Goal: Book appointment/travel/reservation

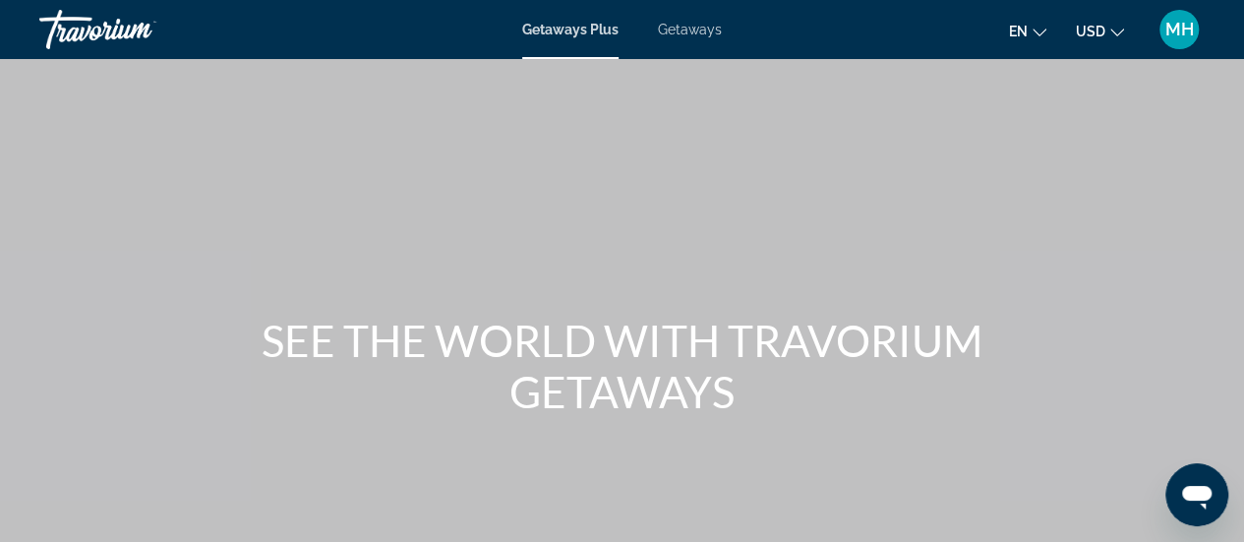
click at [1104, 30] on span "USD" at bounding box center [1091, 32] width 30 height 16
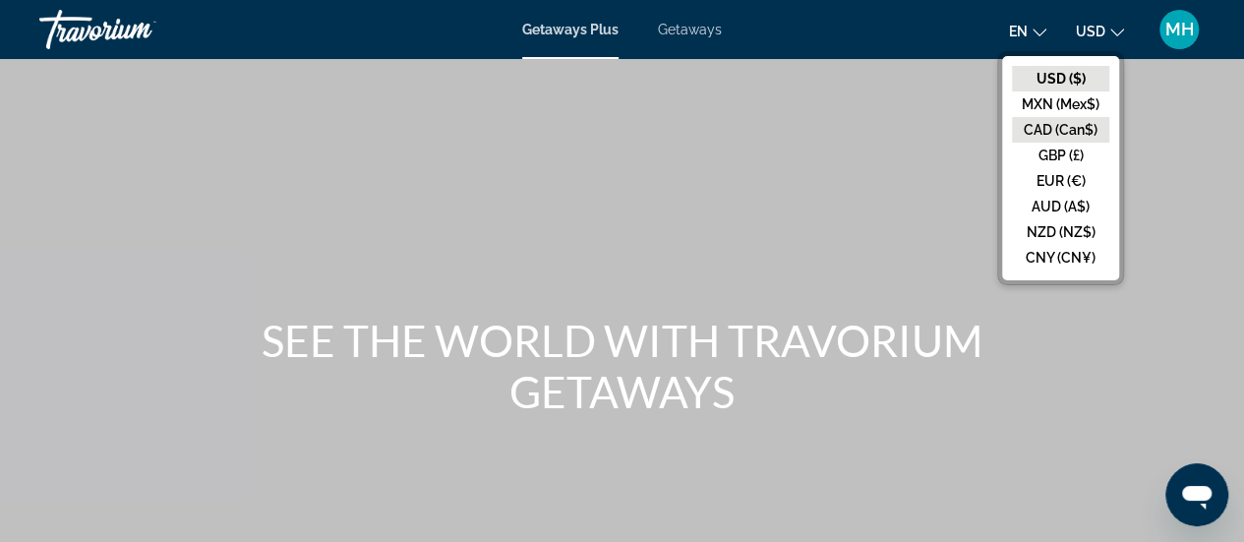
click at [1055, 135] on button "CAD (Can$)" at bounding box center [1060, 130] width 97 height 26
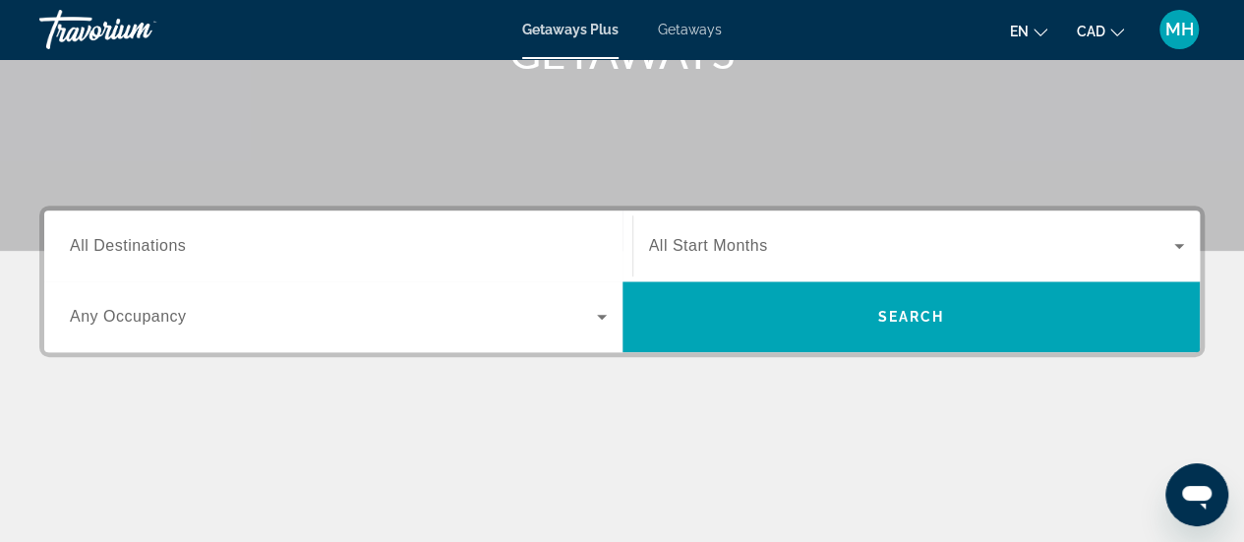
scroll to position [345, 0]
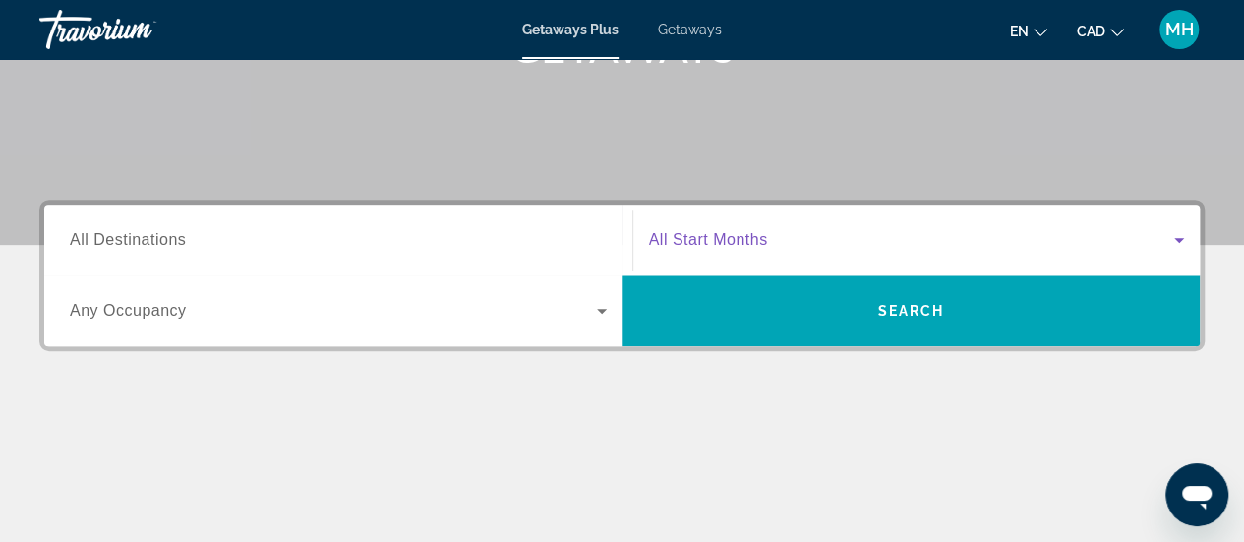
click at [781, 235] on span "Search widget" at bounding box center [912, 240] width 526 height 24
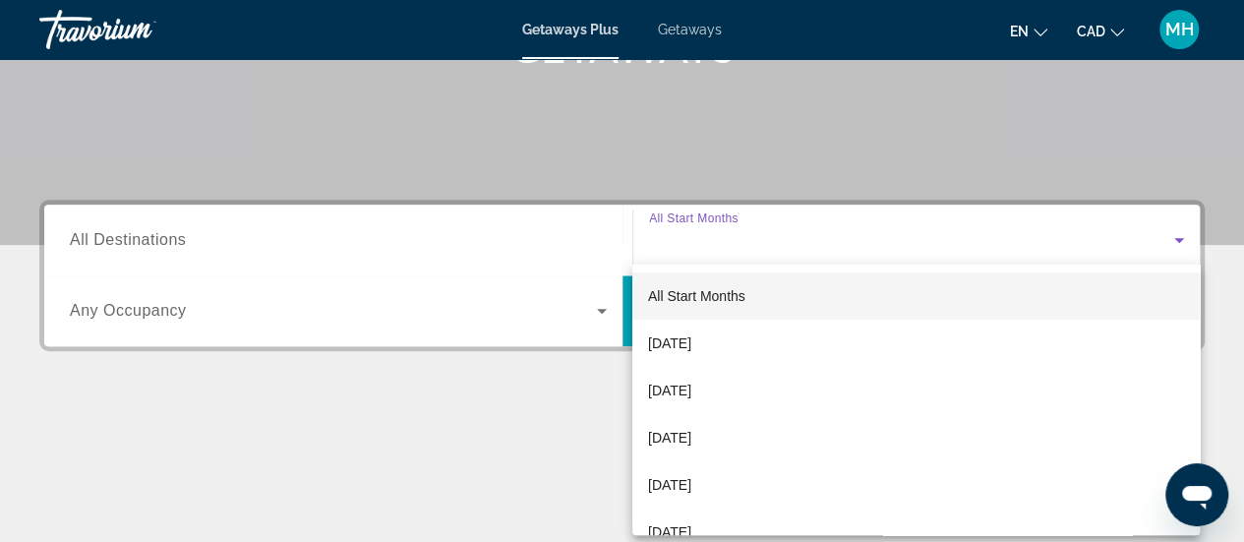
scroll to position [480, 0]
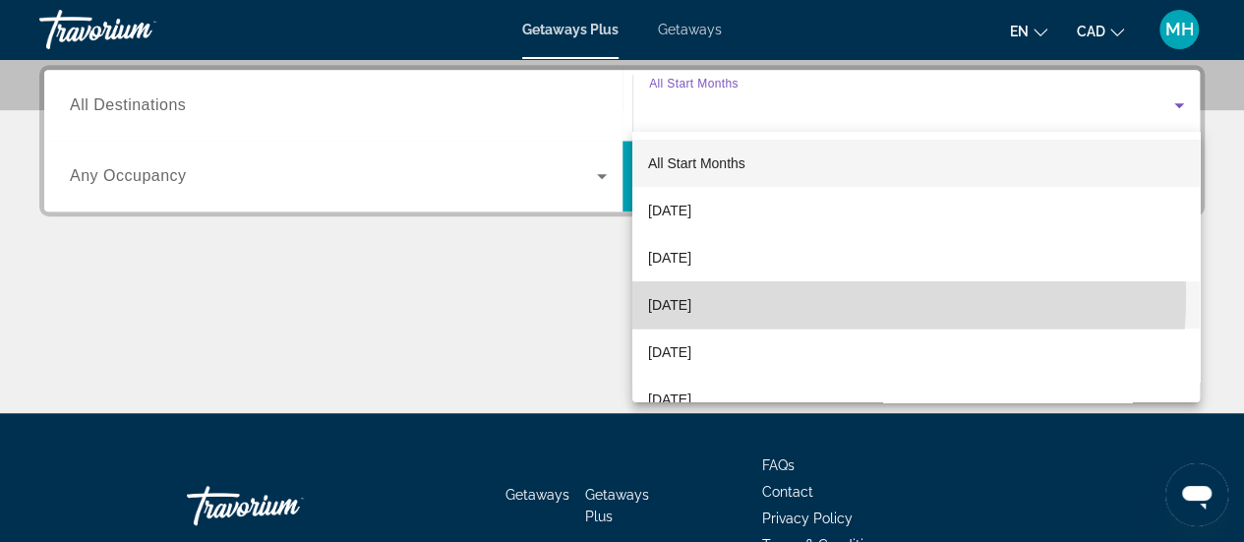
click at [692, 295] on span "[DATE]" at bounding box center [669, 305] width 43 height 24
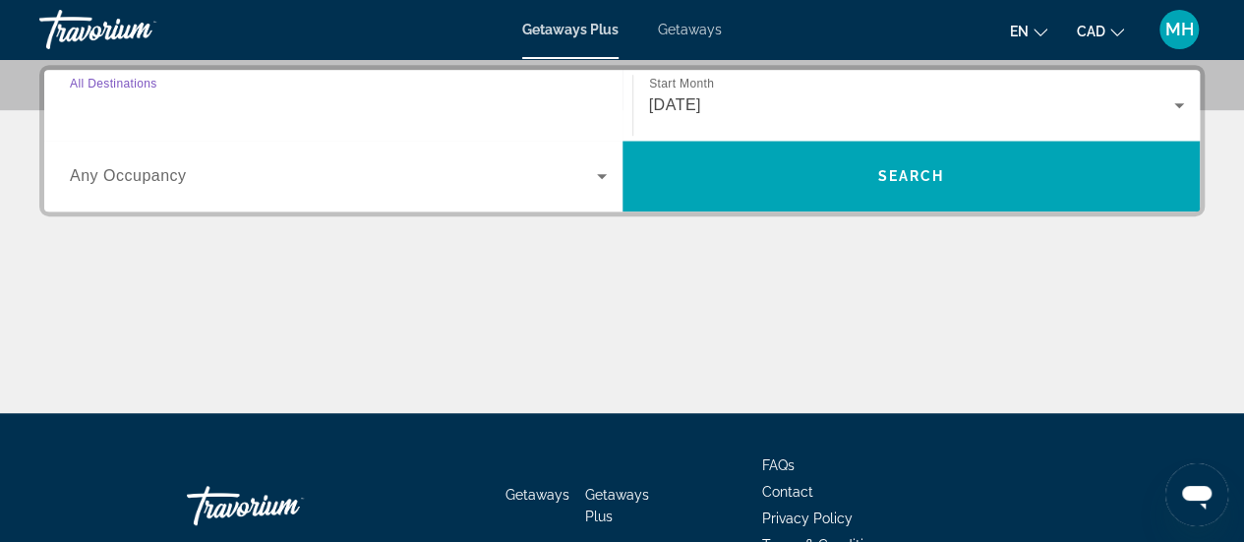
click at [287, 101] on input "Destination All Destinations" at bounding box center [338, 106] width 537 height 24
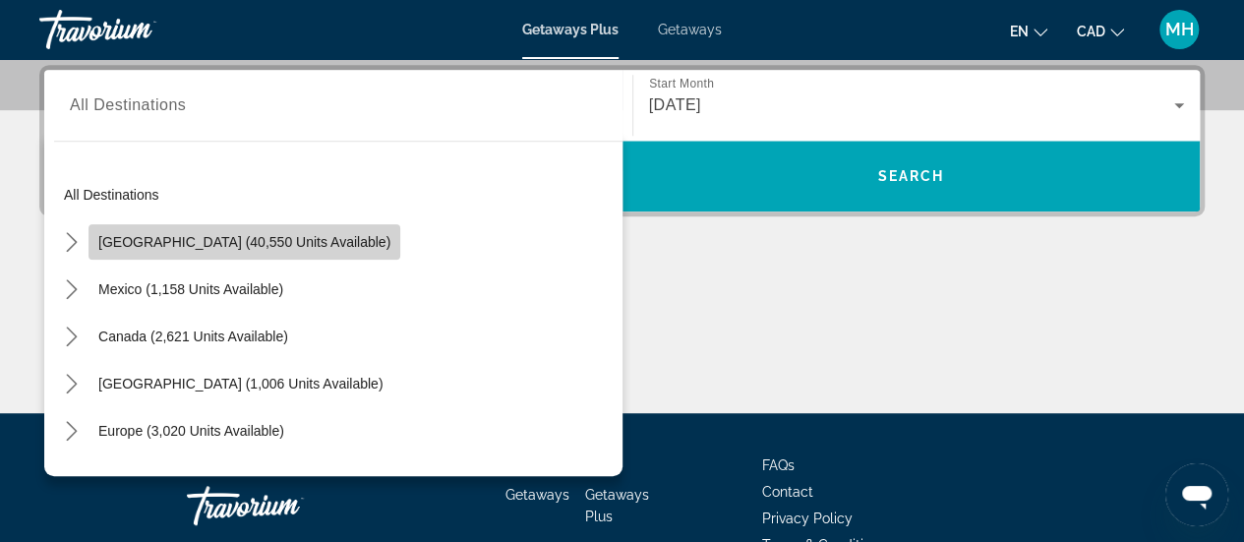
click at [268, 251] on span "Select destination: United States (40,550 units available)" at bounding box center [245, 241] width 312 height 47
type input "**********"
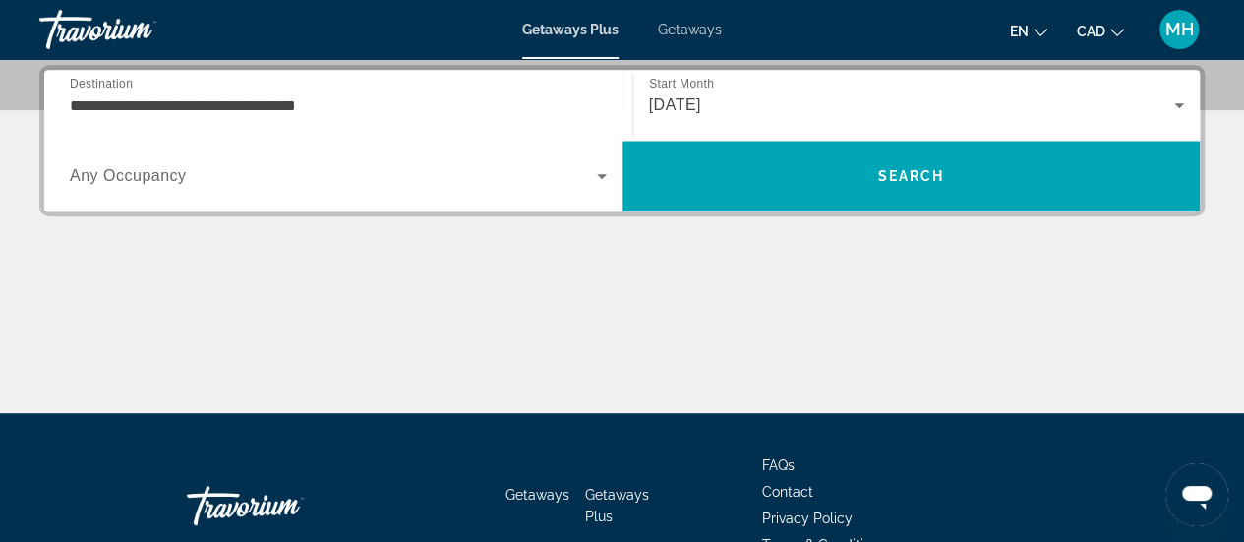
click at [550, 160] on div "Search widget" at bounding box center [338, 176] width 537 height 55
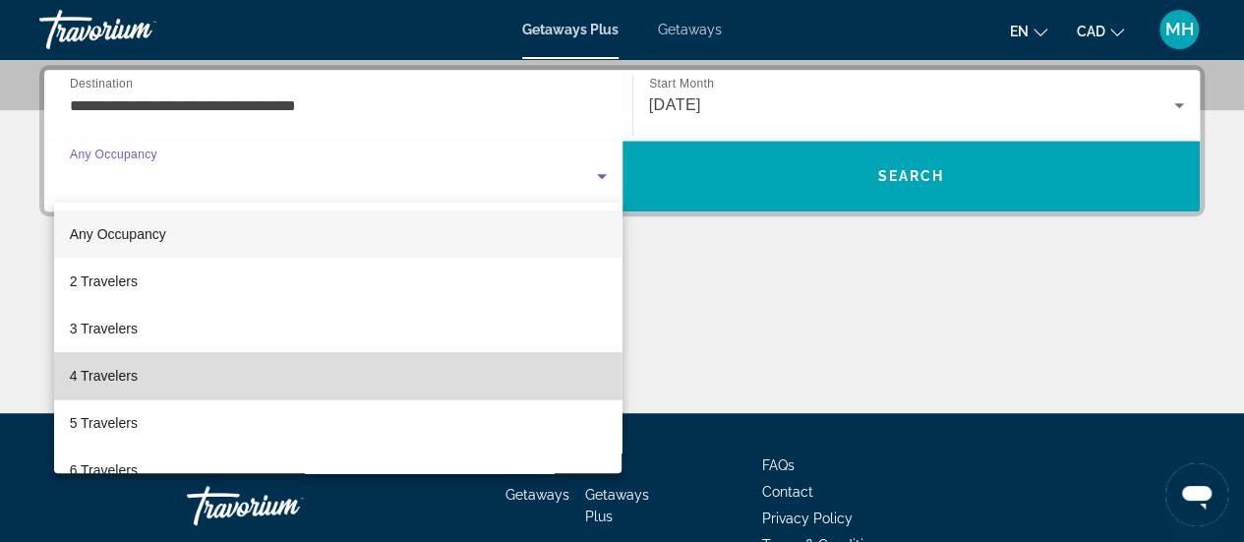
click at [427, 369] on mat-option "4 Travelers" at bounding box center [338, 375] width 569 height 47
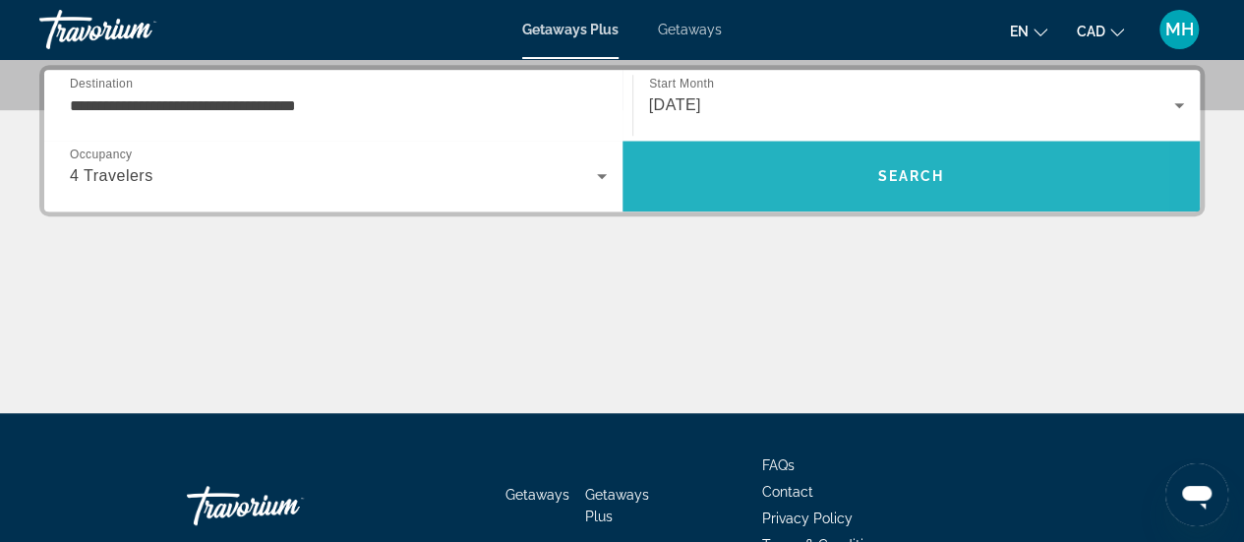
click at [811, 178] on span "Search" at bounding box center [912, 175] width 578 height 47
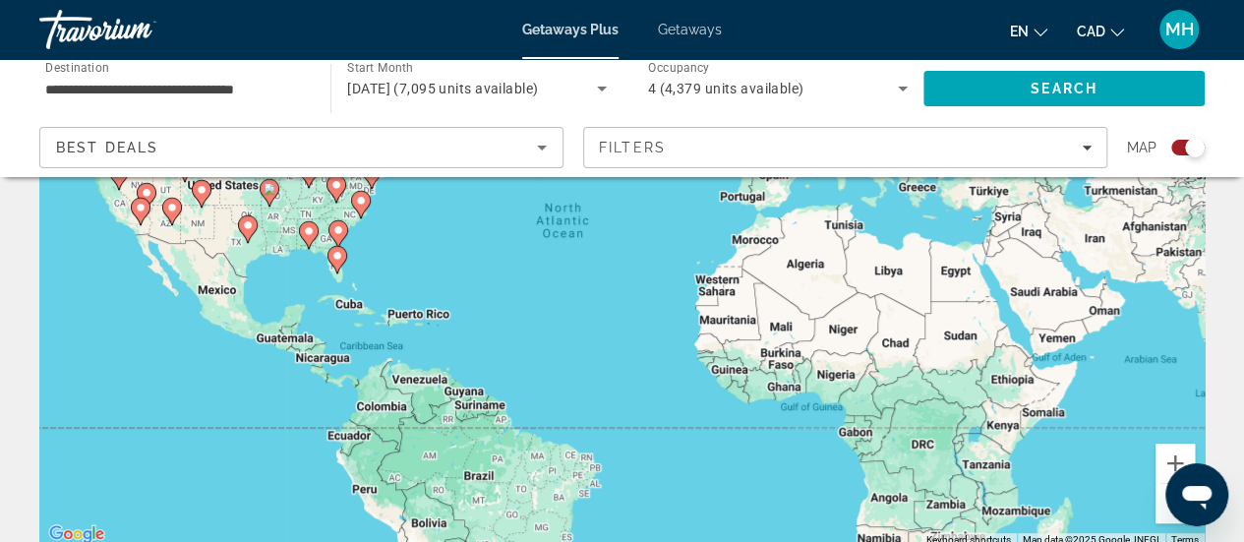
scroll to position [280, 0]
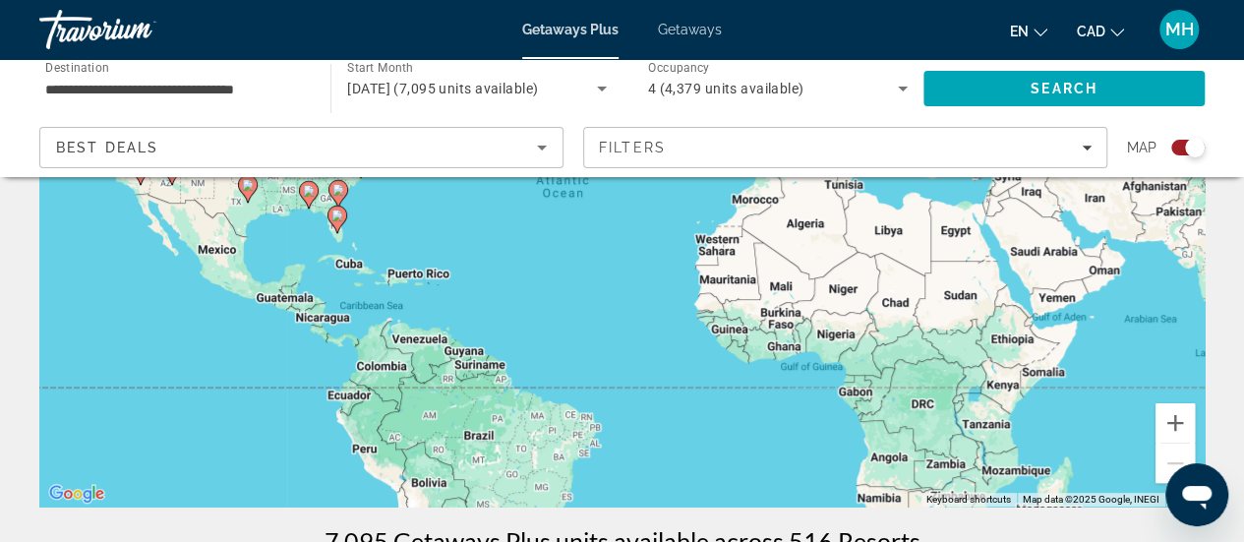
click at [370, 235] on div "To activate drag with keyboard, press Alt + Enter. Once in keyboard drag state,…" at bounding box center [622, 211] width 1166 height 590
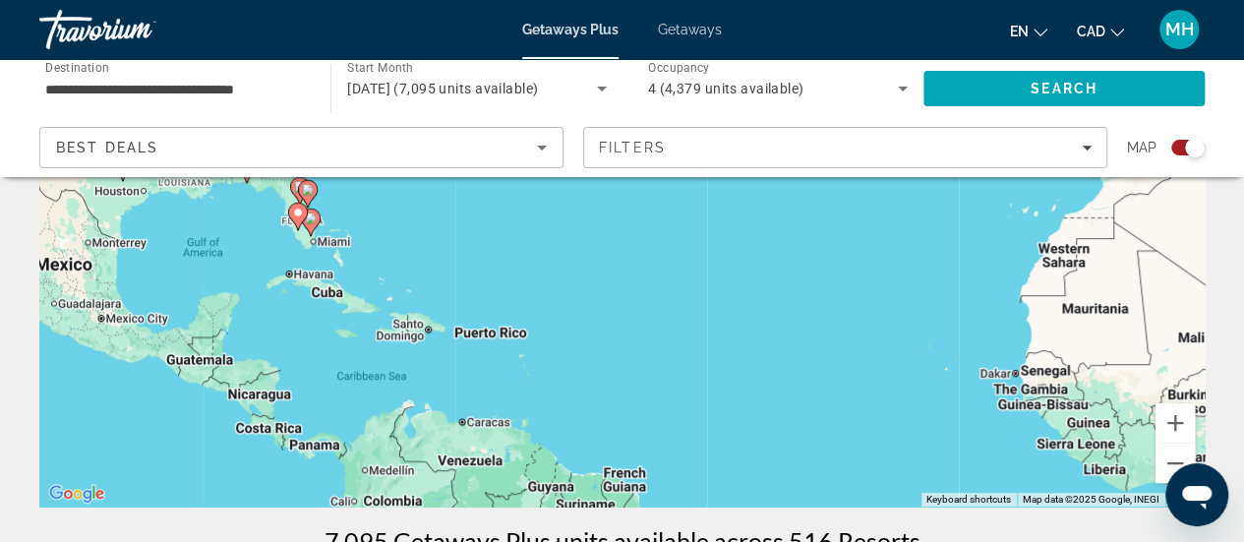
click at [370, 235] on div "To activate drag with keyboard, press Alt + Enter. Once in keyboard drag state,…" at bounding box center [622, 211] width 1166 height 590
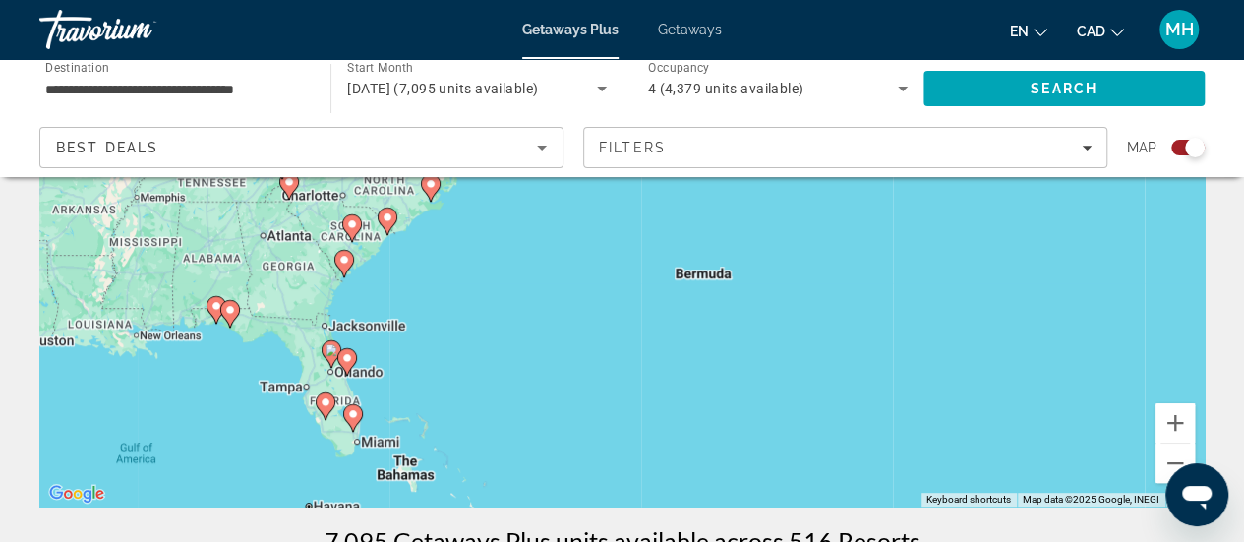
drag, startPoint x: 234, startPoint y: 255, endPoint x: 335, endPoint y: 454, distance: 223.1
click at [335, 454] on div "To activate drag with keyboard, press Alt + Enter. Once in keyboard drag state,…" at bounding box center [622, 211] width 1166 height 590
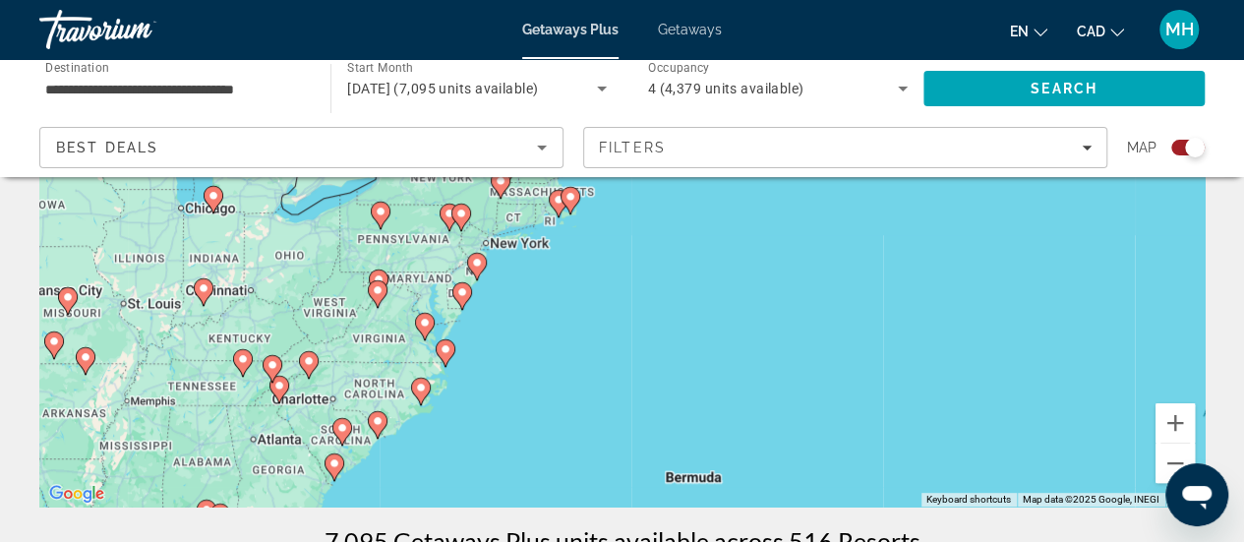
drag, startPoint x: 574, startPoint y: 269, endPoint x: 563, endPoint y: 475, distance: 206.9
click at [563, 475] on div "To activate drag with keyboard, press Alt + Enter. Once in keyboard drag state,…" at bounding box center [622, 211] width 1166 height 590
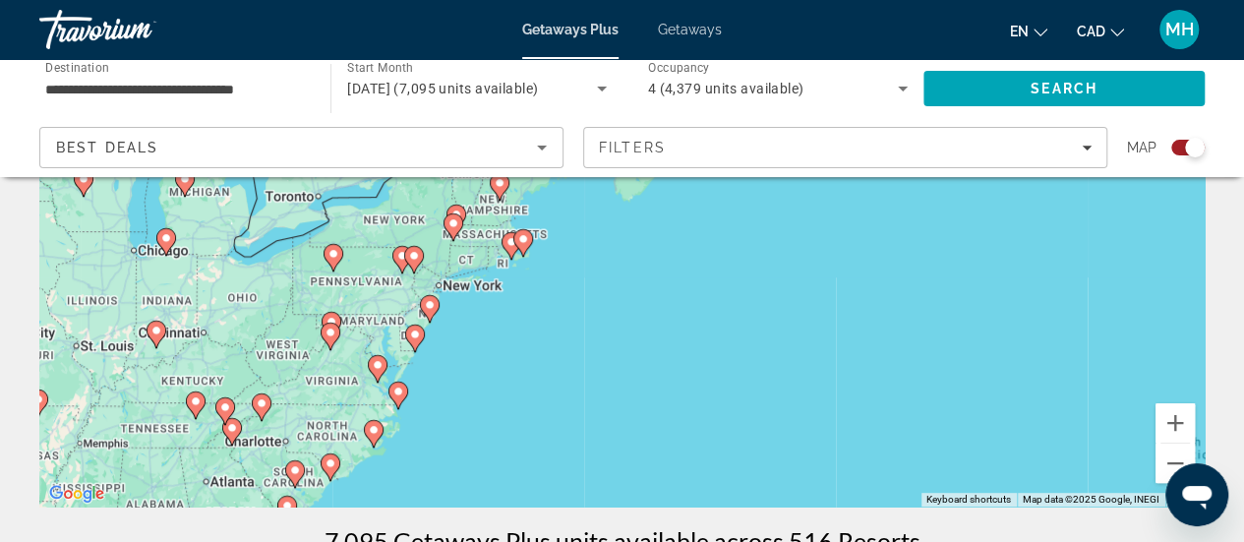
drag, startPoint x: 551, startPoint y: 363, endPoint x: 511, endPoint y: 402, distance: 56.3
click at [511, 402] on div "To activate drag with keyboard, press Alt + Enter. Once in keyboard drag state,…" at bounding box center [622, 211] width 1166 height 590
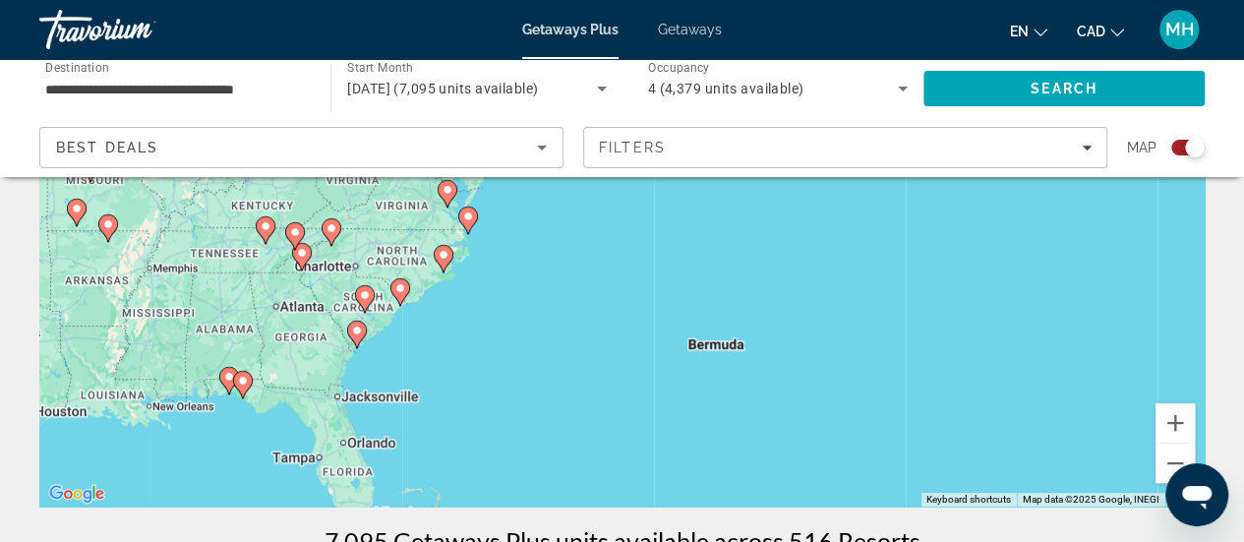
drag, startPoint x: 431, startPoint y: 415, endPoint x: 494, endPoint y: 241, distance: 185.2
click at [494, 241] on div "To activate drag with keyboard, press Alt + Enter. Once in keyboard drag state,…" at bounding box center [622, 211] width 1166 height 590
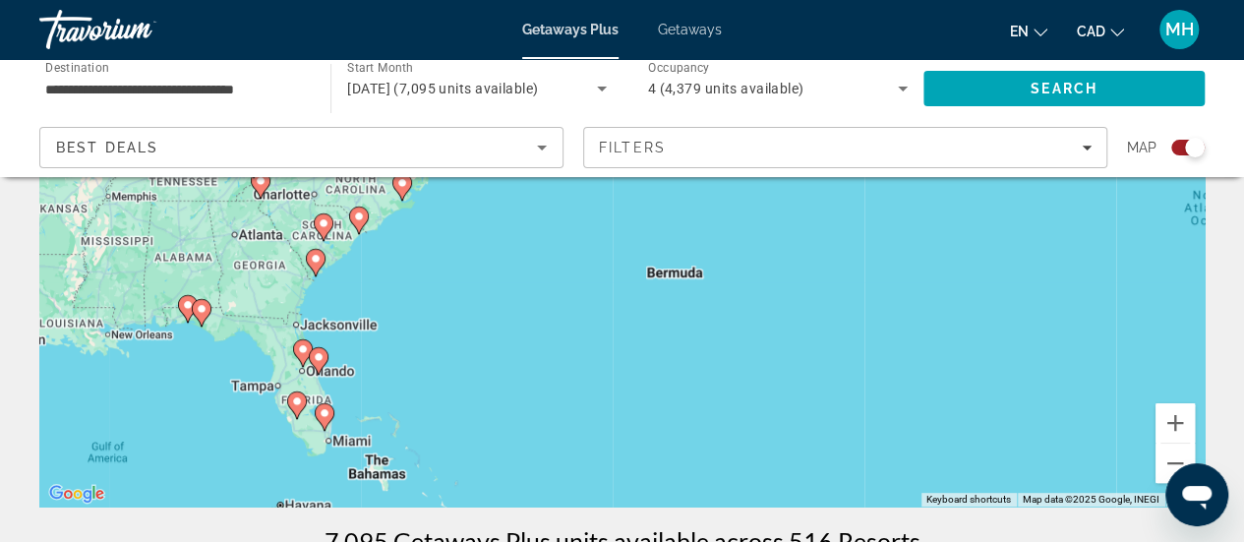
drag, startPoint x: 295, startPoint y: 408, endPoint x: 228, endPoint y: 306, distance: 122.2
click at [228, 306] on div "To activate drag with keyboard, press Alt + Enter. Once in keyboard drag state,…" at bounding box center [622, 211] width 1166 height 590
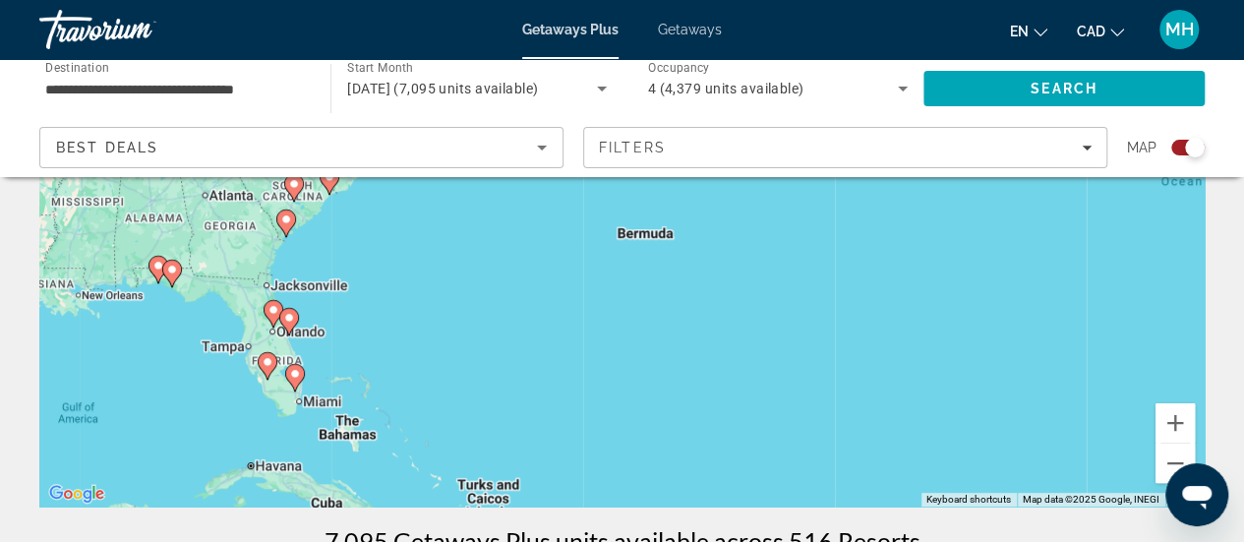
click at [311, 339] on div "To activate drag with keyboard, press Alt + Enter. Once in keyboard drag state,…" at bounding box center [622, 211] width 1166 height 590
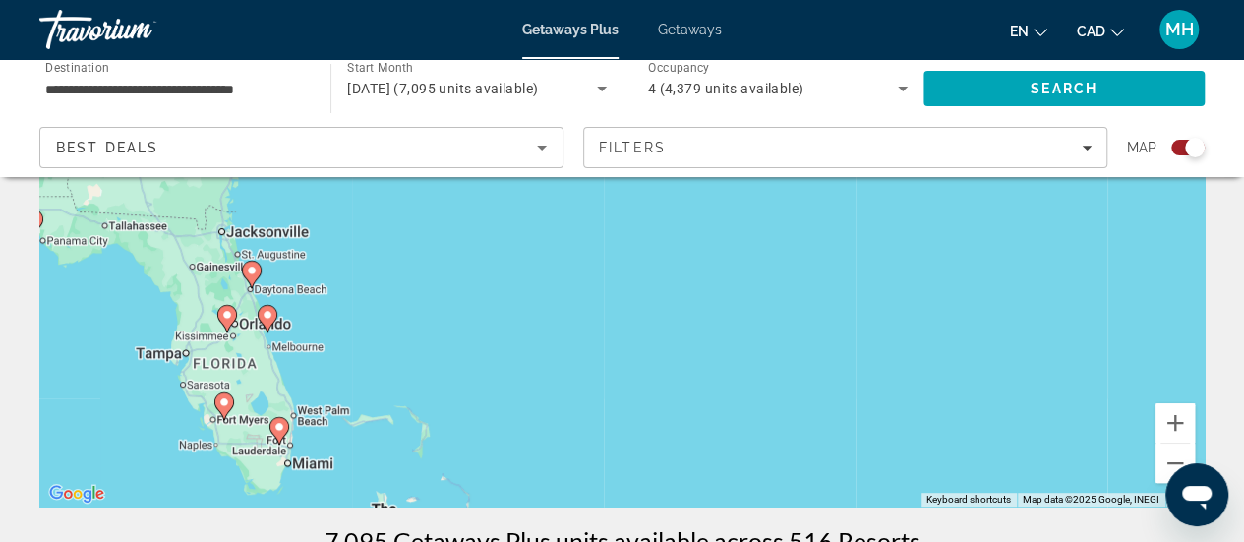
click at [311, 339] on div "To activate drag with keyboard, press Alt + Enter. Once in keyboard drag state,…" at bounding box center [622, 211] width 1166 height 590
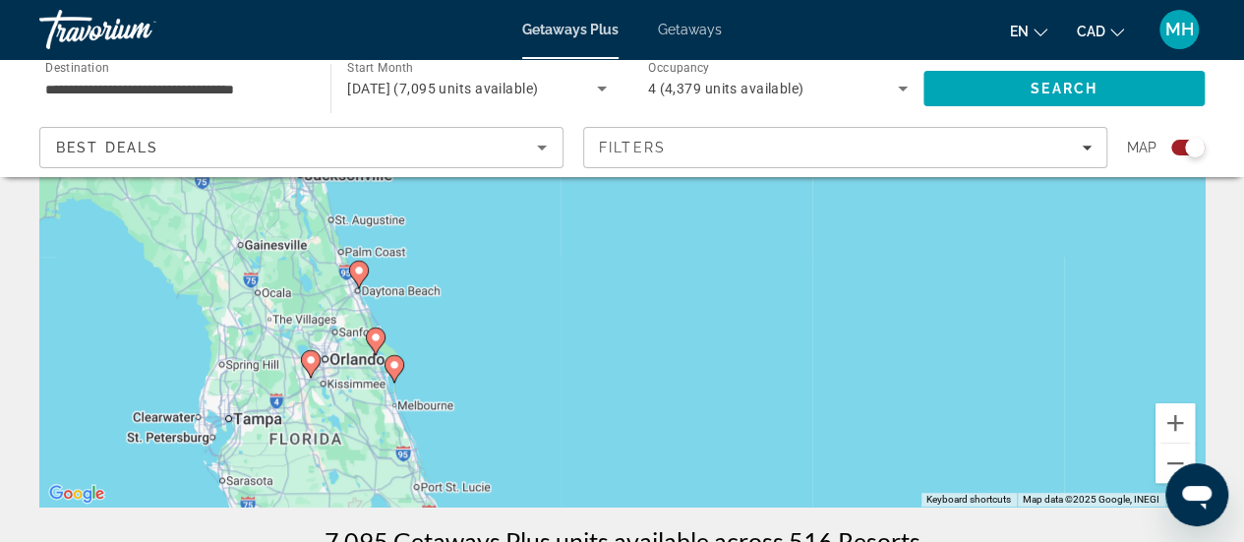
drag, startPoint x: 198, startPoint y: 381, endPoint x: 368, endPoint y: 432, distance: 177.7
click at [368, 432] on div "To activate drag with keyboard, press Alt + Enter. Once in keyboard drag state,…" at bounding box center [622, 211] width 1166 height 590
click at [358, 269] on image "Main content" at bounding box center [359, 271] width 12 height 12
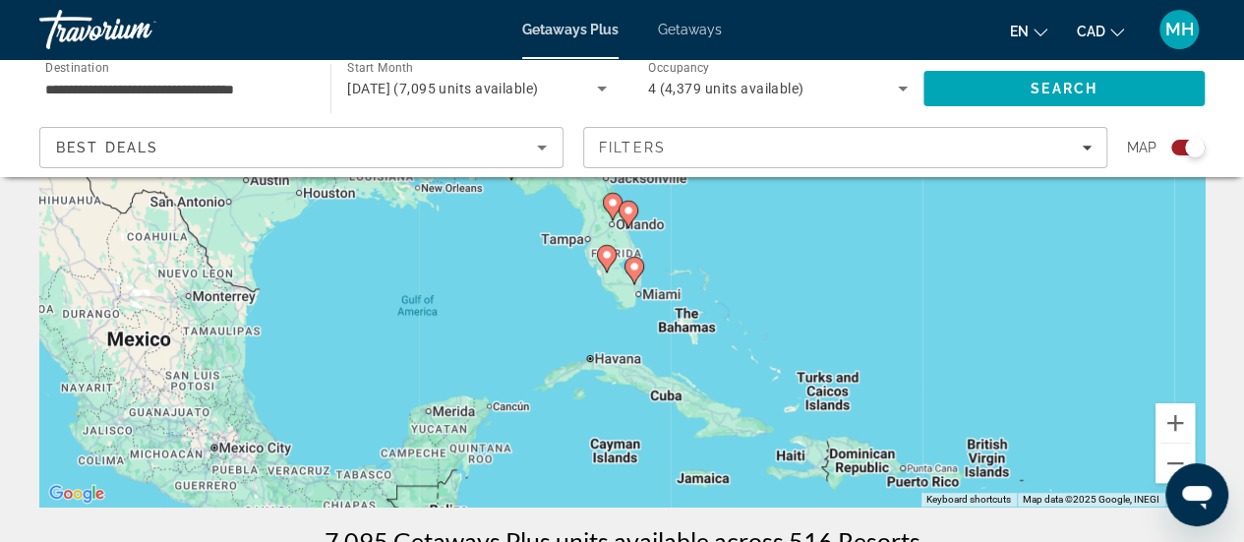
click at [629, 208] on image "Main content" at bounding box center [629, 211] width 12 height 12
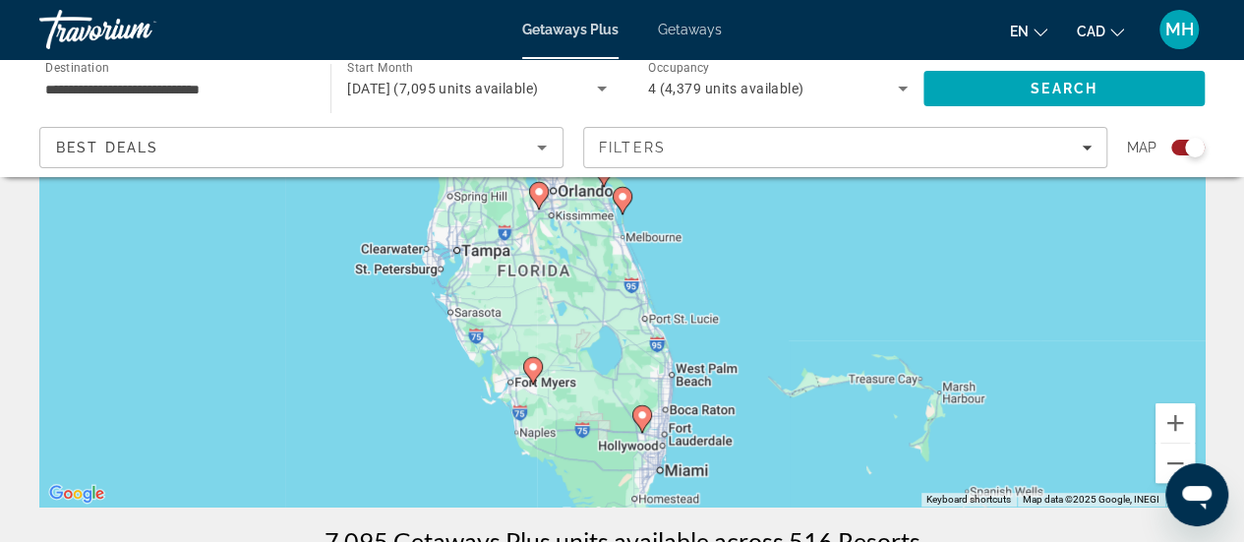
click at [624, 196] on image "Main content" at bounding box center [623, 197] width 12 height 12
type input "**********"
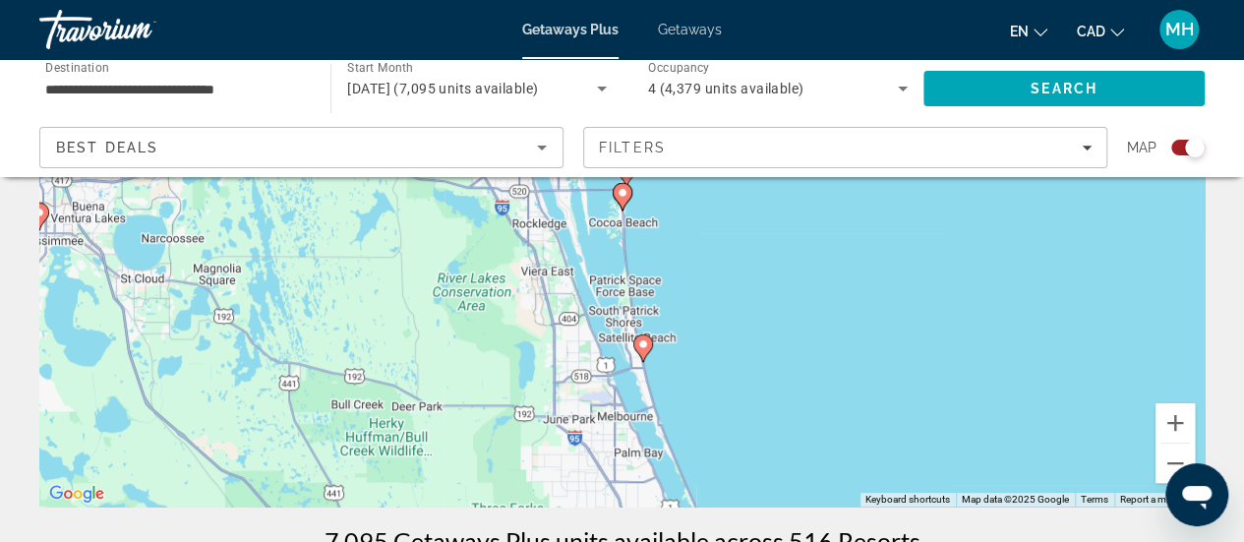
click at [622, 191] on image "Main content" at bounding box center [623, 193] width 12 height 12
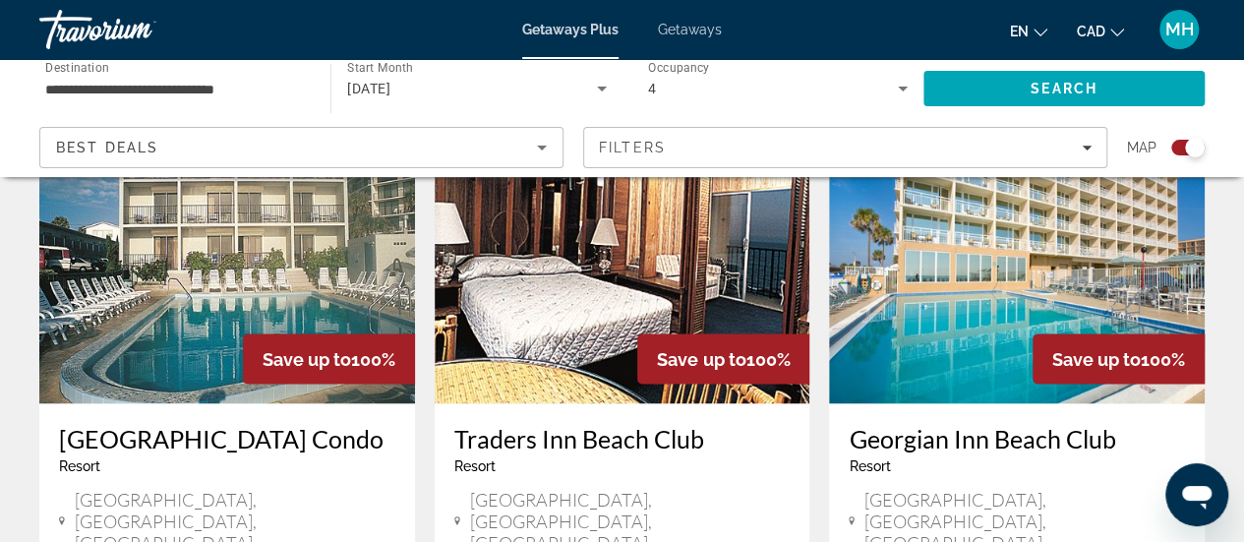
scroll to position [1513, 0]
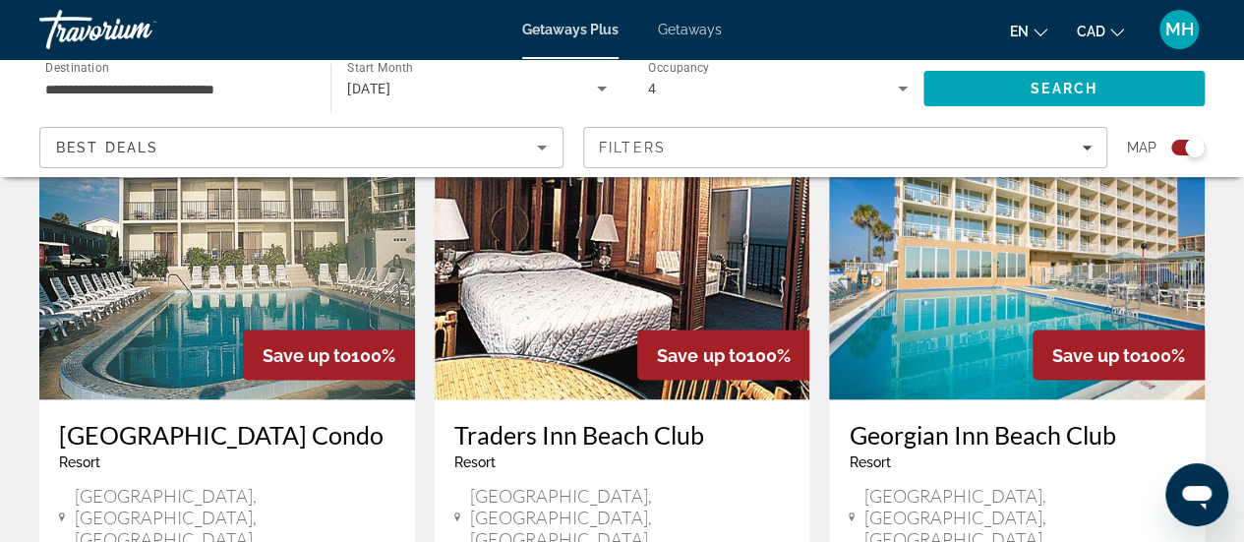
drag, startPoint x: 1211, startPoint y: 253, endPoint x: 1210, endPoint y: 263, distance: 9.9
click at [1210, 263] on app-exchanges-search-item "Save up to 100% [GEOGRAPHIC_DATA] - This is an adults only resort [GEOGRAPHIC_D…" at bounding box center [1016, 421] width 395 height 673
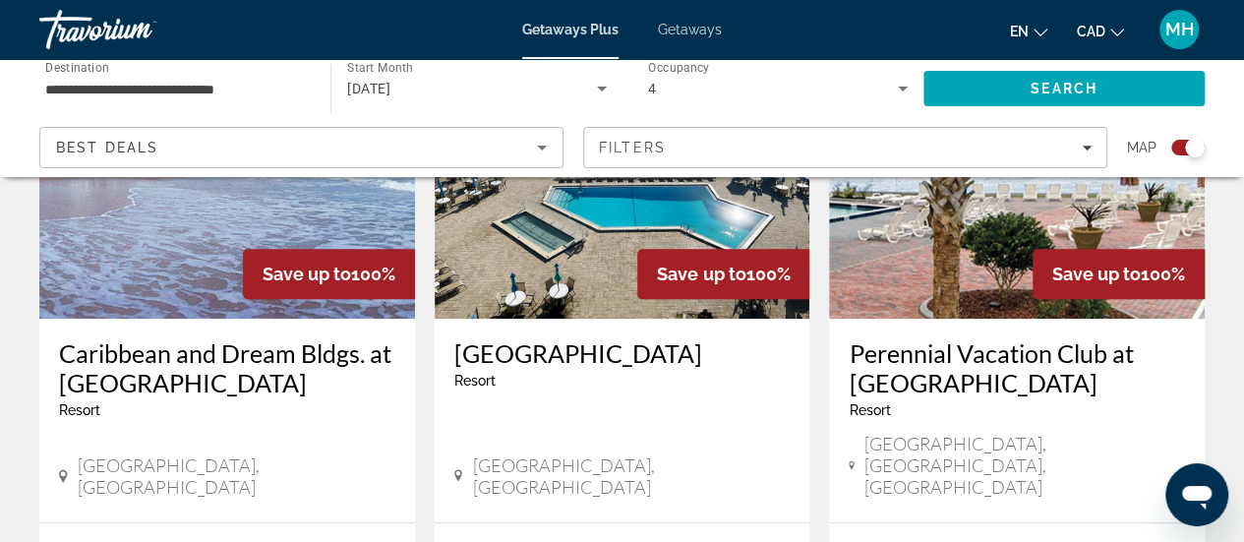
scroll to position [867, 0]
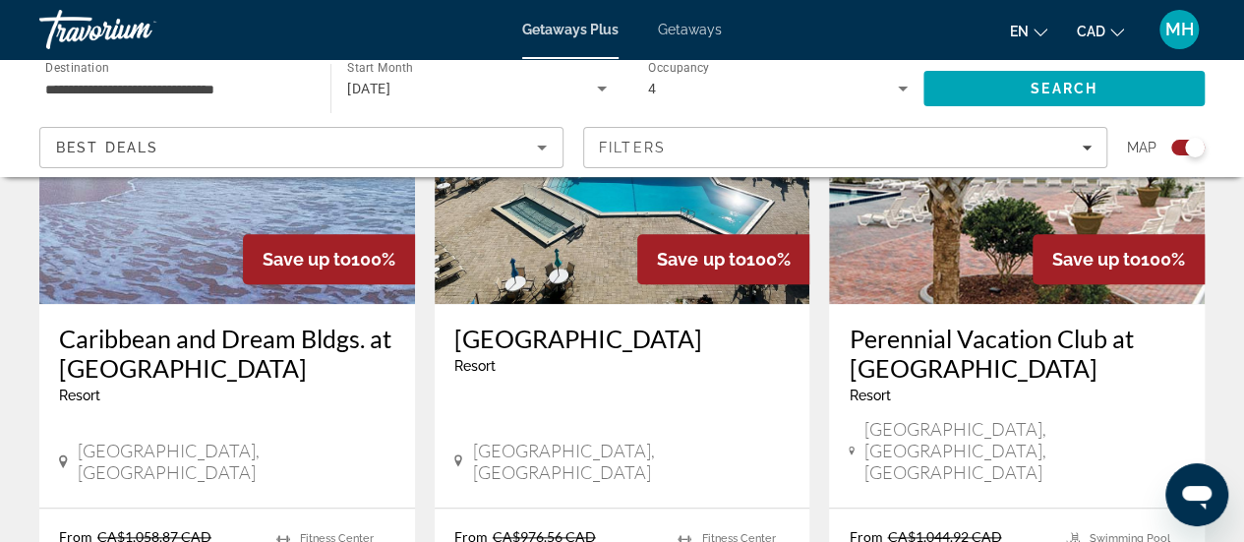
click at [280, 353] on h3 "Caribbean and Dream Bldgs. at [GEOGRAPHIC_DATA]" at bounding box center [227, 353] width 336 height 59
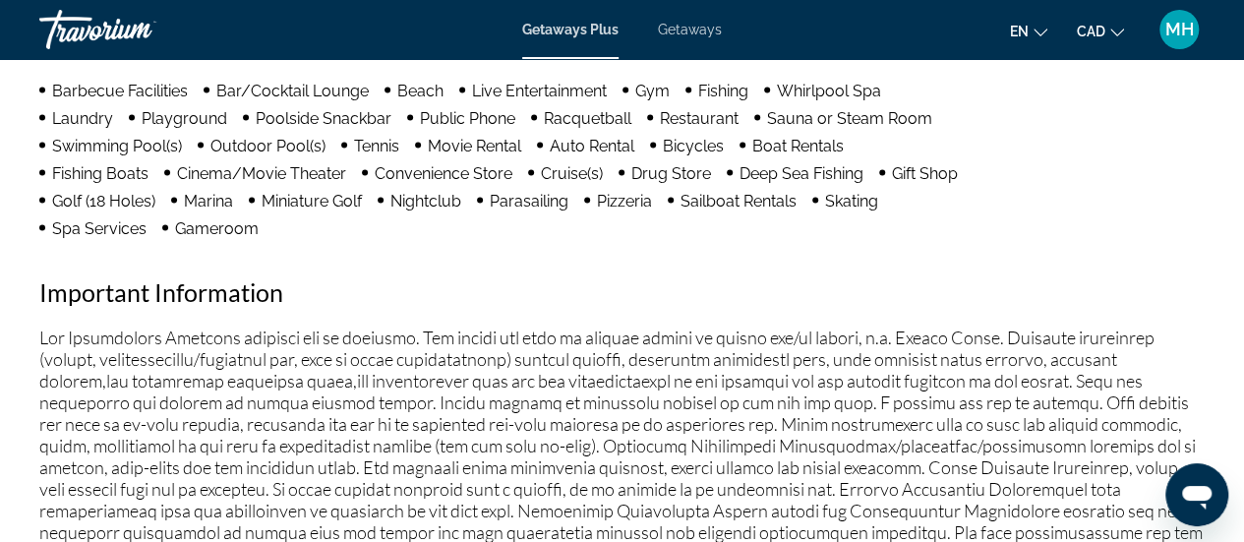
scroll to position [2123, 0]
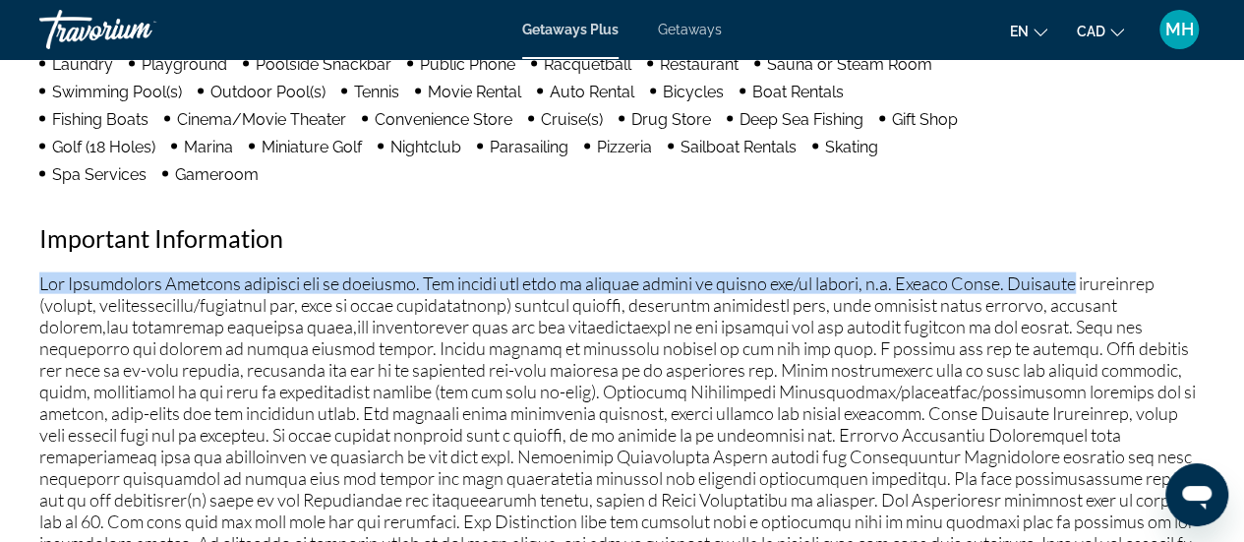
drag, startPoint x: 1226, startPoint y: 258, endPoint x: 1218, endPoint y: 200, distance: 58.6
click at [861, 220] on div "Amenities [GEOGRAPHIC_DATA] Swimming Pool Barbecue Facilities Bar/Cocktail Loun…" at bounding box center [622, 274] width 1166 height 905
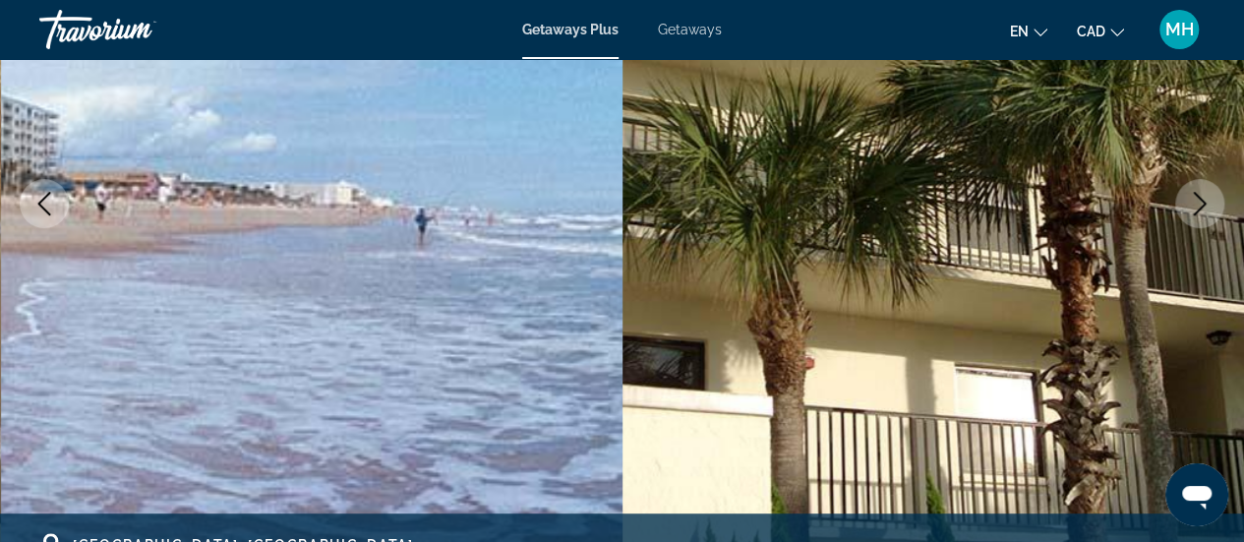
scroll to position [0, 0]
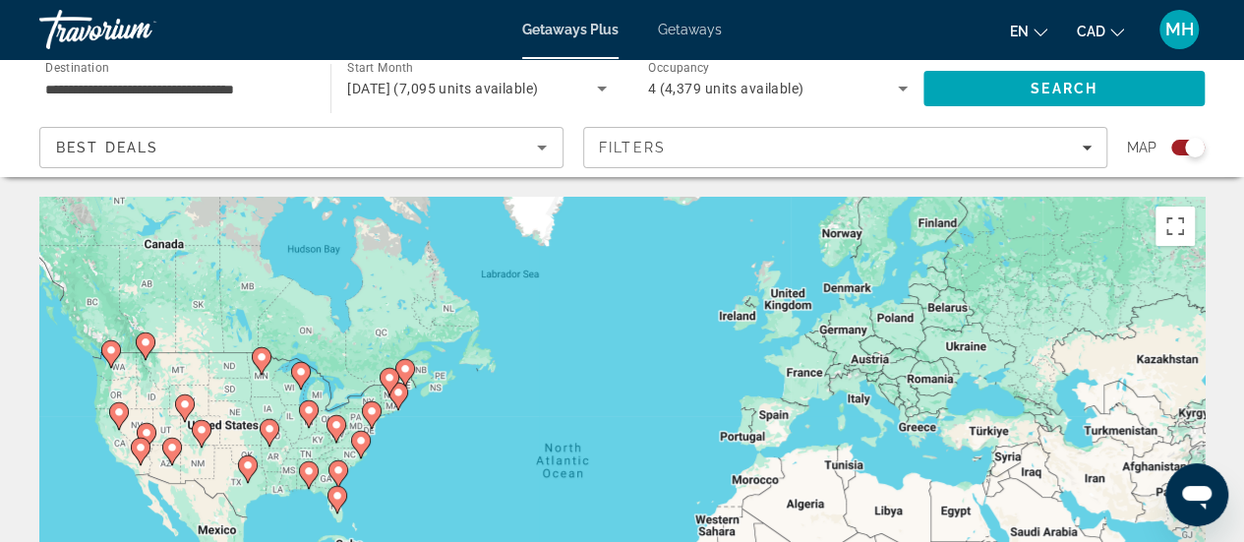
click at [104, 459] on div "To activate drag with keyboard, press Alt + Enter. Once in keyboard drag state,…" at bounding box center [622, 492] width 1166 height 590
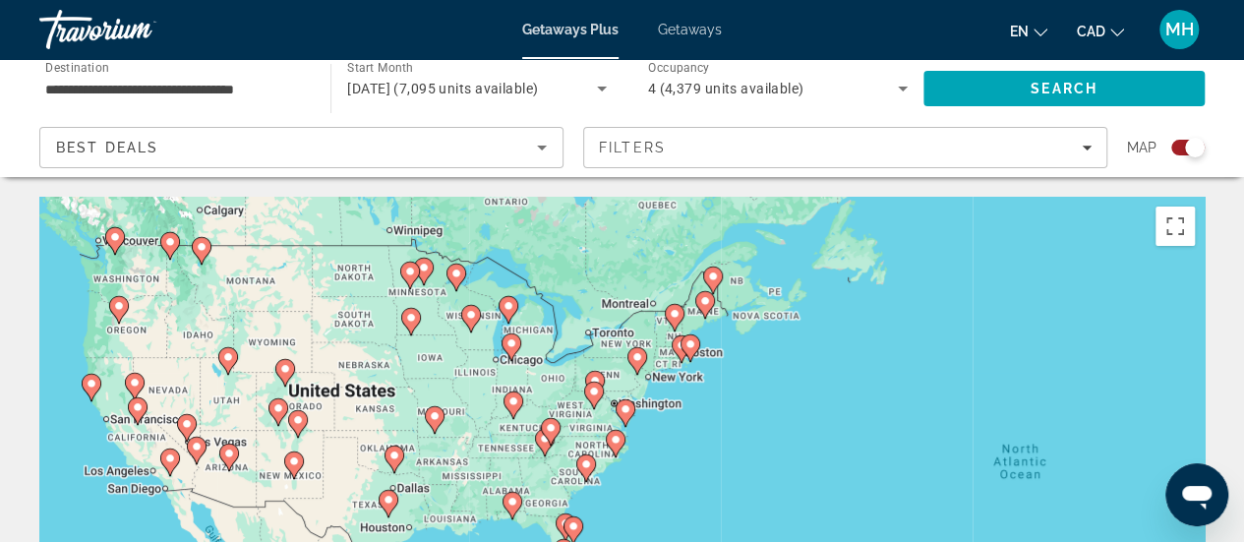
click at [104, 459] on div "To activate drag with keyboard, press Alt + Enter. Once in keyboard drag state,…" at bounding box center [622, 492] width 1166 height 590
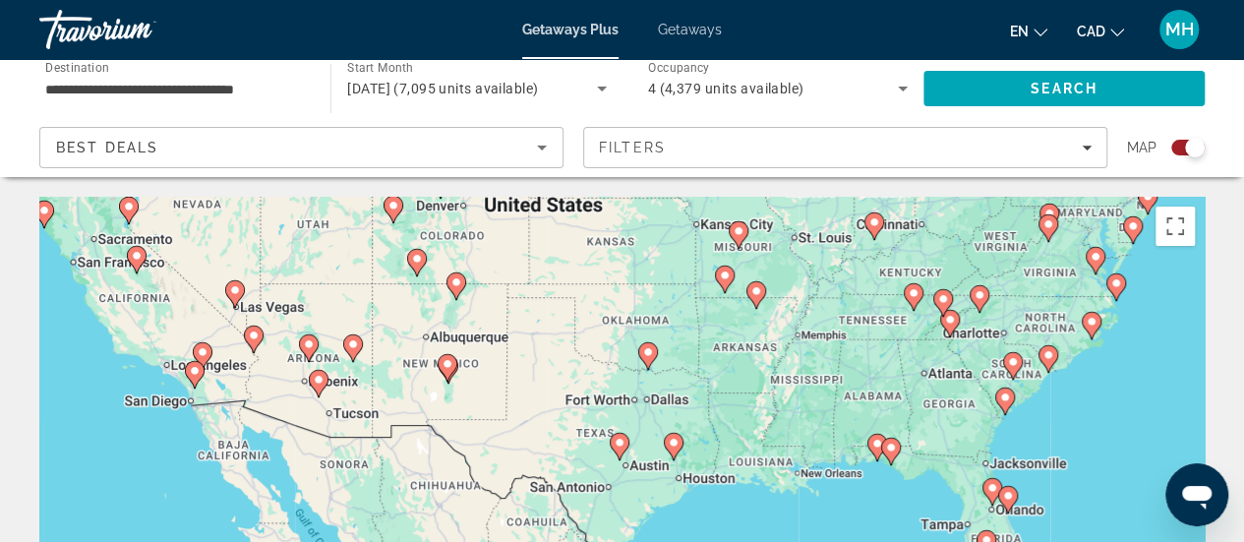
drag, startPoint x: 171, startPoint y: 418, endPoint x: 135, endPoint y: 299, distance: 124.5
click at [135, 299] on div "To activate drag with keyboard, press Alt + Enter. Once in keyboard drag state,…" at bounding box center [622, 492] width 1166 height 590
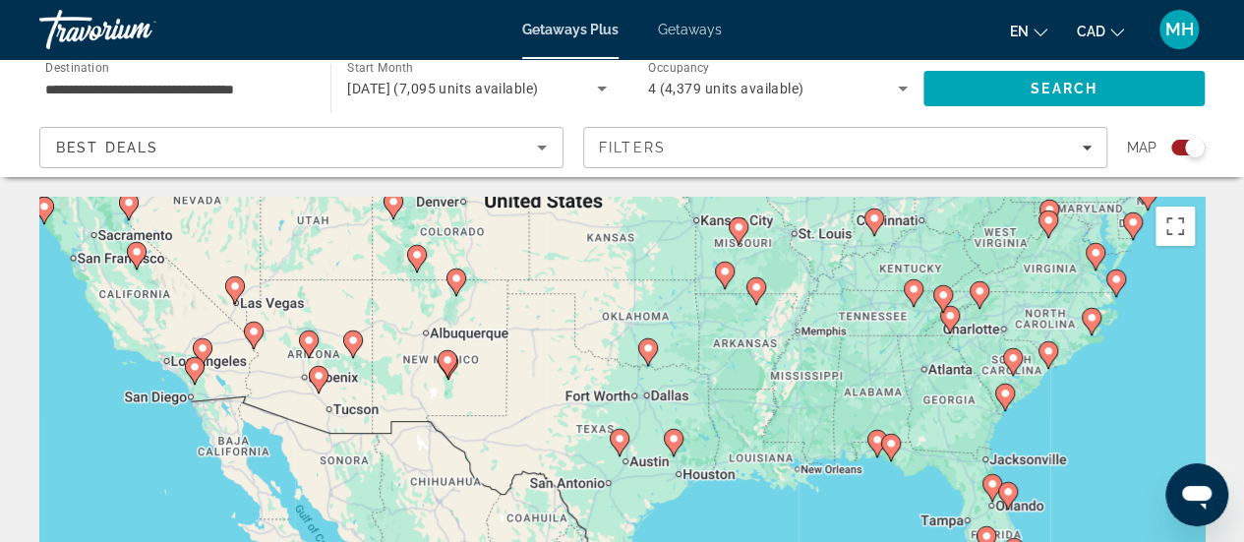
click at [167, 383] on div "To activate drag with keyboard, press Alt + Enter. Once in keyboard drag state,…" at bounding box center [622, 492] width 1166 height 590
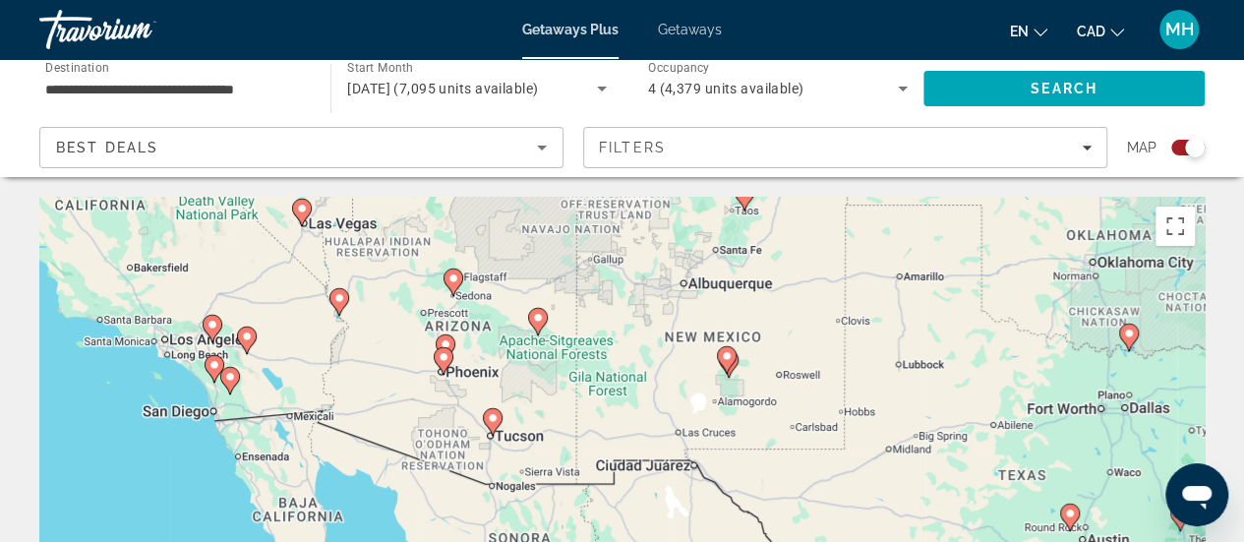
click at [197, 399] on div "To activate drag with keyboard, press Alt + Enter. Once in keyboard drag state,…" at bounding box center [622, 492] width 1166 height 590
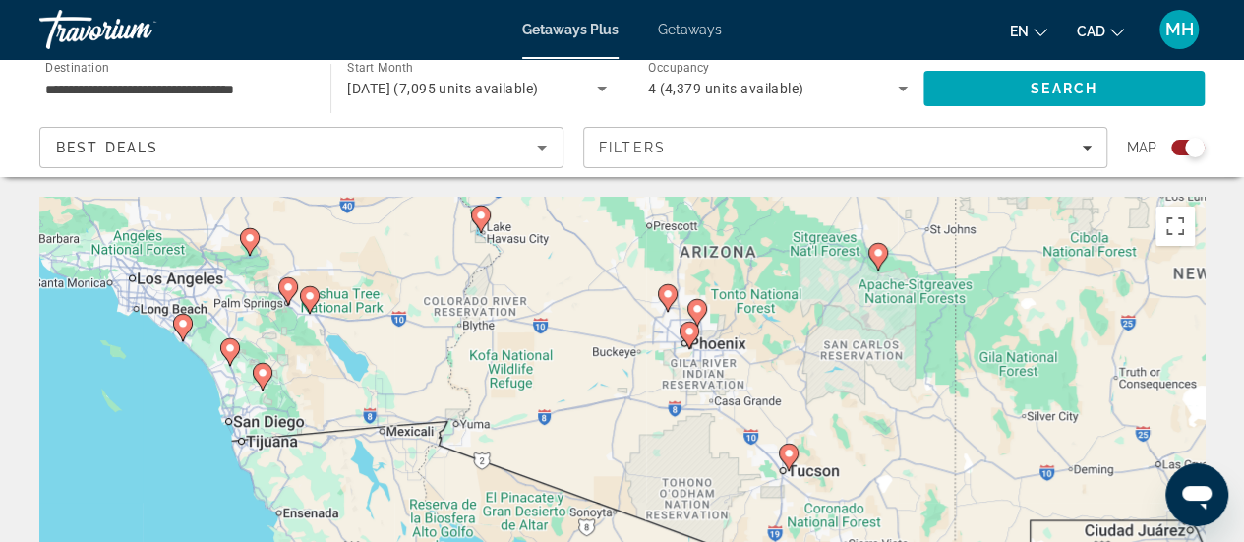
click at [224, 393] on div "To activate drag with keyboard, press Alt + Enter. Once in keyboard drag state,…" at bounding box center [622, 492] width 1166 height 590
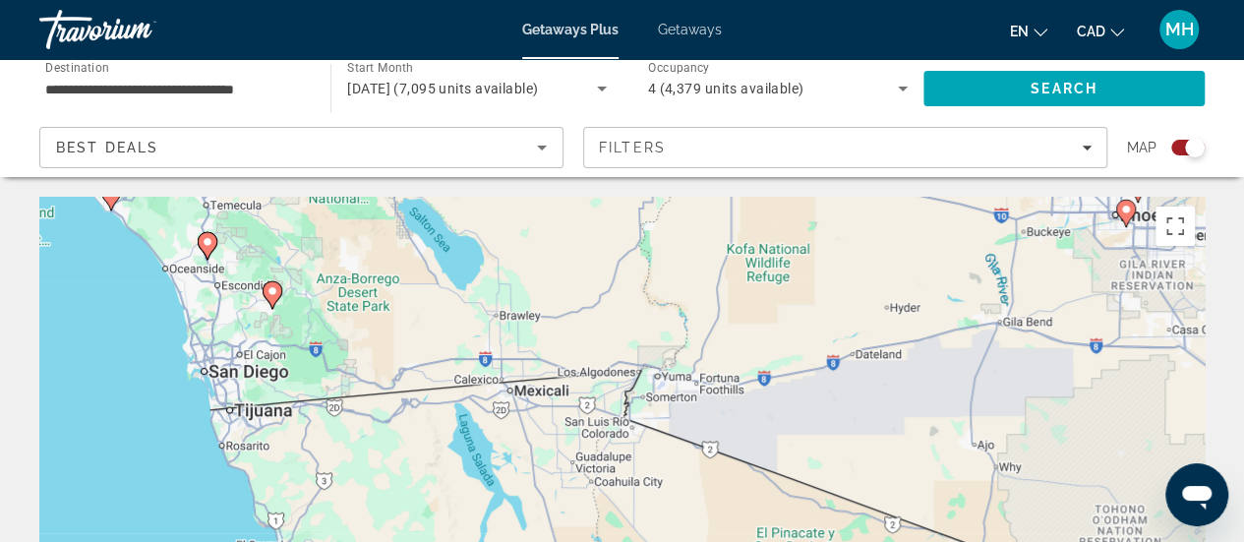
drag, startPoint x: 228, startPoint y: 424, endPoint x: 197, endPoint y: 339, distance: 90.3
click at [197, 339] on div "To activate drag with keyboard, press Alt + Enter. Once in keyboard drag state,…" at bounding box center [622, 492] width 1166 height 590
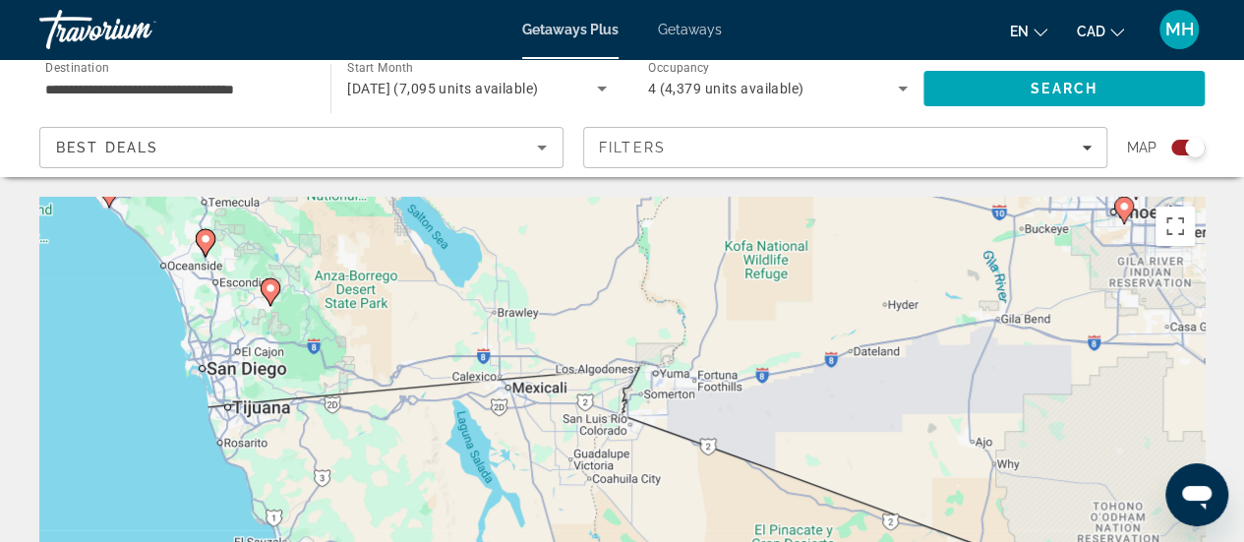
click at [219, 391] on div "To activate drag with keyboard, press Alt + Enter. Once in keyboard drag state,…" at bounding box center [622, 492] width 1166 height 590
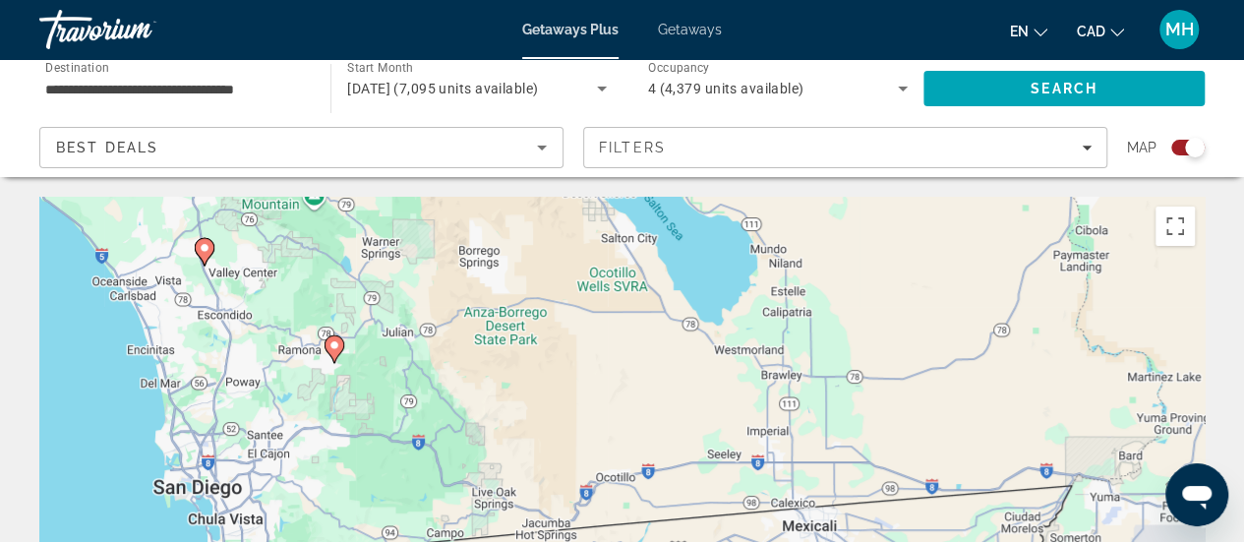
drag, startPoint x: 261, startPoint y: 292, endPoint x: 276, endPoint y: 438, distance: 146.4
click at [276, 438] on div "To activate drag with keyboard, press Alt + Enter. Once in keyboard drag state,…" at bounding box center [622, 492] width 1166 height 590
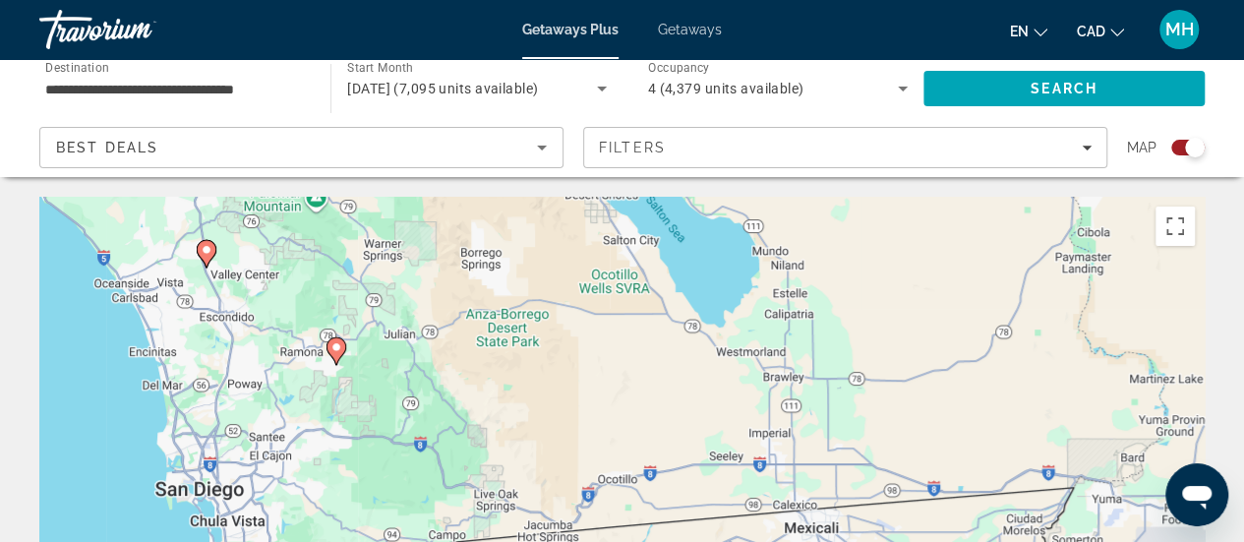
click at [207, 250] on image "Main content" at bounding box center [207, 250] width 12 height 12
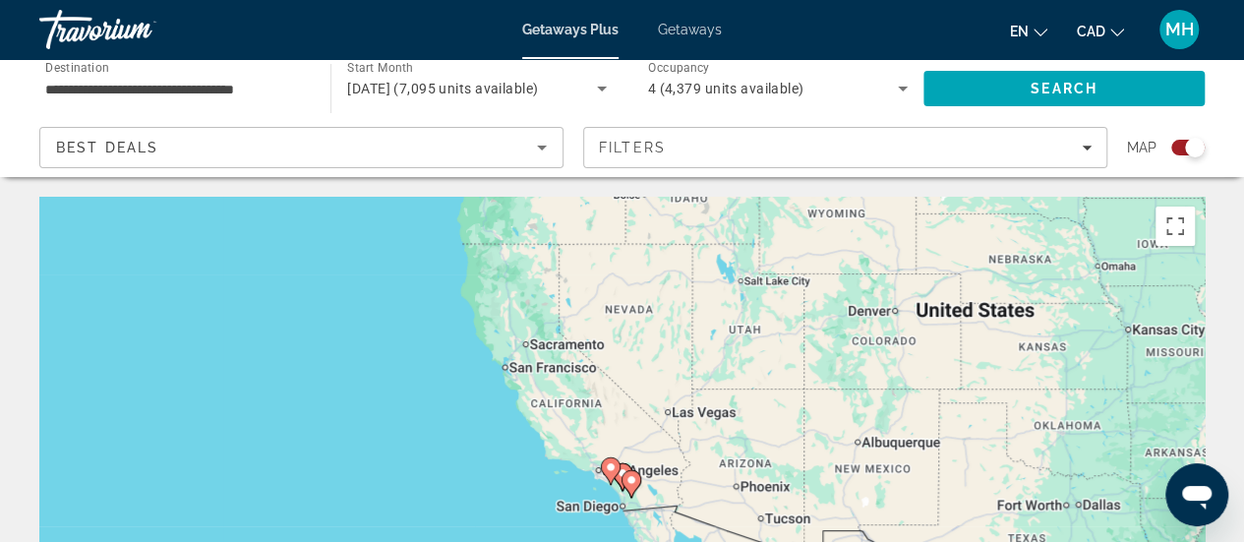
click at [630, 480] on image "Main content" at bounding box center [632, 480] width 12 height 12
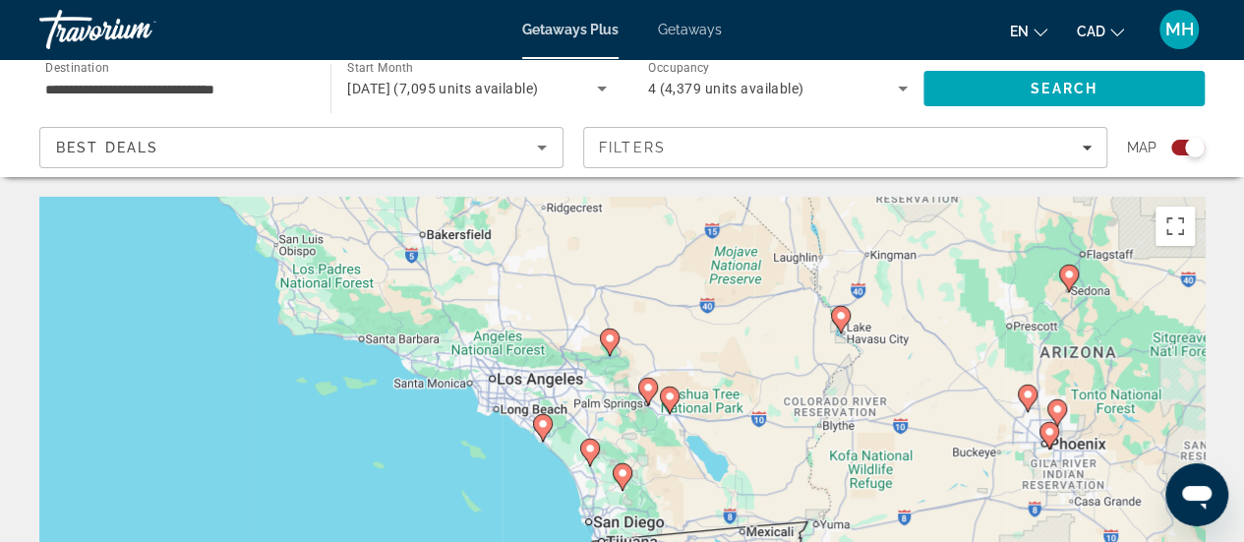
click at [623, 473] on image "Main content" at bounding box center [623, 473] width 12 height 12
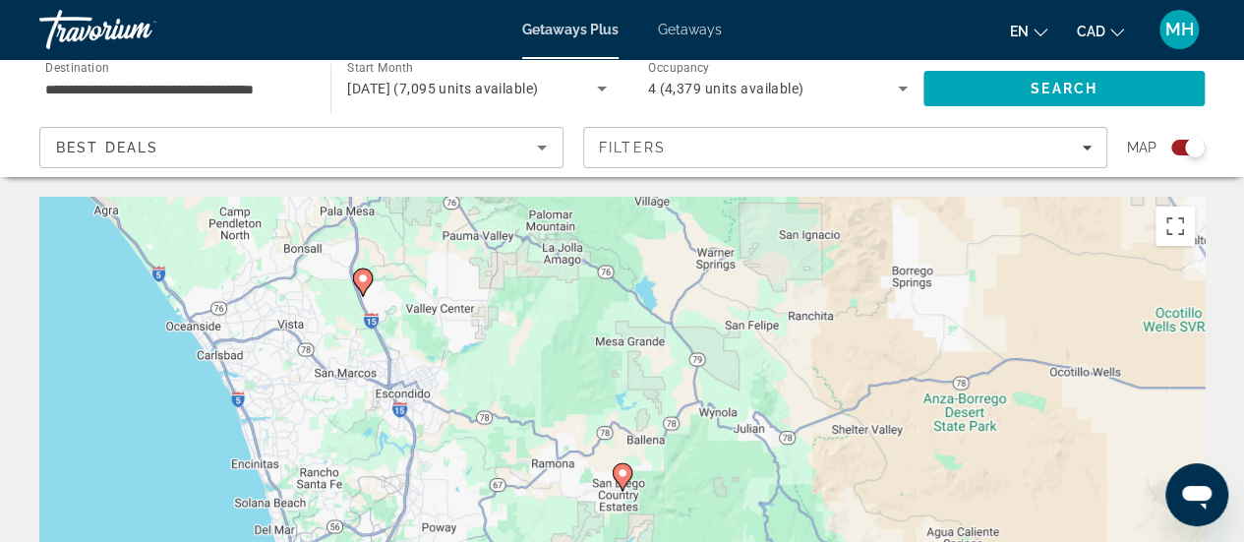
click at [623, 473] on image "Main content" at bounding box center [623, 473] width 12 height 12
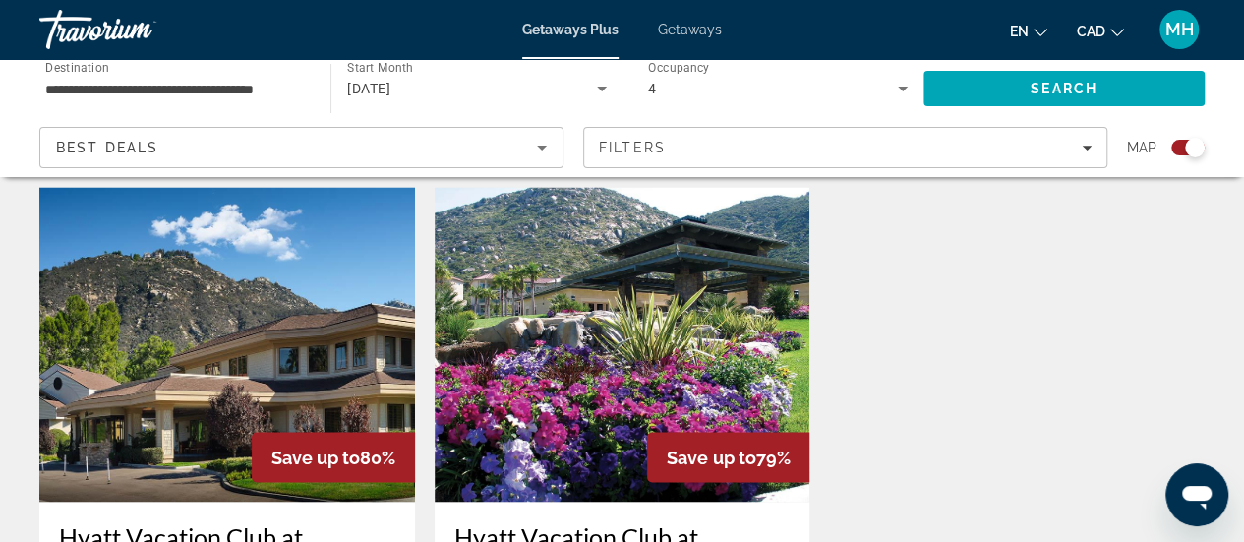
scroll to position [1482, 0]
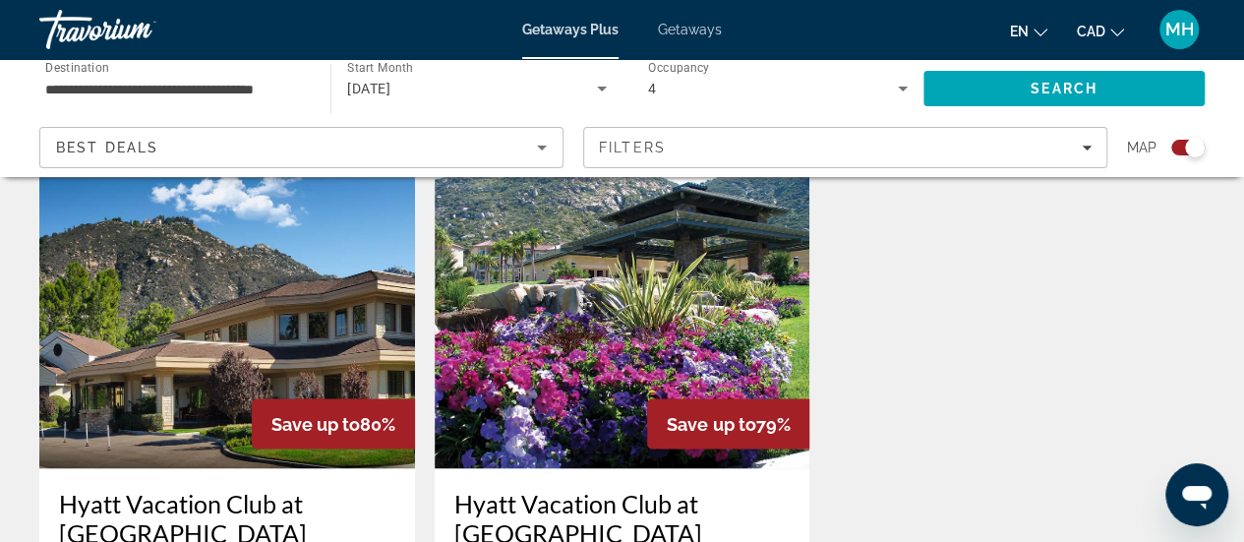
click at [301, 89] on input "**********" at bounding box center [175, 90] width 260 height 24
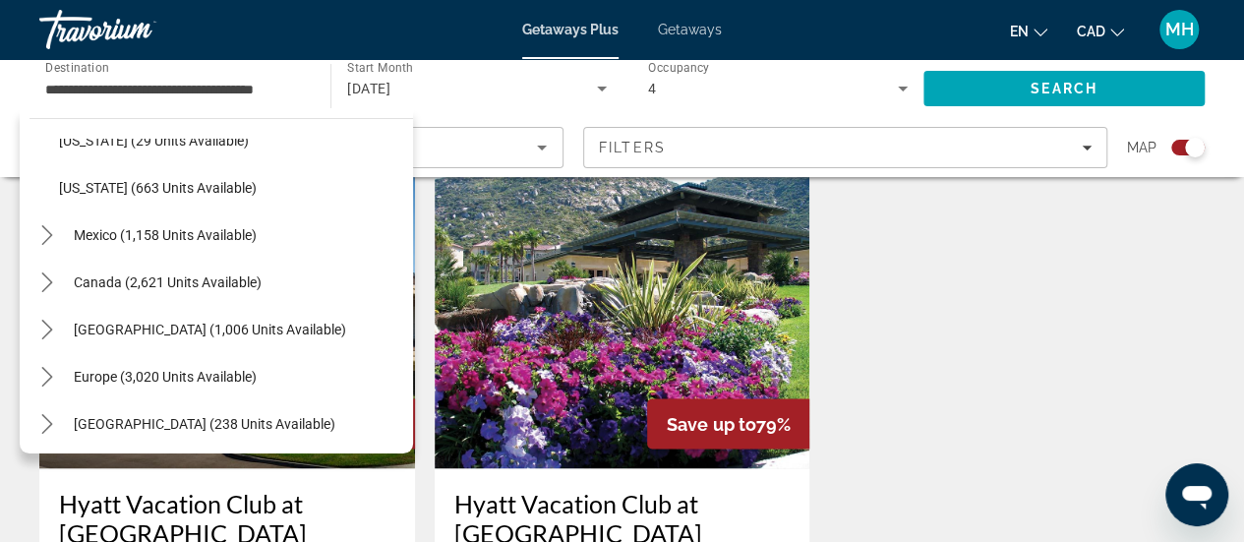
scroll to position [2217, 0]
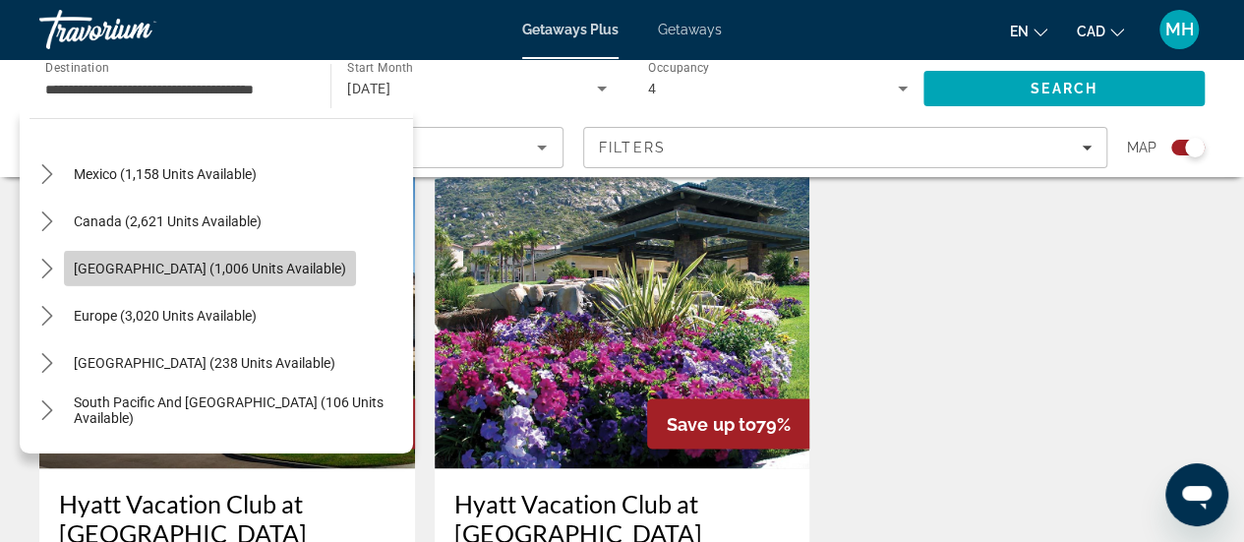
click at [293, 256] on span "Select destination: Caribbean & Atlantic Islands (1,006 units available)" at bounding box center [210, 268] width 292 height 47
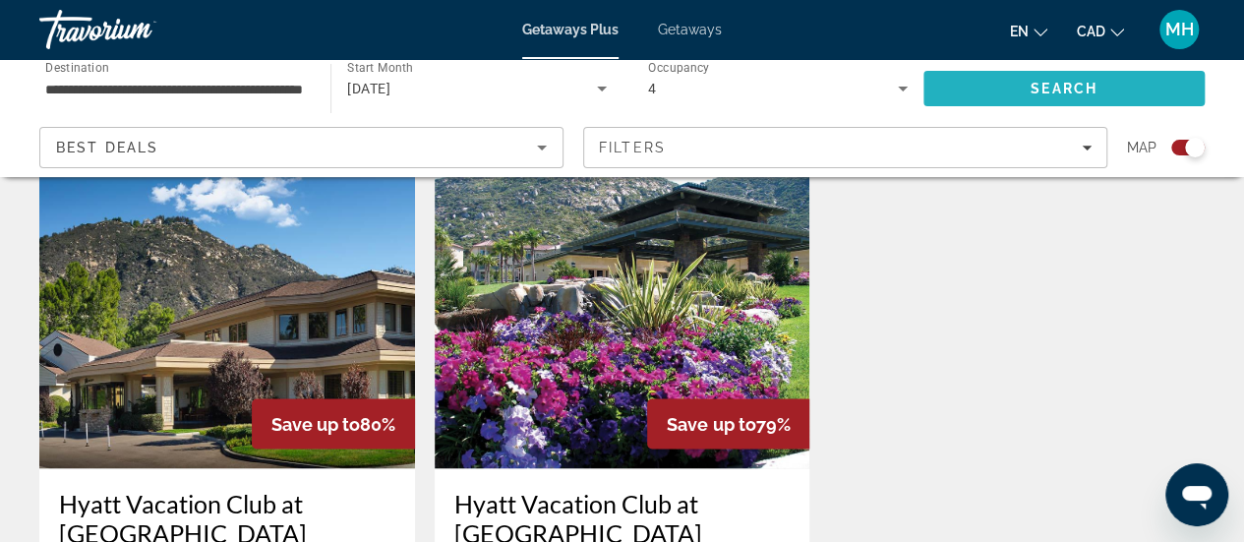
click at [1031, 91] on span "Search" at bounding box center [1064, 89] width 67 height 16
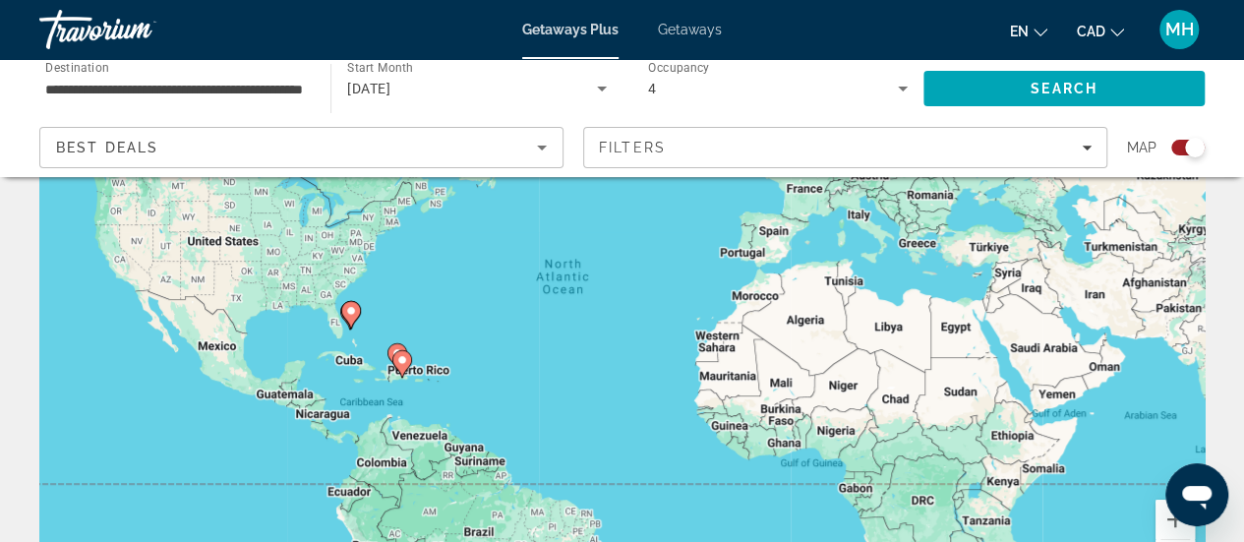
scroll to position [187, 0]
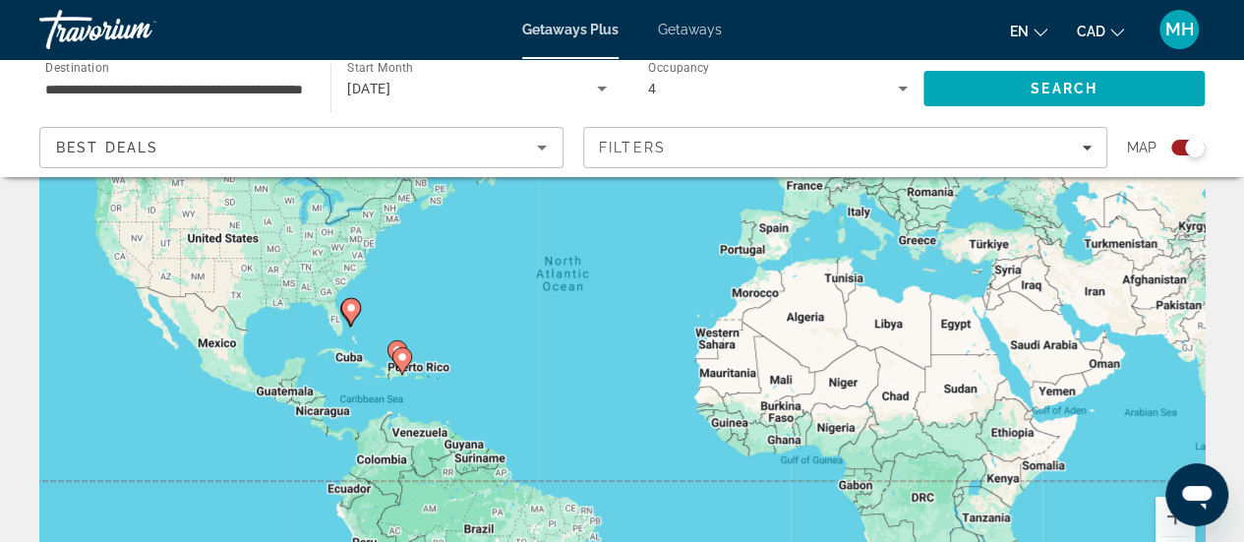
click at [510, 344] on div "To activate drag with keyboard, press Alt + Enter. Once in keyboard drag state,…" at bounding box center [622, 305] width 1166 height 590
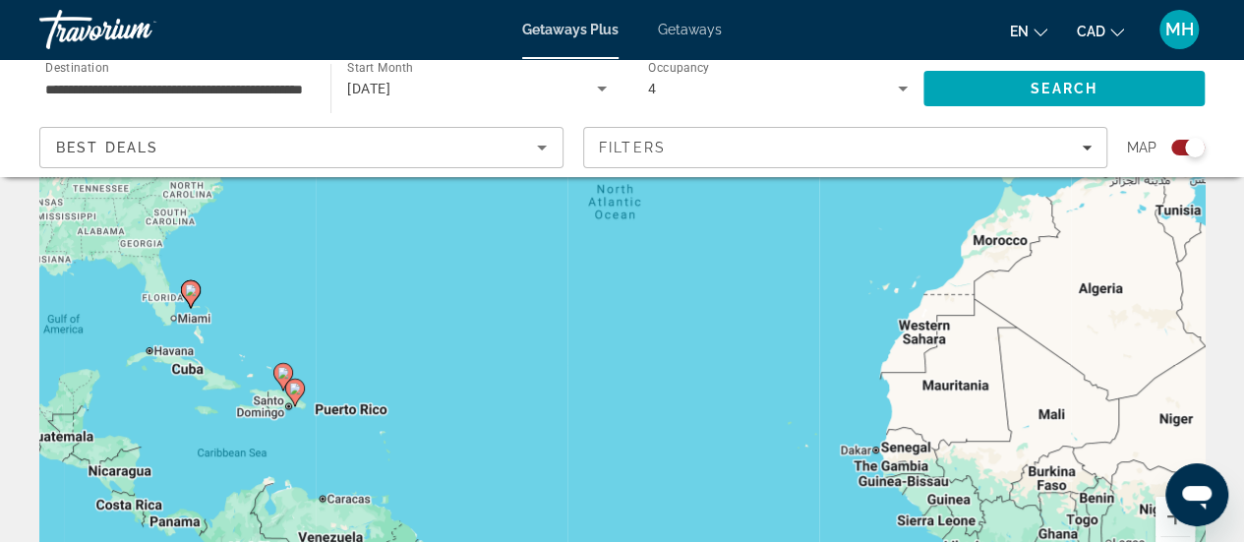
click at [333, 312] on div "To activate drag with keyboard, press Alt + Enter. Once in keyboard drag state,…" at bounding box center [622, 305] width 1166 height 590
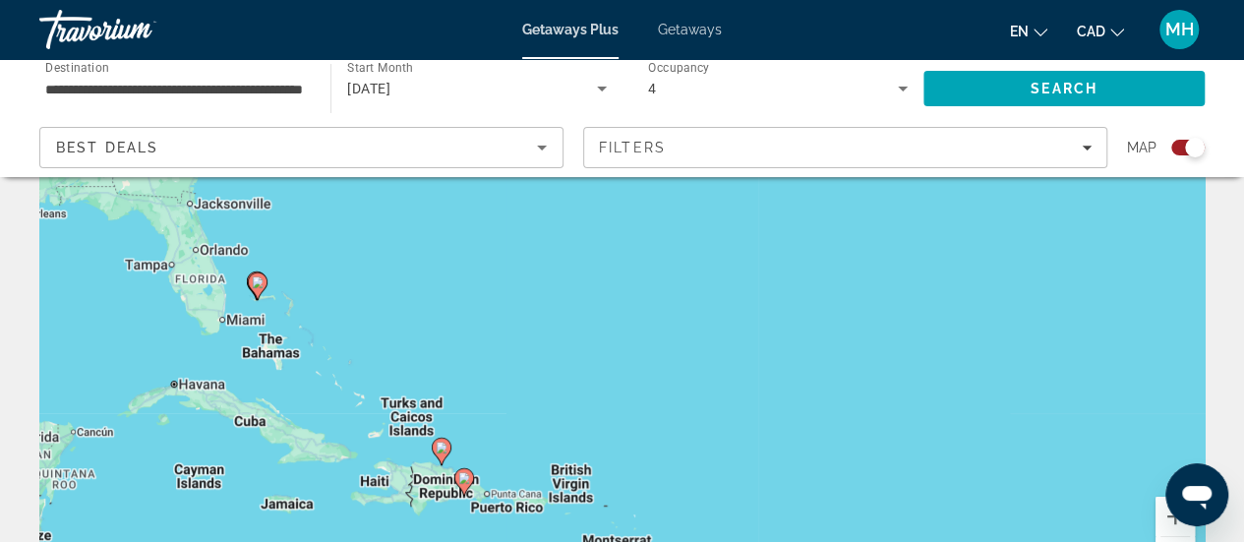
drag, startPoint x: 191, startPoint y: 322, endPoint x: 415, endPoint y: 316, distance: 224.4
click at [415, 316] on div "To activate drag with keyboard, press Alt + Enter. Once in keyboard drag state,…" at bounding box center [622, 305] width 1166 height 590
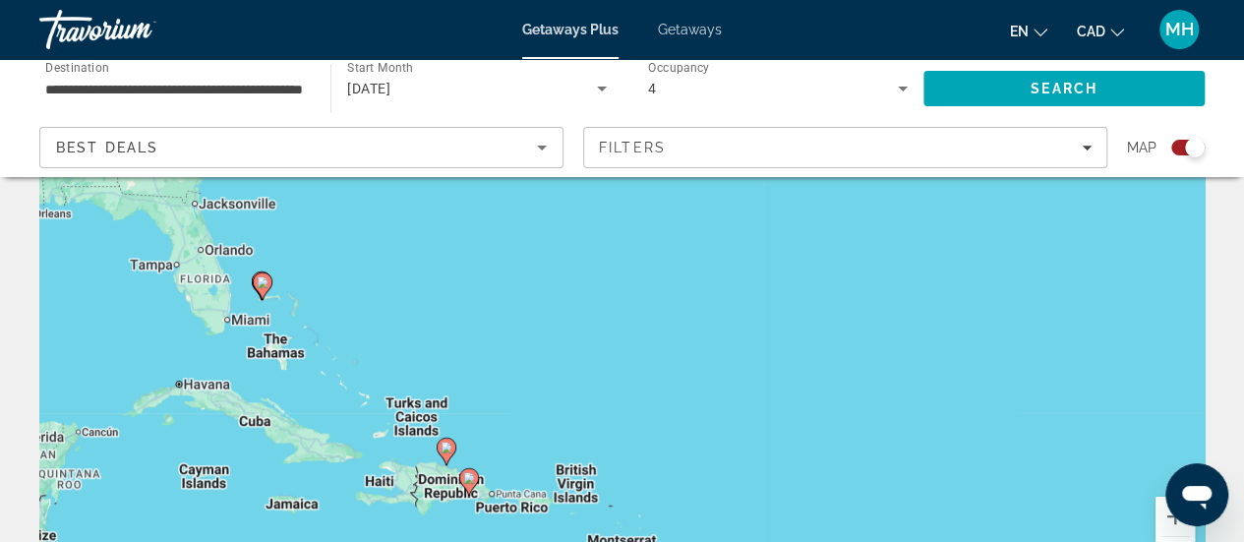
click at [328, 288] on div "To activate drag with keyboard, press Alt + Enter. Once in keyboard drag state,…" at bounding box center [622, 305] width 1166 height 590
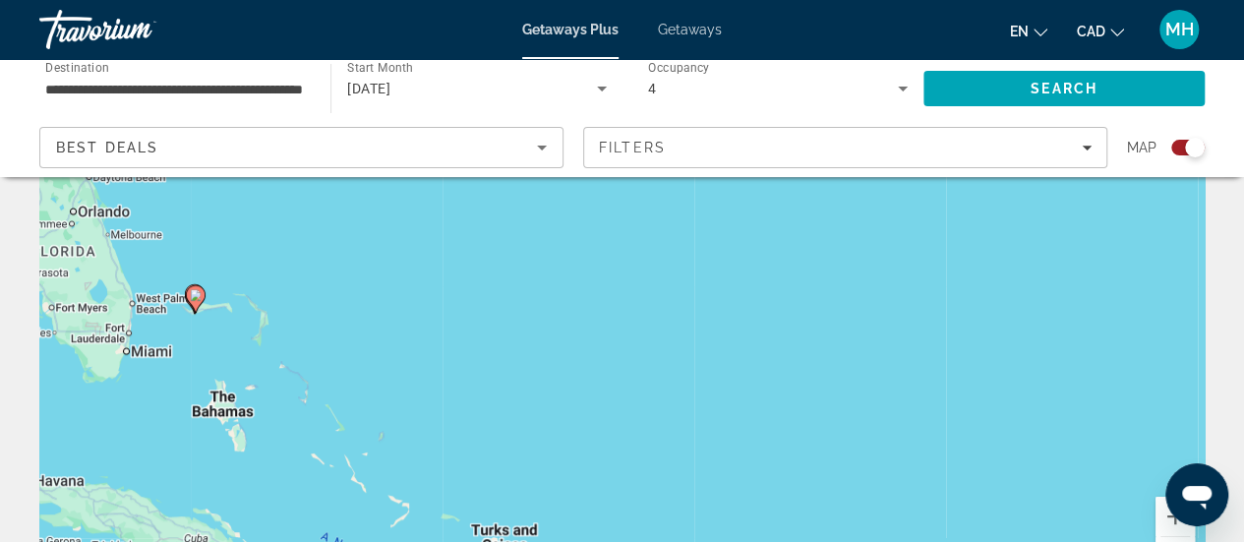
click at [185, 359] on div "To activate drag with keyboard, press Alt + Enter. Once in keyboard drag state,…" at bounding box center [622, 305] width 1166 height 590
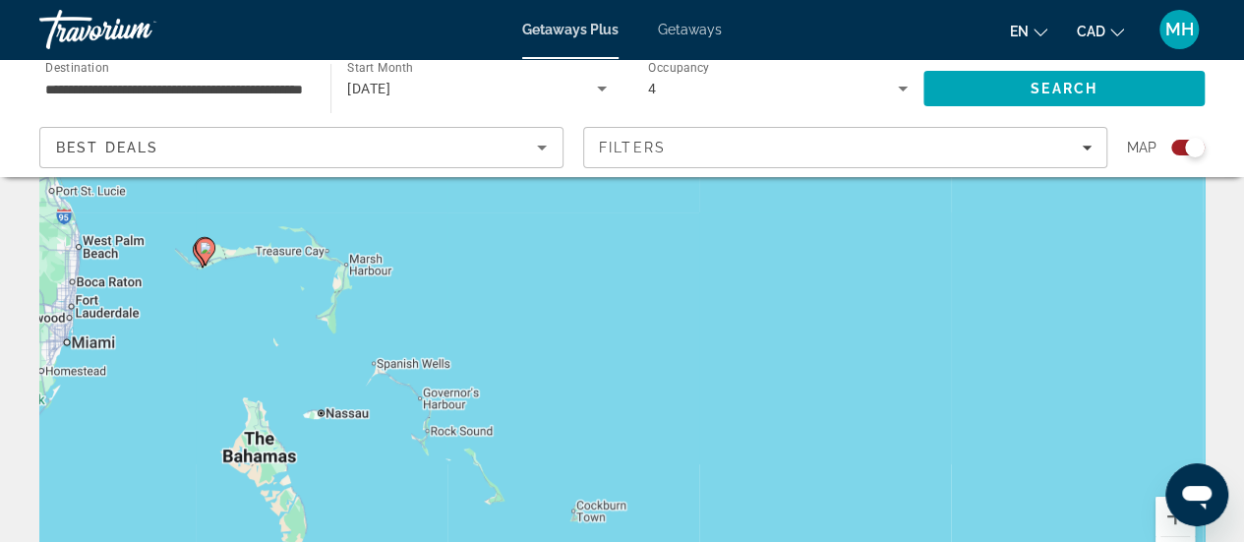
click at [240, 314] on div "To activate drag with keyboard, press Alt + Enter. Once in keyboard drag state,…" at bounding box center [622, 305] width 1166 height 590
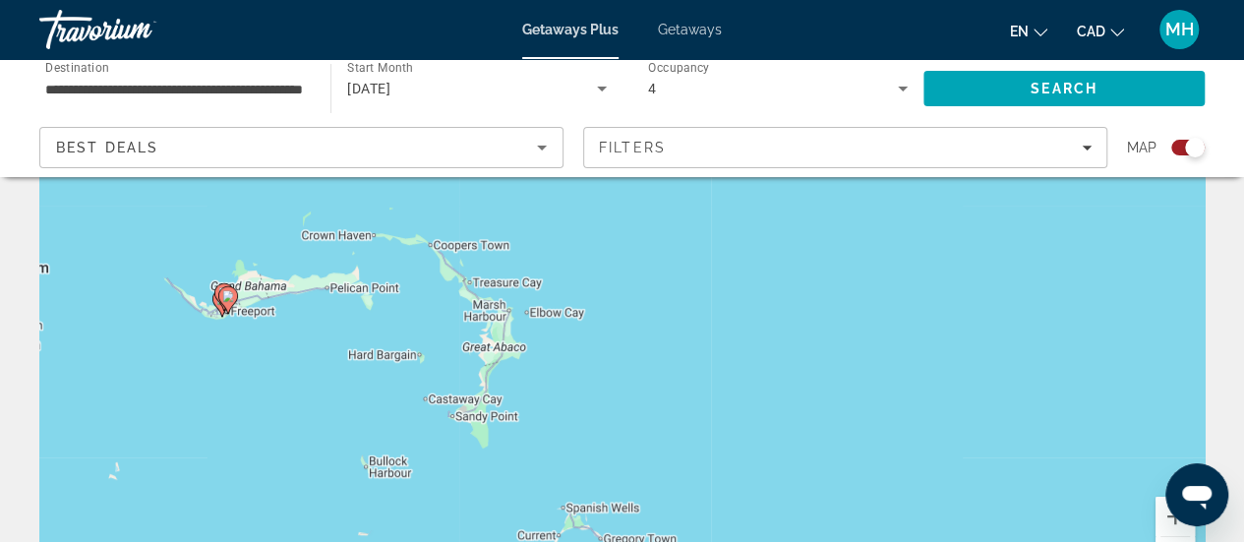
drag, startPoint x: 197, startPoint y: 282, endPoint x: 277, endPoint y: 418, distance: 157.9
click at [277, 418] on div "To activate drag with keyboard, press Alt + Enter. Once in keyboard drag state,…" at bounding box center [622, 305] width 1166 height 590
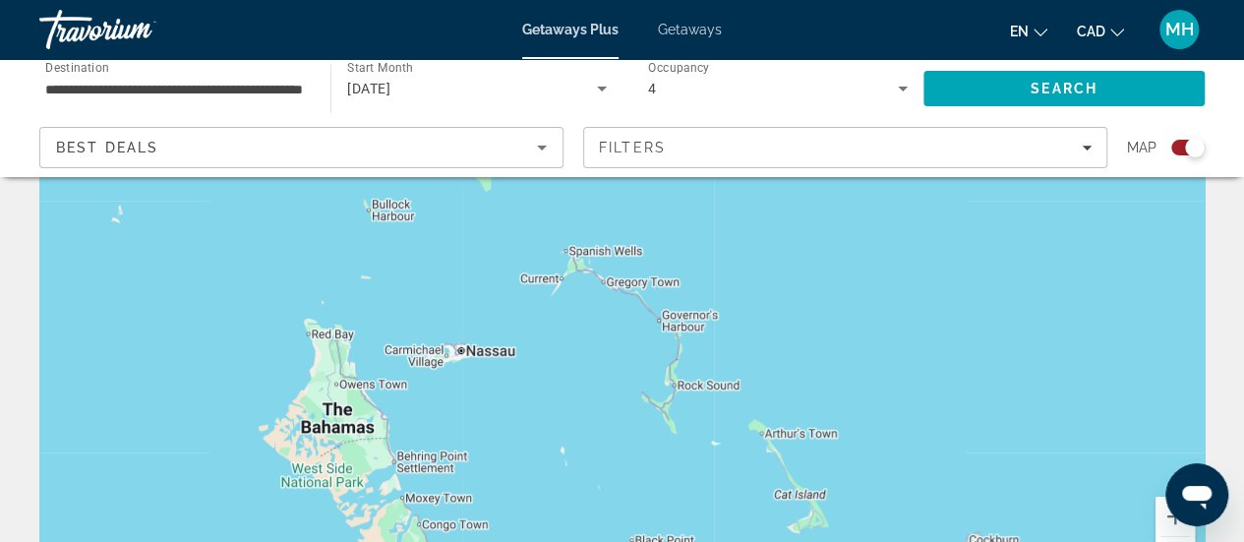
drag, startPoint x: 280, startPoint y: 405, endPoint x: 260, endPoint y: 114, distance: 291.9
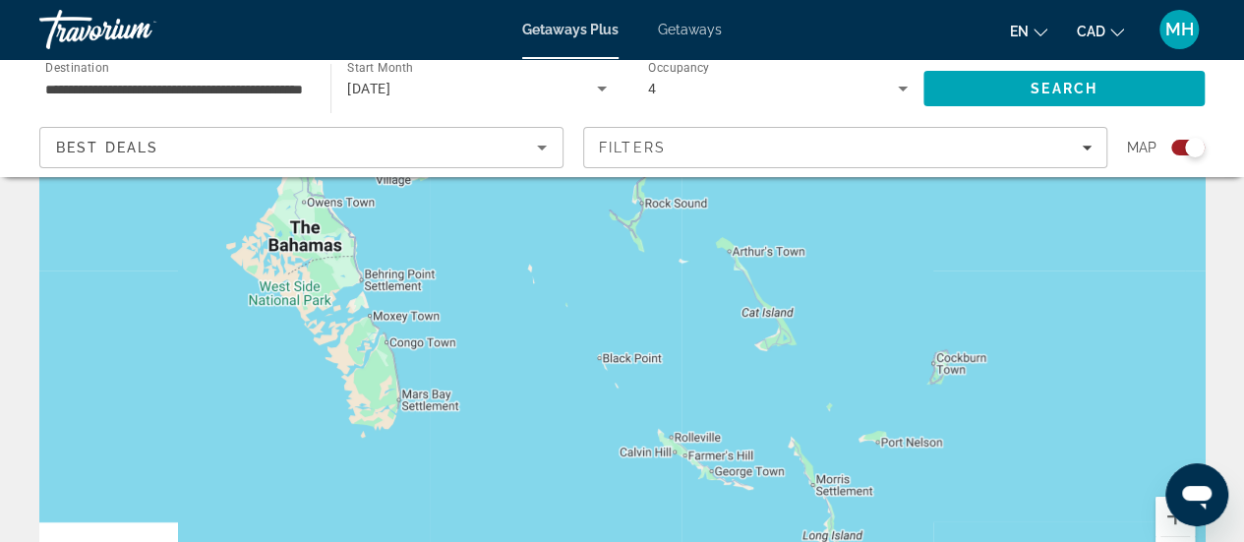
drag, startPoint x: 217, startPoint y: 358, endPoint x: 182, endPoint y: 154, distance: 206.7
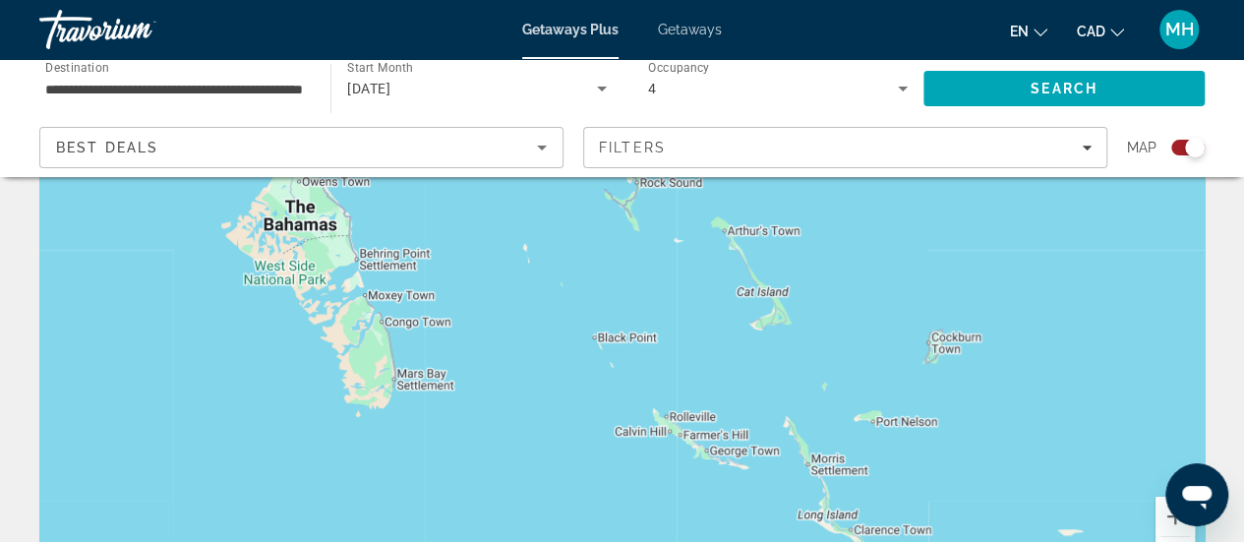
click at [640, 392] on div "Main content" at bounding box center [622, 305] width 1166 height 590
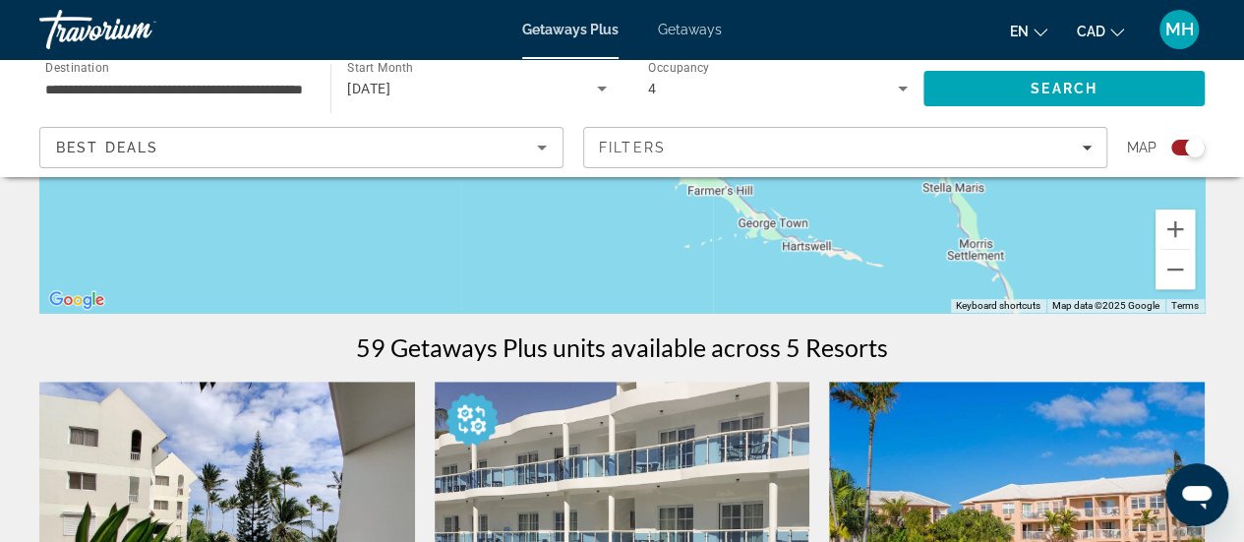
scroll to position [471, 0]
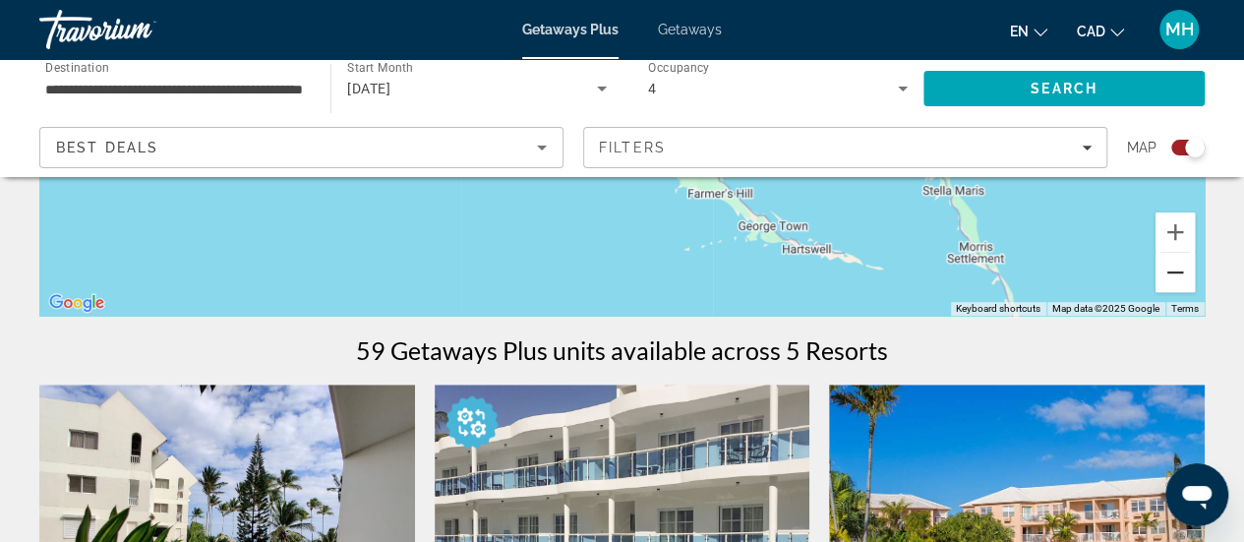
click at [1173, 264] on button "Zoom out" at bounding box center [1175, 272] width 39 height 39
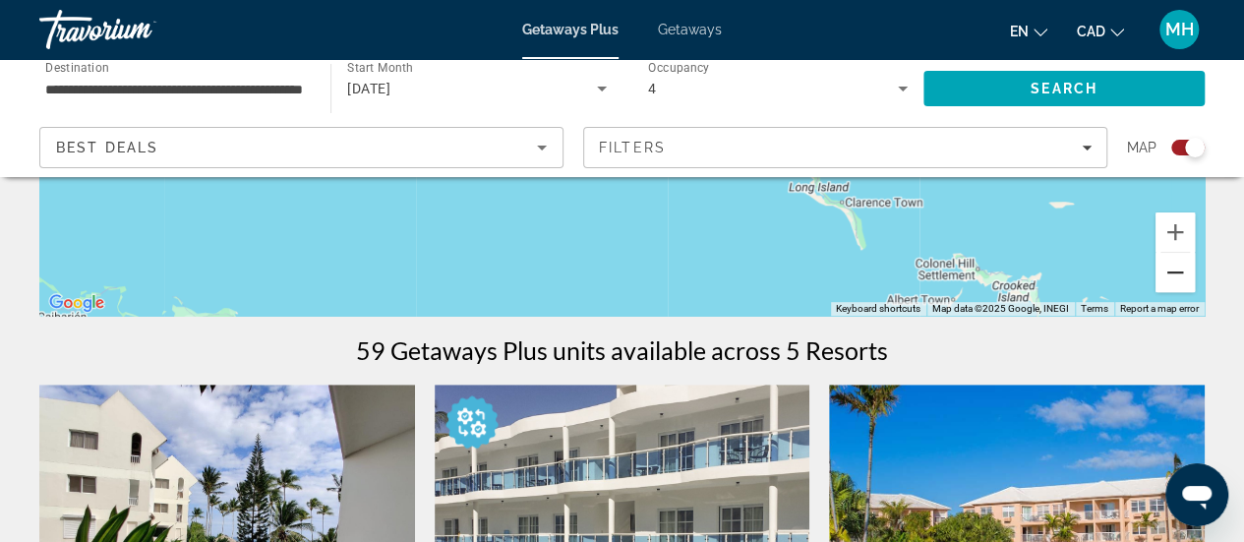
click at [1173, 264] on button "Zoom out" at bounding box center [1175, 272] width 39 height 39
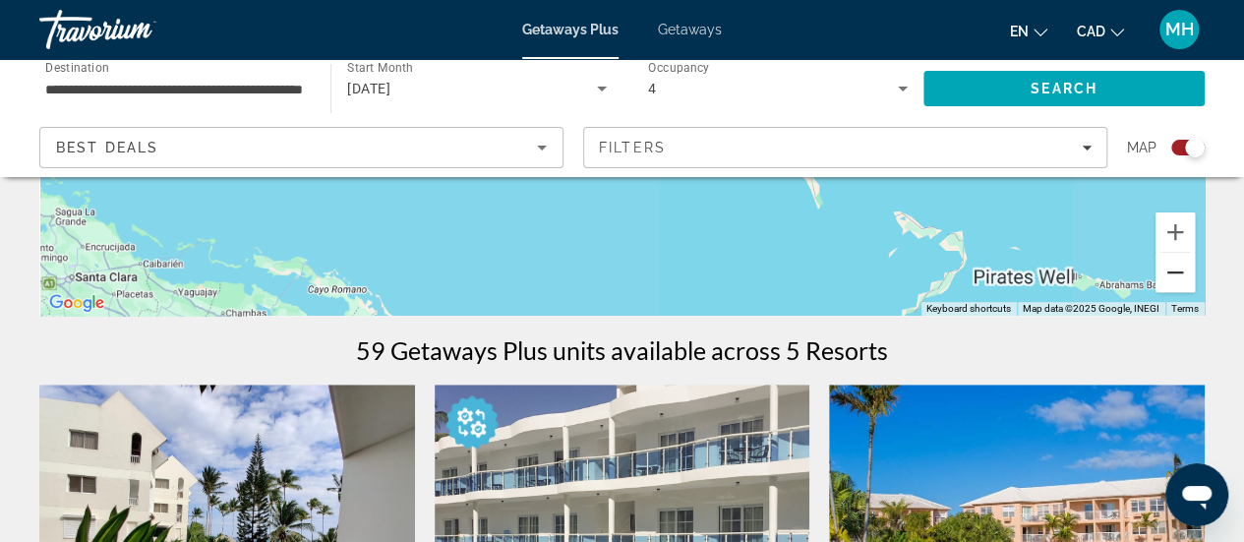
click at [1173, 264] on button "Zoom out" at bounding box center [1175, 272] width 39 height 39
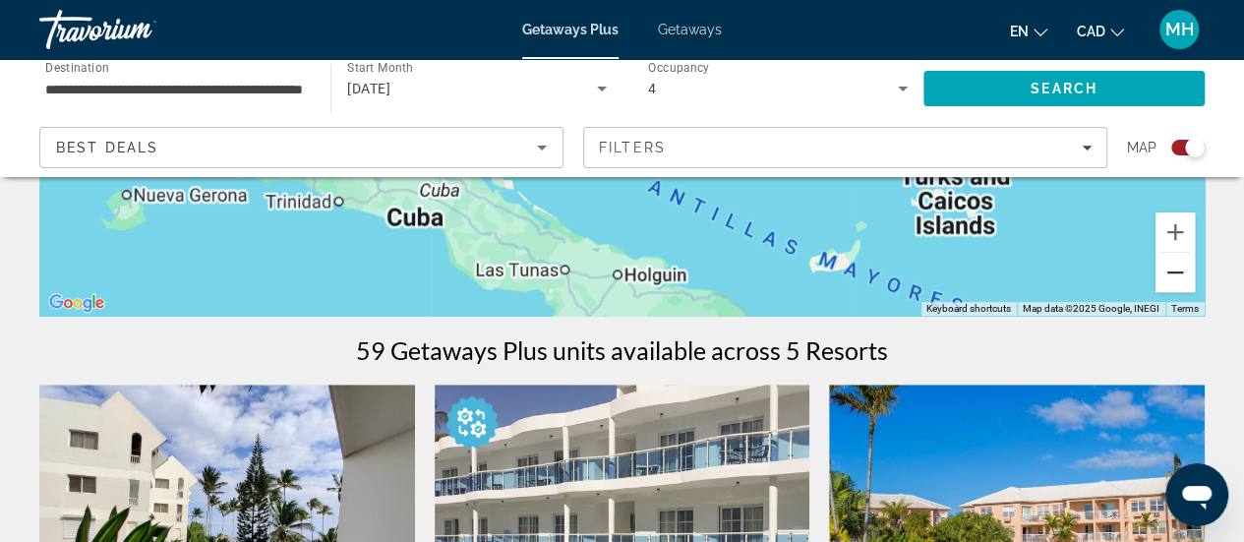
click at [1173, 264] on button "Zoom out" at bounding box center [1175, 272] width 39 height 39
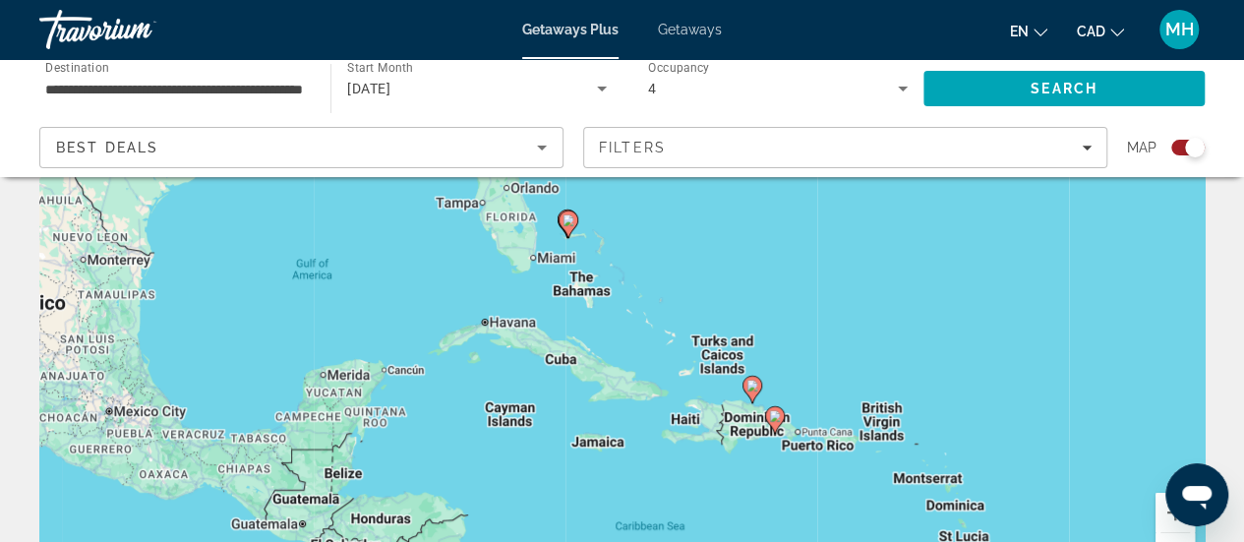
scroll to position [118, 0]
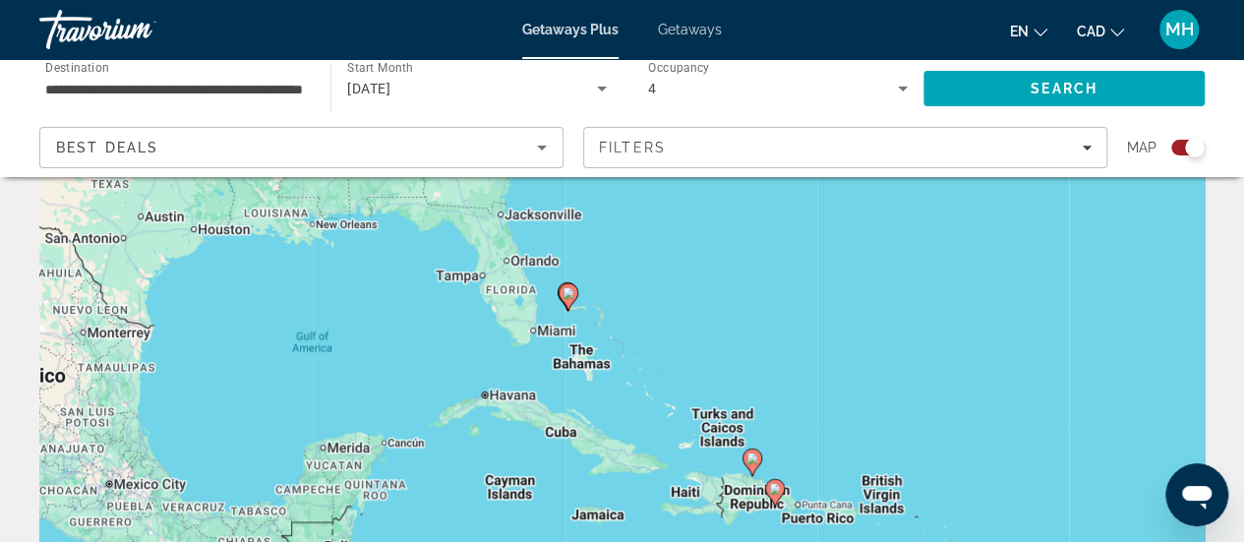
click at [854, 381] on div "To activate drag with keyboard, press Alt + Enter. Once in keyboard drag state,…" at bounding box center [622, 374] width 1166 height 590
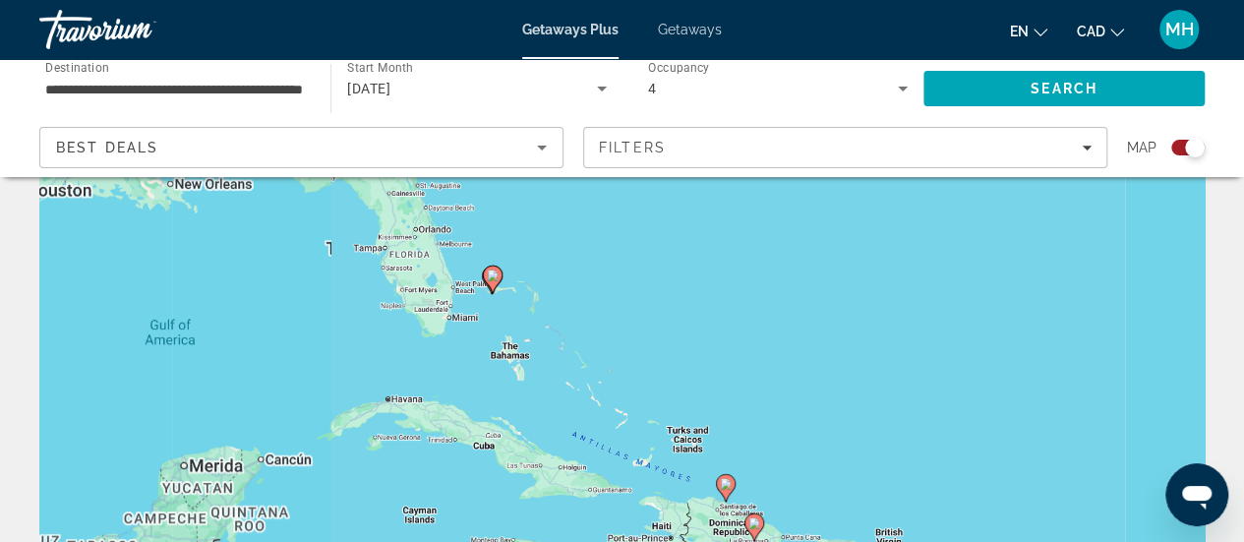
click at [854, 381] on div "To activate drag with keyboard, press Alt + Enter. Once in keyboard drag state,…" at bounding box center [622, 374] width 1166 height 590
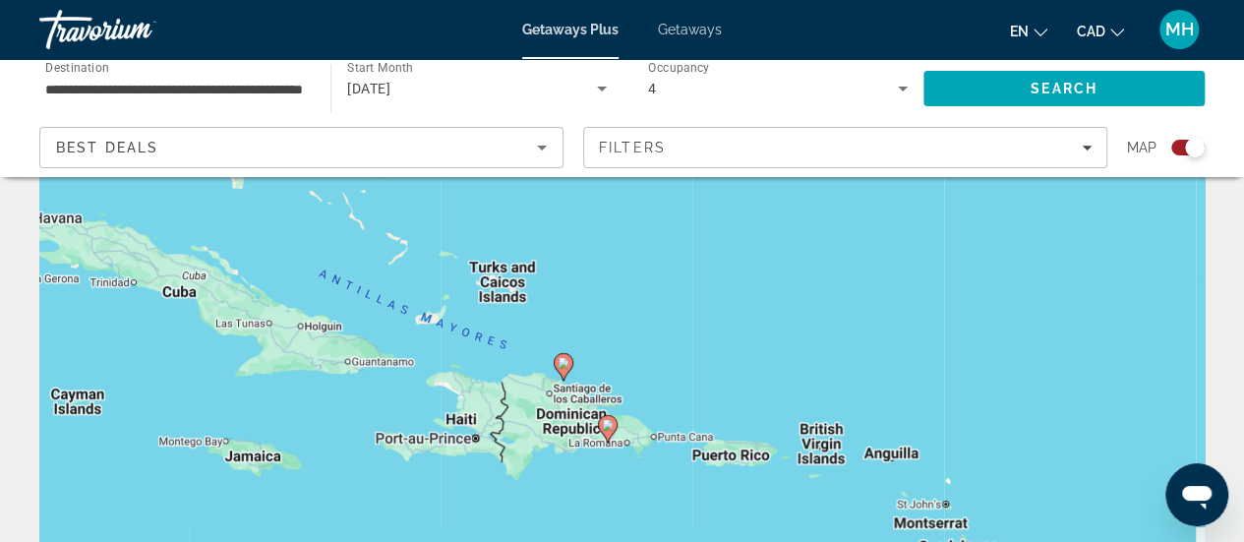
drag, startPoint x: 661, startPoint y: 444, endPoint x: 572, endPoint y: 251, distance: 212.6
click at [572, 251] on div "To activate drag with keyboard, press Alt + Enter. Once in keyboard drag state,…" at bounding box center [622, 374] width 1166 height 590
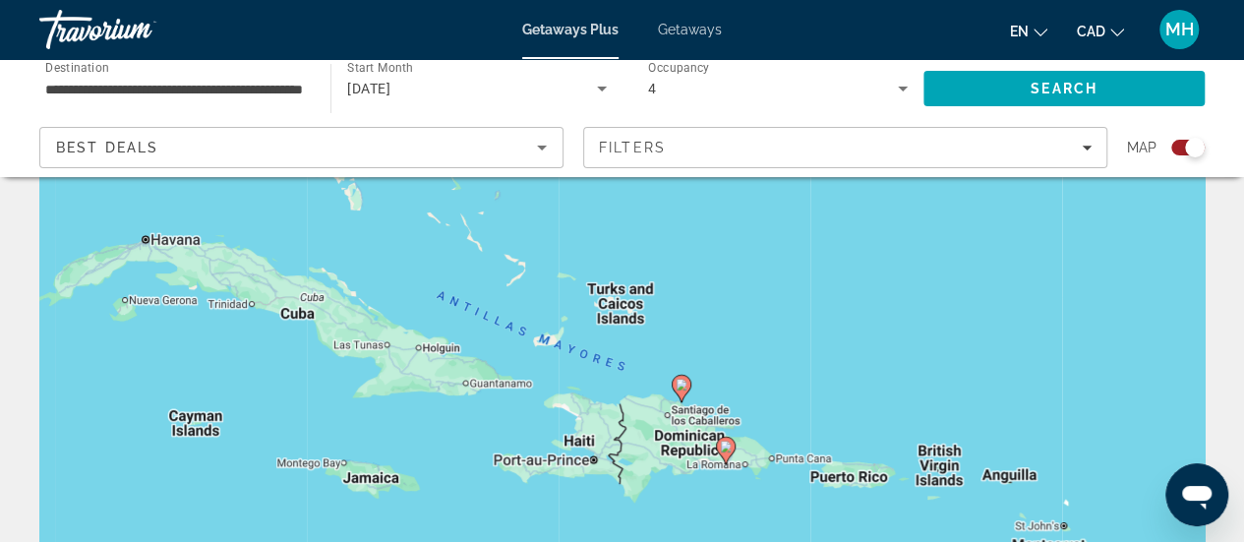
drag, startPoint x: 437, startPoint y: 461, endPoint x: 558, endPoint y: 485, distance: 123.3
click at [558, 485] on div "To activate drag with keyboard, press Alt + Enter. Once in keyboard drag state,…" at bounding box center [622, 374] width 1166 height 590
click at [728, 449] on image "Main content" at bounding box center [727, 447] width 12 height 12
type input "**********"
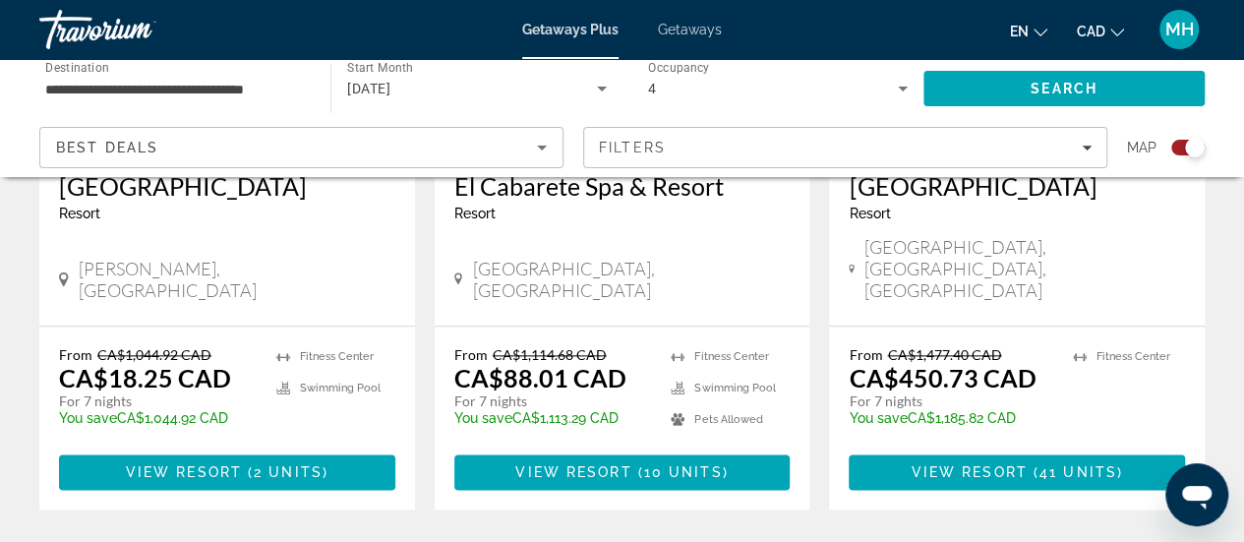
scroll to position [986, 0]
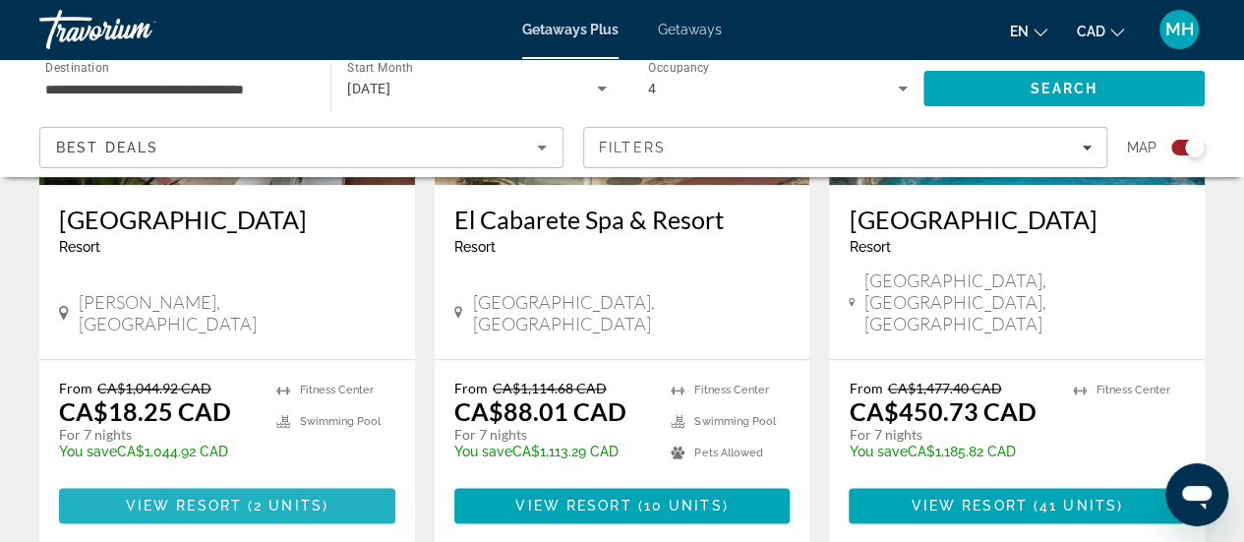
click at [308, 498] on span "2 units" at bounding box center [288, 506] width 69 height 16
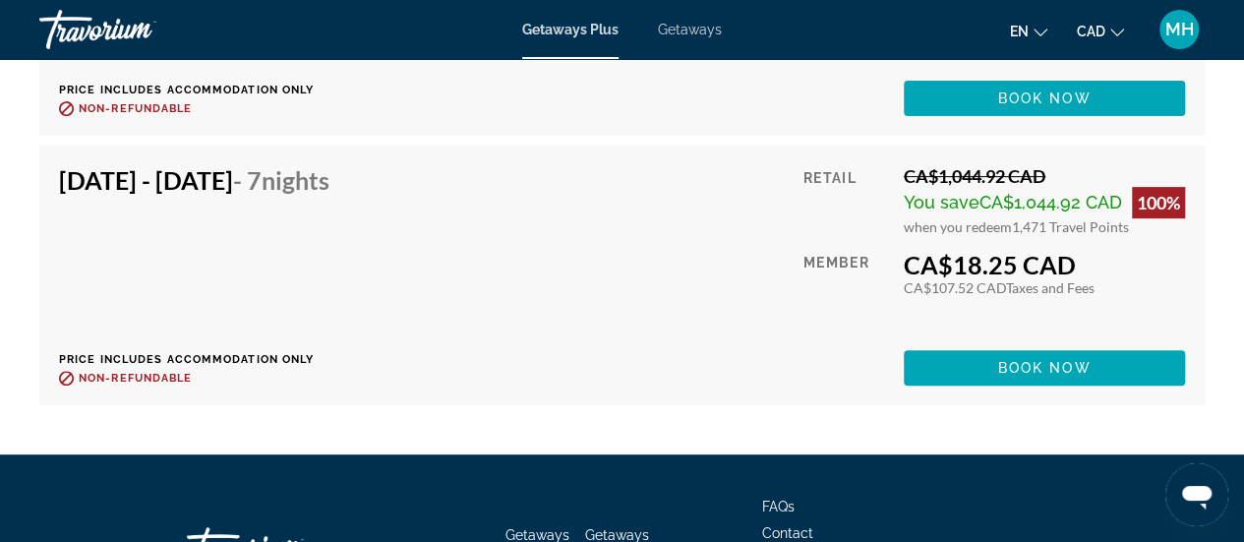
scroll to position [3967, 0]
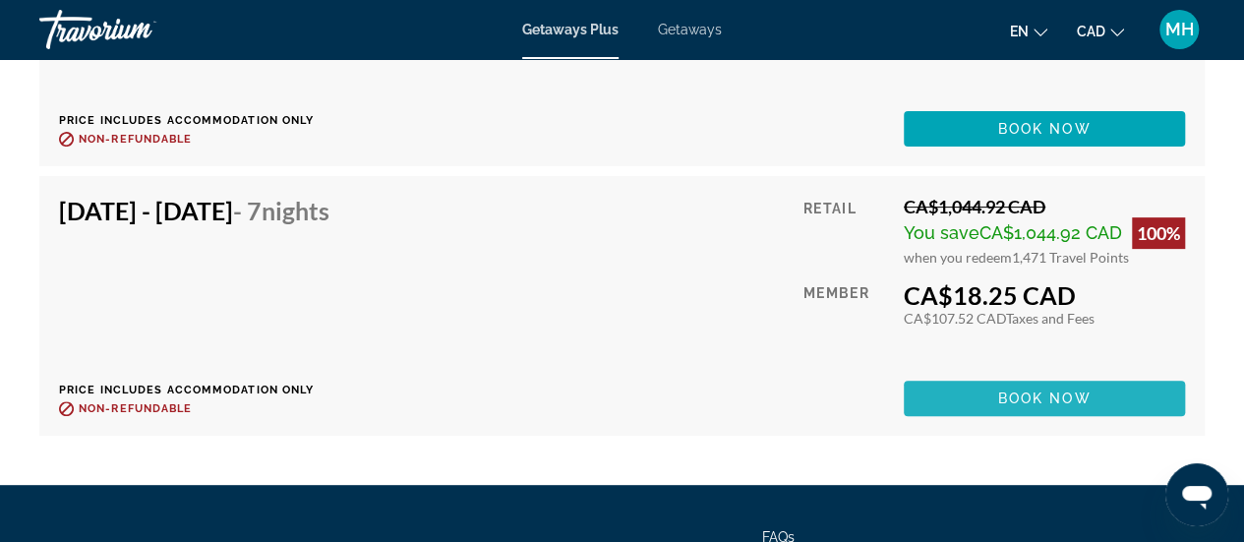
click at [1108, 393] on span "Main content" at bounding box center [1044, 398] width 281 height 47
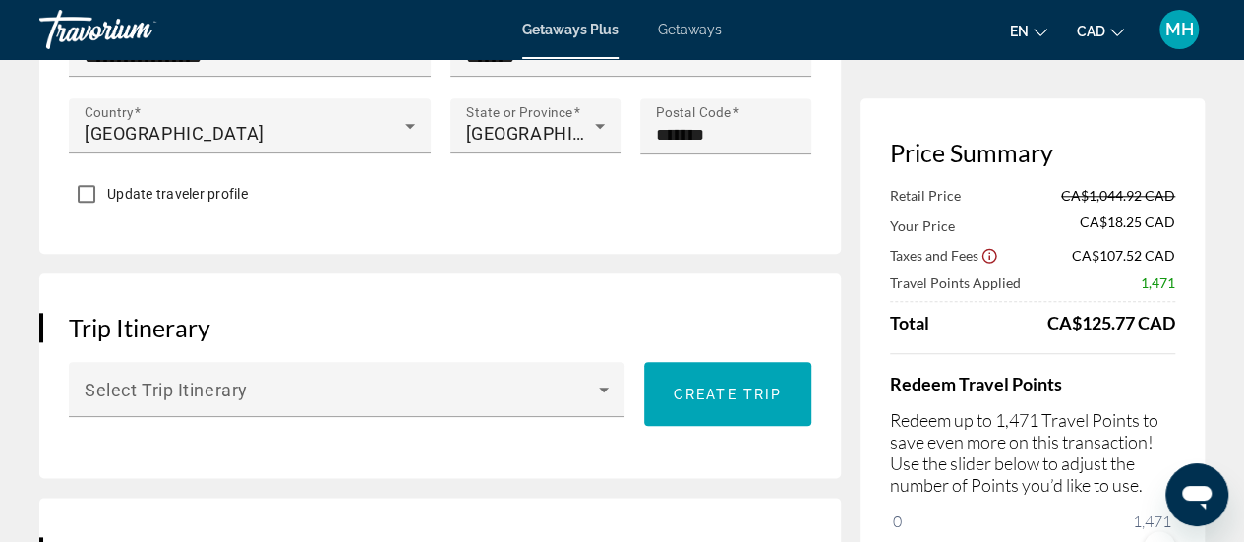
scroll to position [885, 0]
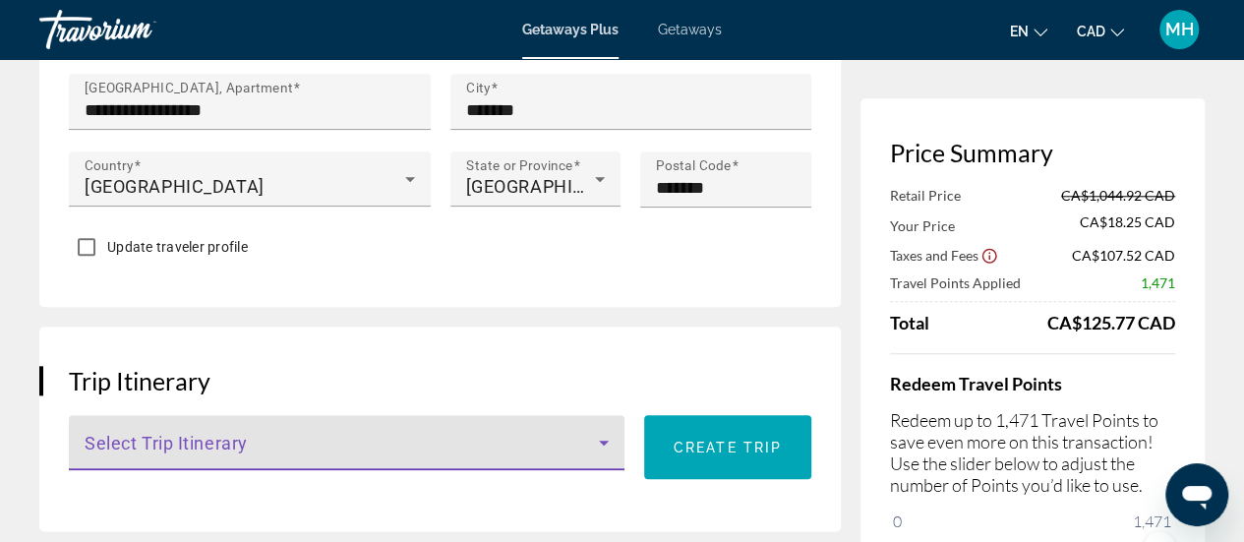
click at [582, 449] on span "Main content" at bounding box center [342, 451] width 515 height 24
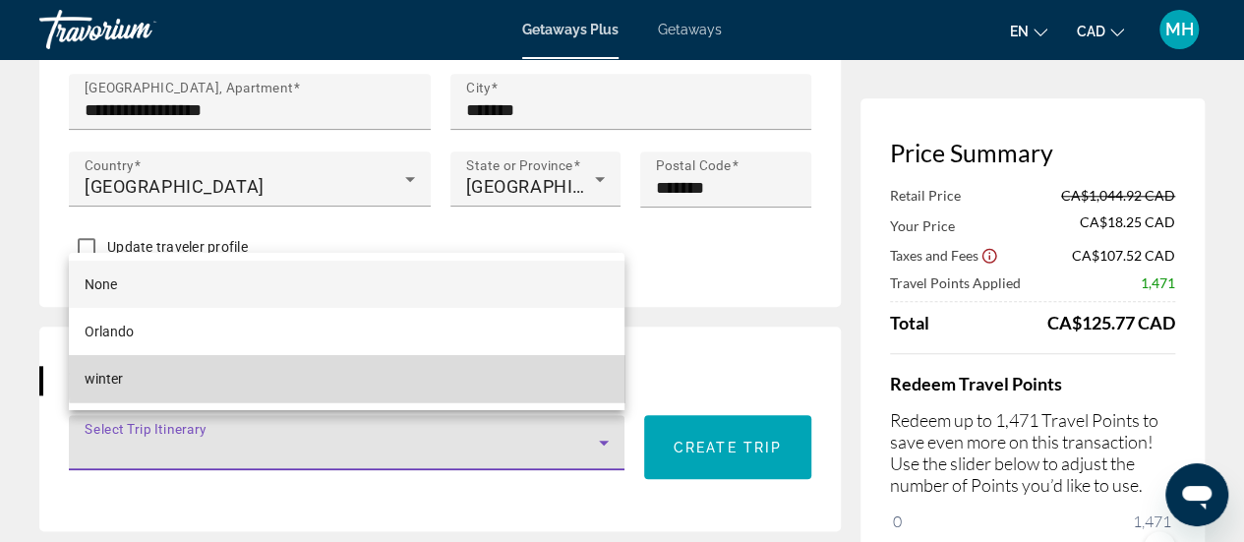
click at [409, 373] on mat-option "winter" at bounding box center [347, 378] width 556 height 47
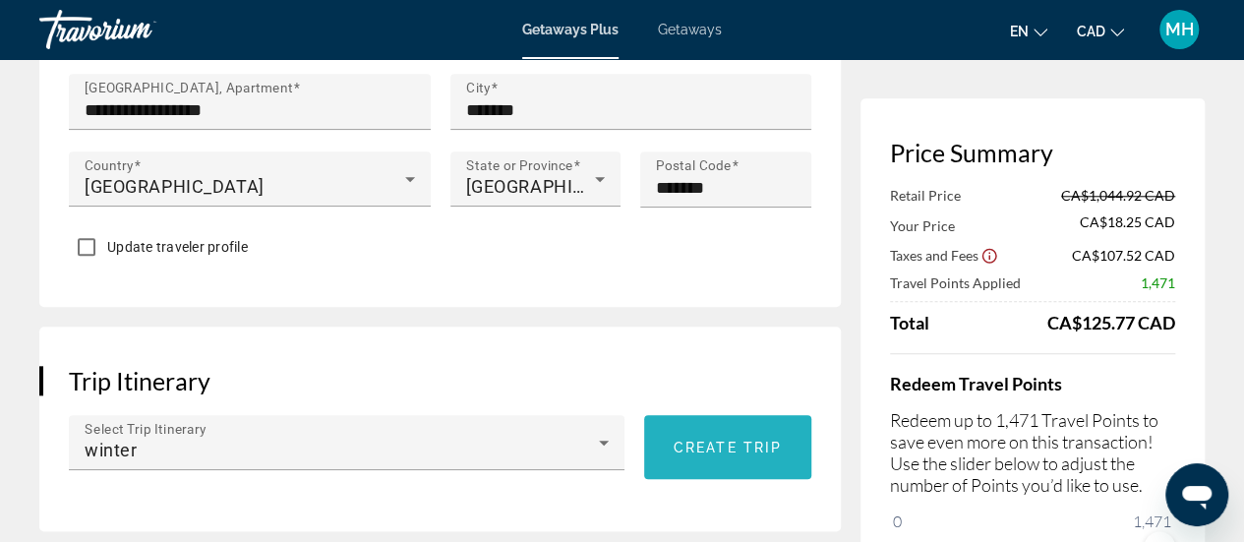
click at [732, 452] on span "Main content" at bounding box center [727, 447] width 167 height 47
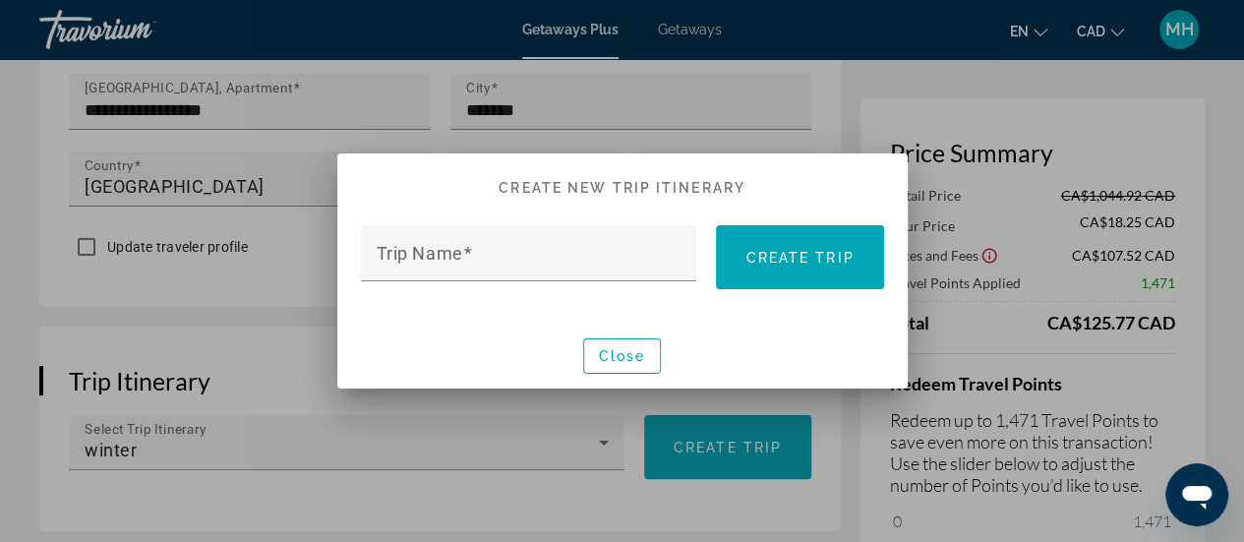
scroll to position [0, 0]
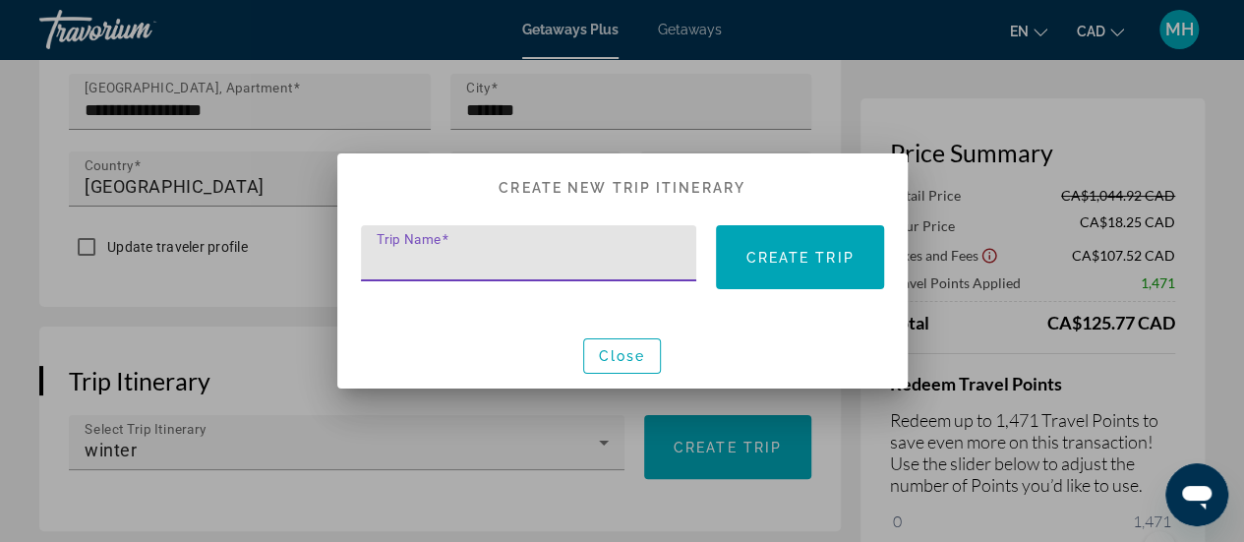
click at [521, 266] on input "Trip Name" at bounding box center [535, 262] width 317 height 24
type input "*********"
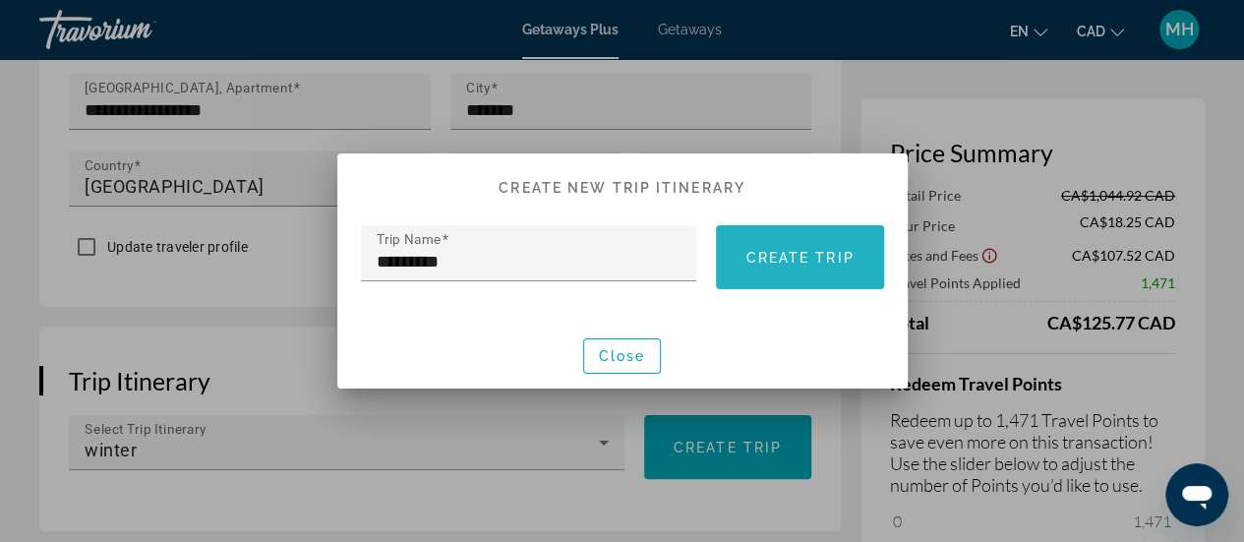
click at [776, 268] on span at bounding box center [799, 257] width 167 height 47
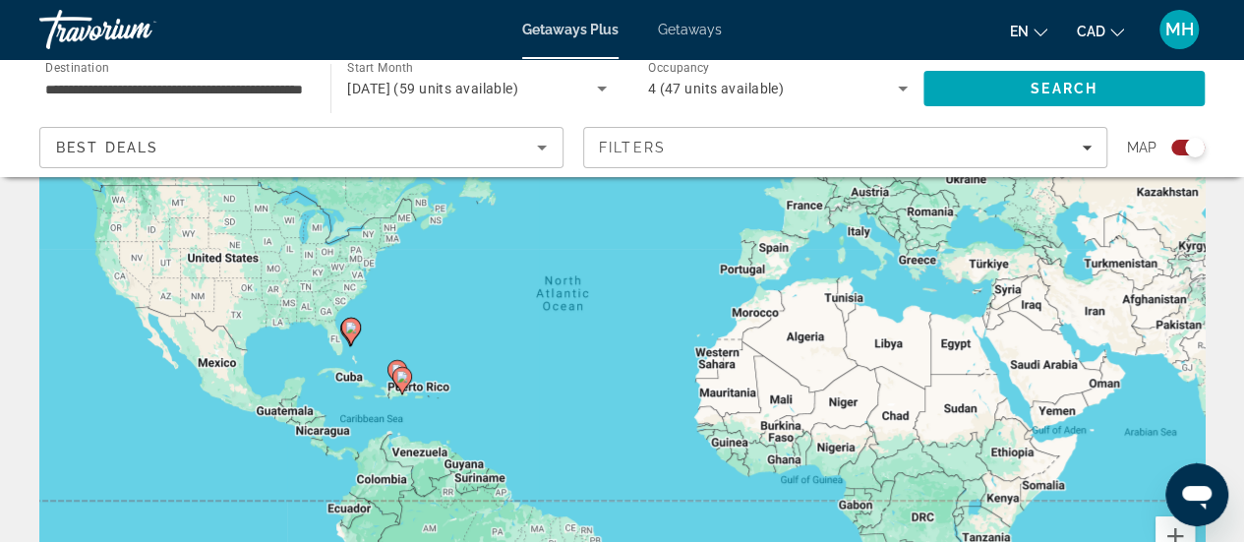
scroll to position [250, 0]
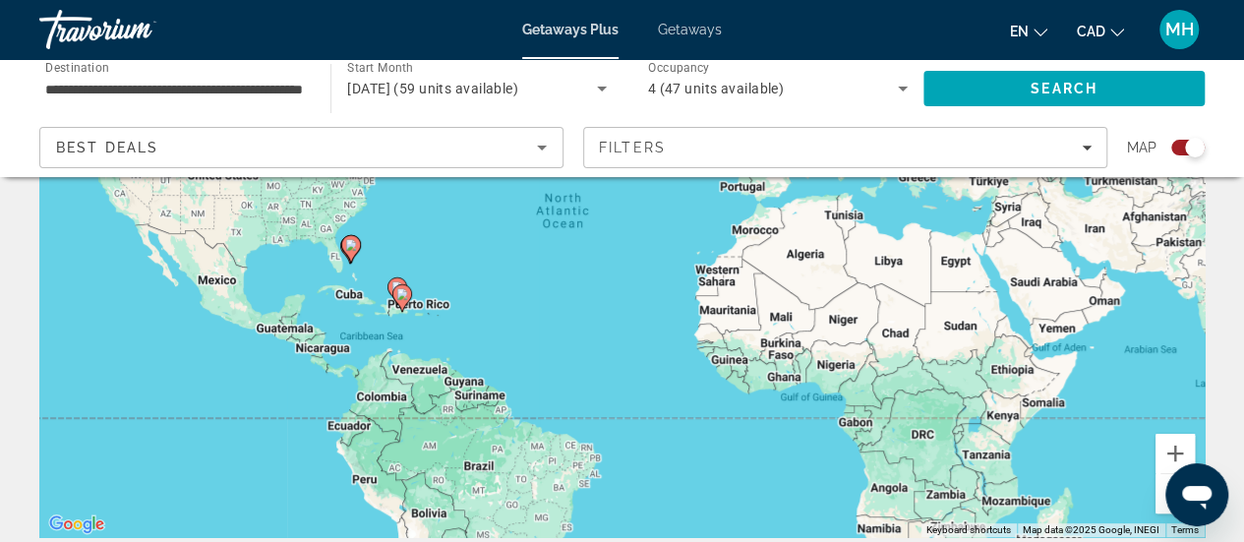
click at [378, 253] on div "To activate drag with keyboard, press Alt + Enter. Once in keyboard drag state,…" at bounding box center [622, 242] width 1166 height 590
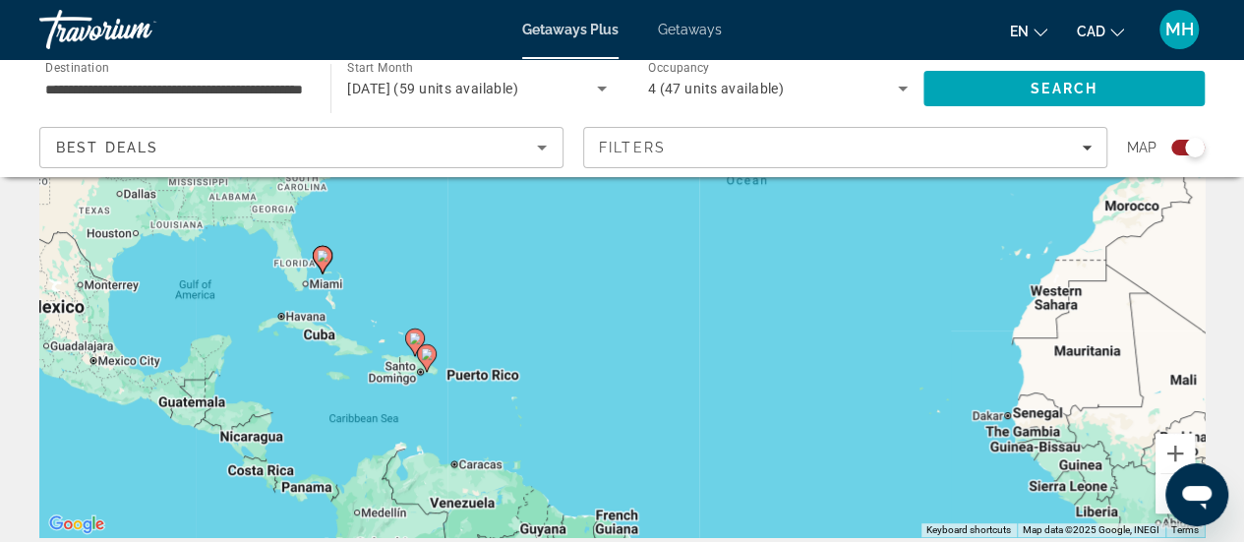
click at [378, 253] on div "To activate drag with keyboard, press Alt + Enter. Once in keyboard drag state,…" at bounding box center [622, 242] width 1166 height 590
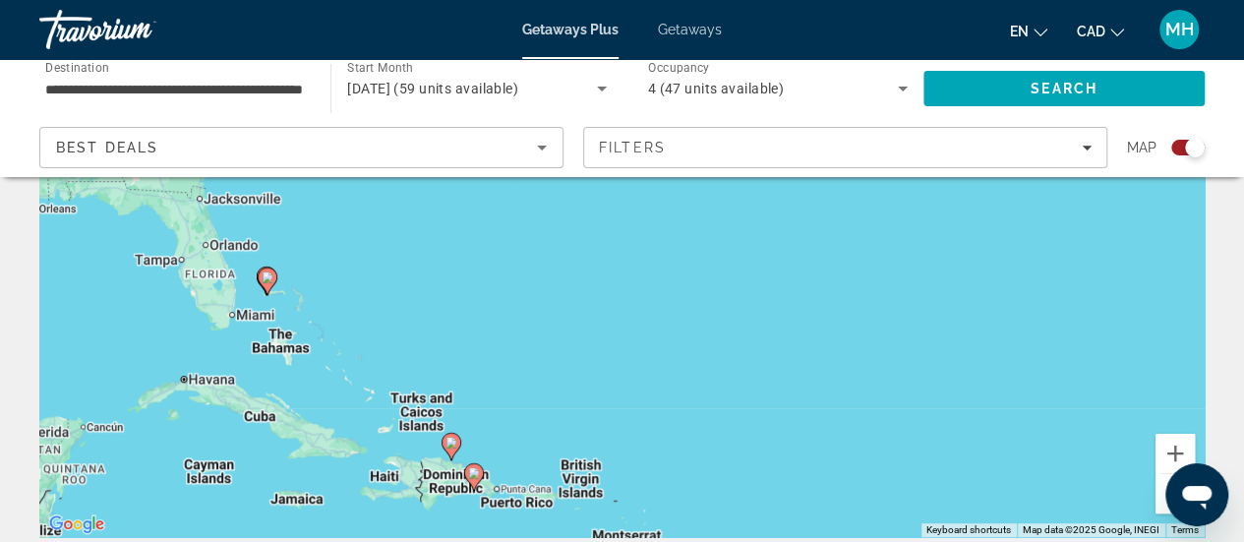
click at [378, 253] on div "To activate drag with keyboard, press Alt + Enter. Once in keyboard drag state,…" at bounding box center [622, 242] width 1166 height 590
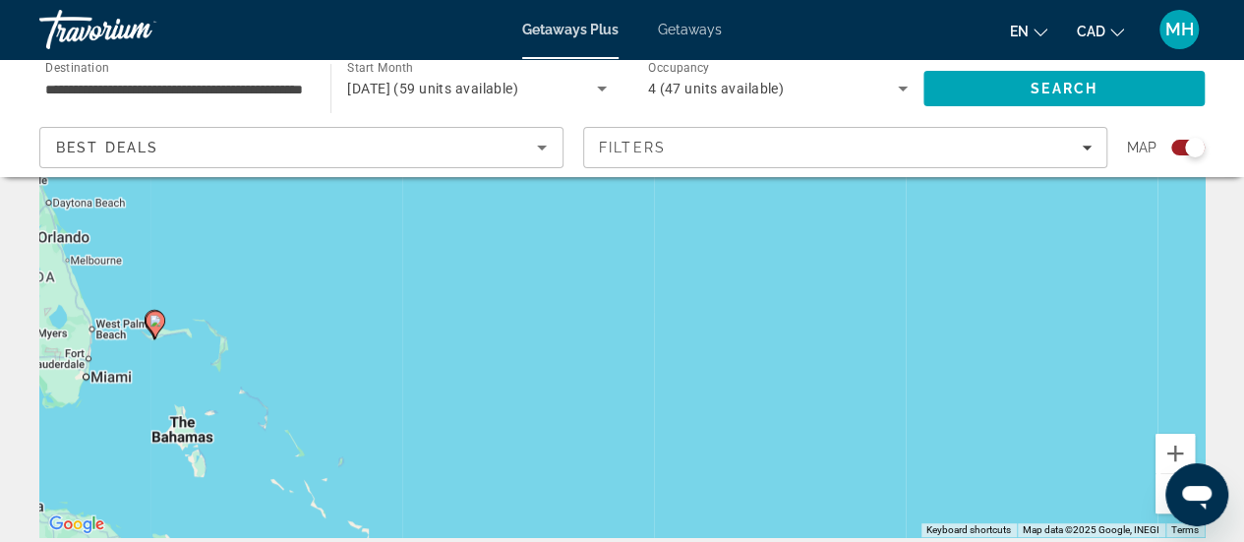
click at [206, 347] on div "To activate drag with keyboard, press Alt + Enter. Once in keyboard drag state,…" at bounding box center [622, 242] width 1166 height 590
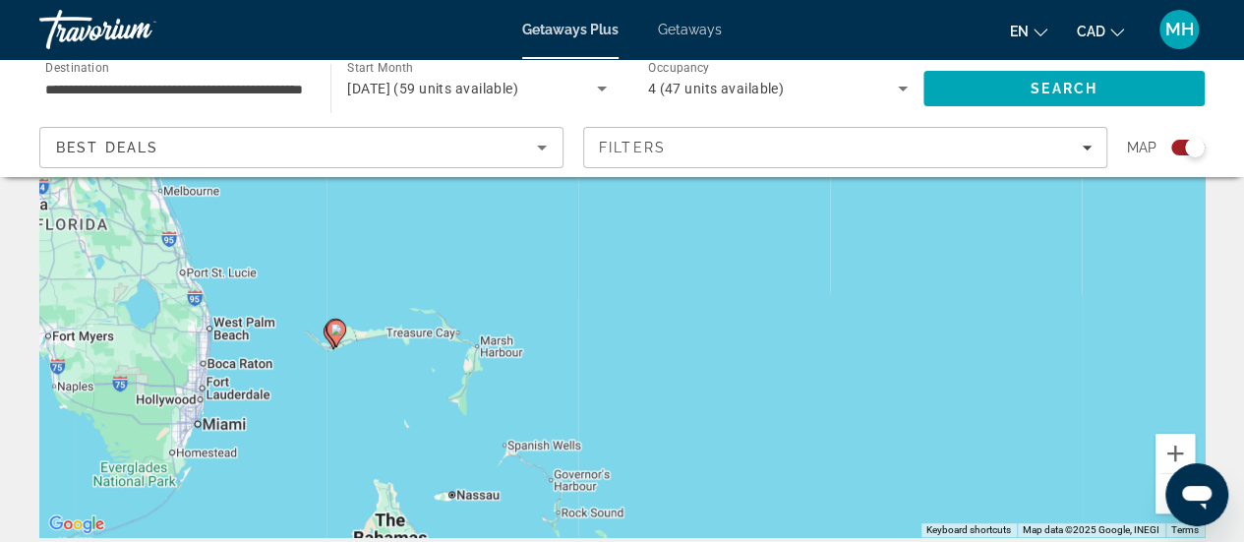
drag, startPoint x: 114, startPoint y: 373, endPoint x: 354, endPoint y: 392, distance: 240.8
click at [354, 392] on div "To activate drag with keyboard, press Alt + Enter. Once in keyboard drag state,…" at bounding box center [622, 242] width 1166 height 590
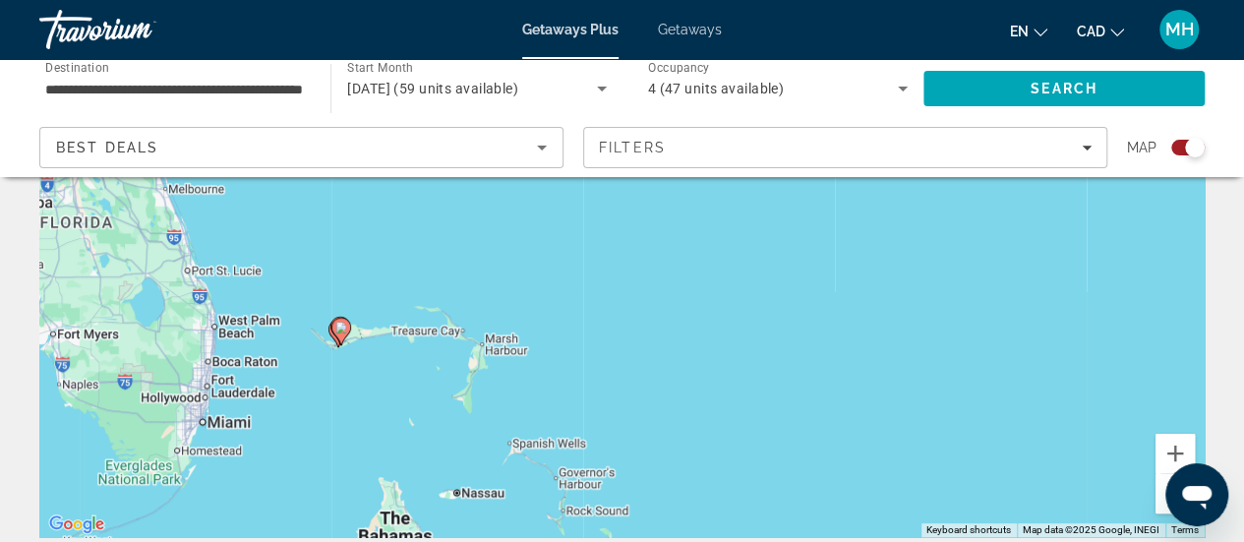
click at [301, 393] on div "To activate drag with keyboard, press Alt + Enter. Once in keyboard drag state,…" at bounding box center [622, 242] width 1166 height 590
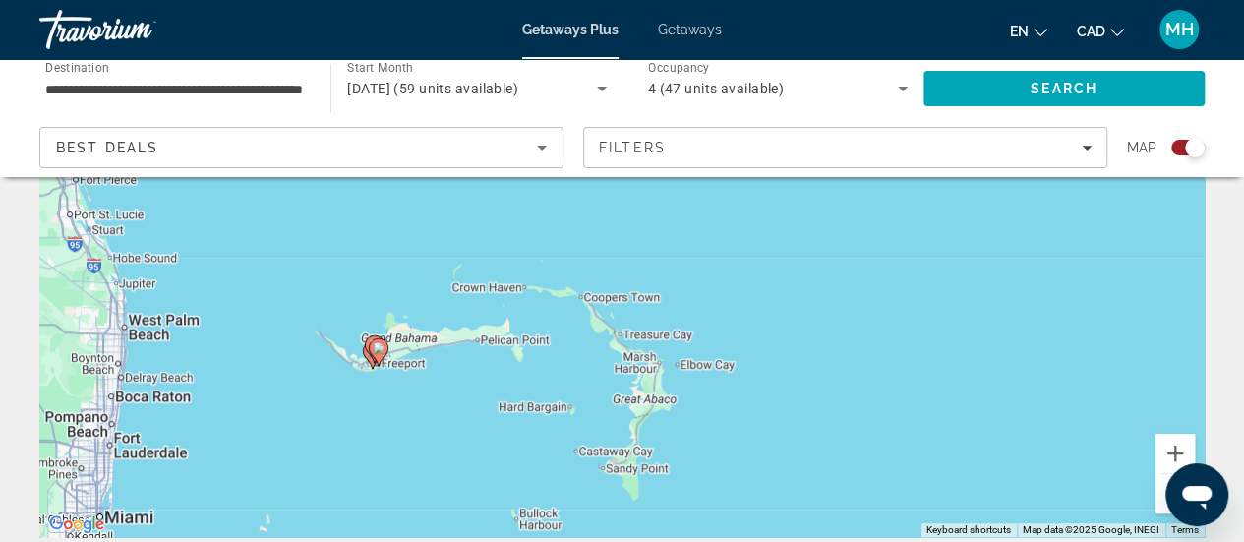
drag, startPoint x: 376, startPoint y: 349, endPoint x: 351, endPoint y: 434, distance: 88.1
click at [351, 434] on div "To activate drag with keyboard, press Alt + Enter. Once in keyboard drag state,…" at bounding box center [622, 242] width 1166 height 590
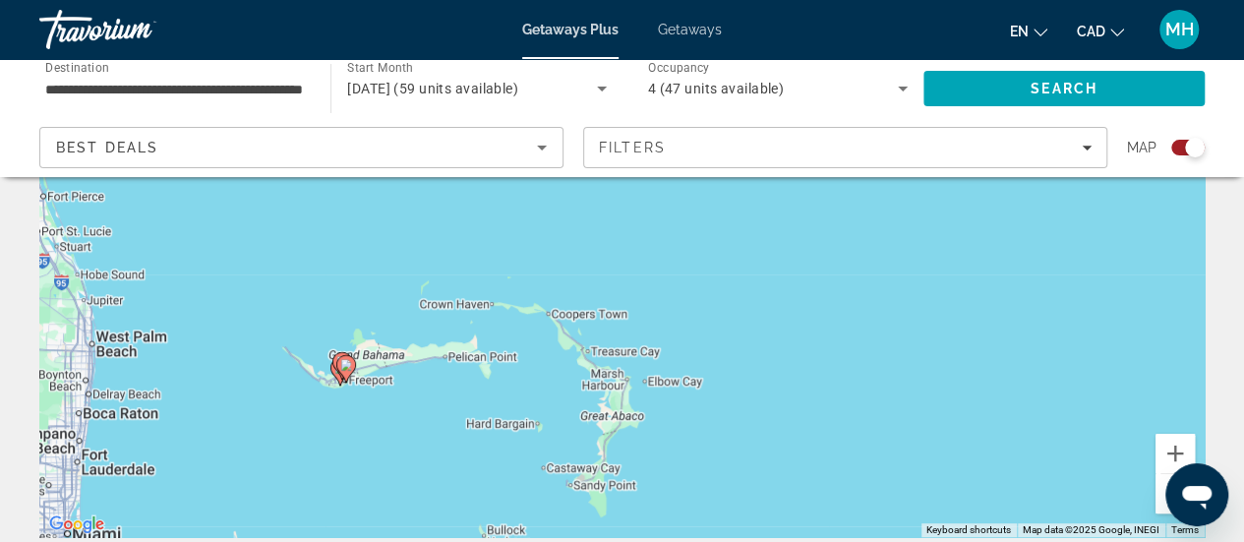
click at [388, 383] on div "To activate drag with keyboard, press Alt + Enter. Once in keyboard drag state,…" at bounding box center [622, 242] width 1166 height 590
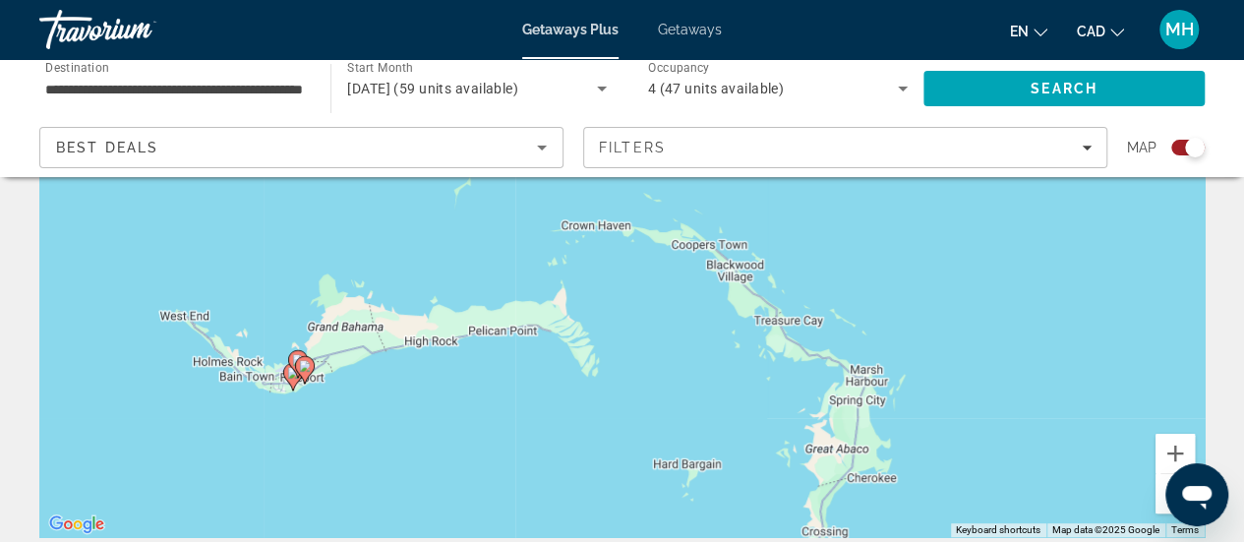
click at [388, 383] on div "To activate drag with keyboard, press Alt + Enter. Once in keyboard drag state,…" at bounding box center [622, 242] width 1166 height 590
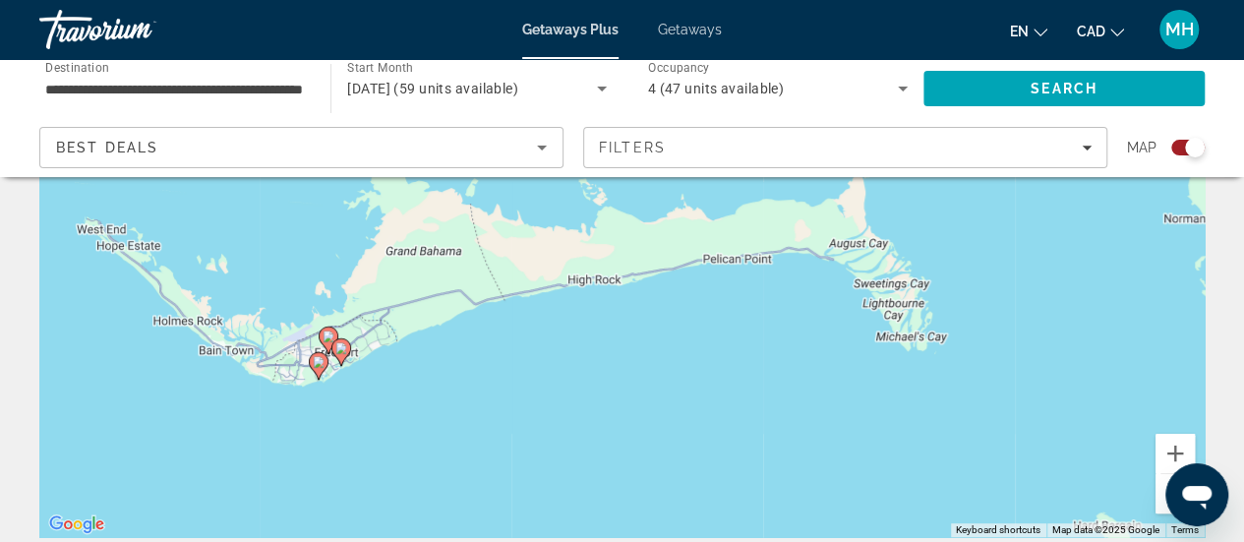
drag, startPoint x: 270, startPoint y: 420, endPoint x: 390, endPoint y: 399, distance: 121.8
click at [390, 399] on div "To activate drag with keyboard, press Alt + Enter. Once in keyboard drag state,…" at bounding box center [622, 242] width 1166 height 590
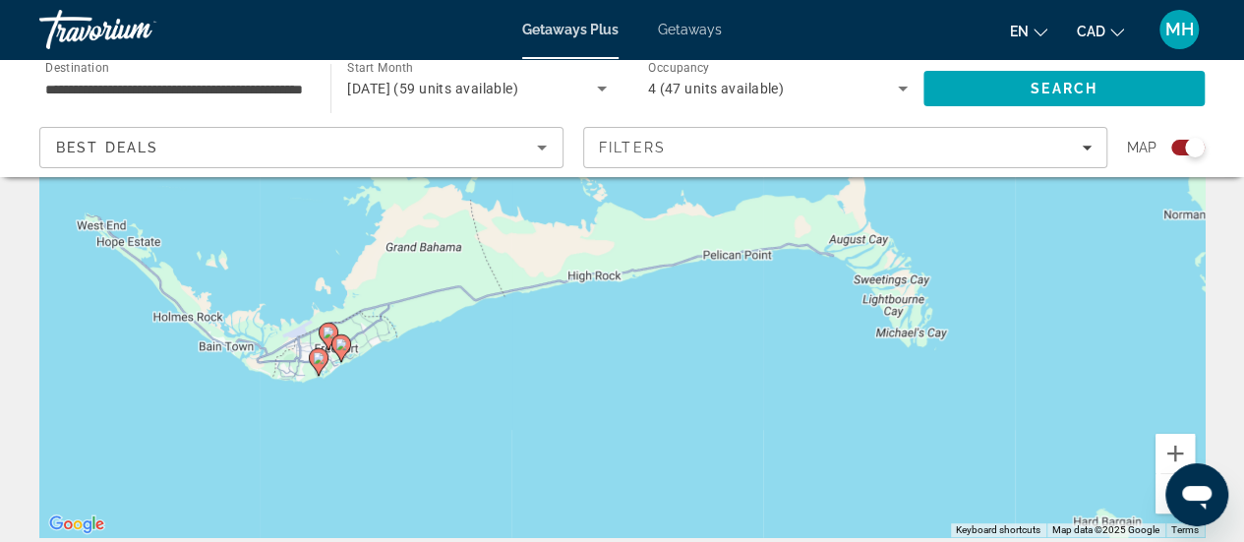
click at [320, 357] on image "Main content" at bounding box center [319, 358] width 12 height 12
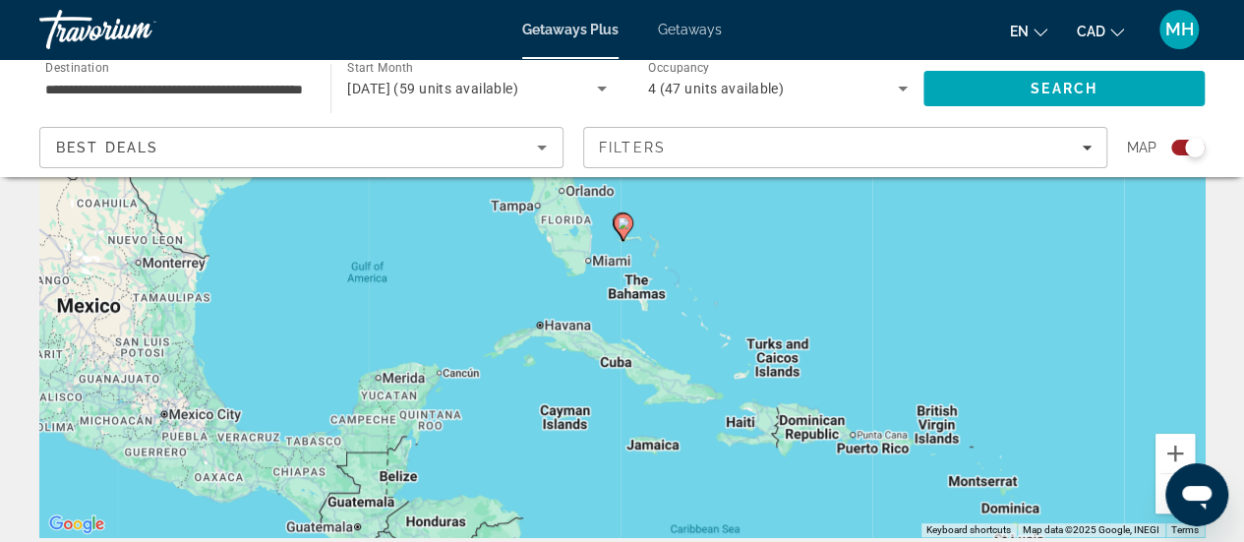
click at [624, 221] on image "Main content" at bounding box center [624, 223] width 12 height 12
type input "**********"
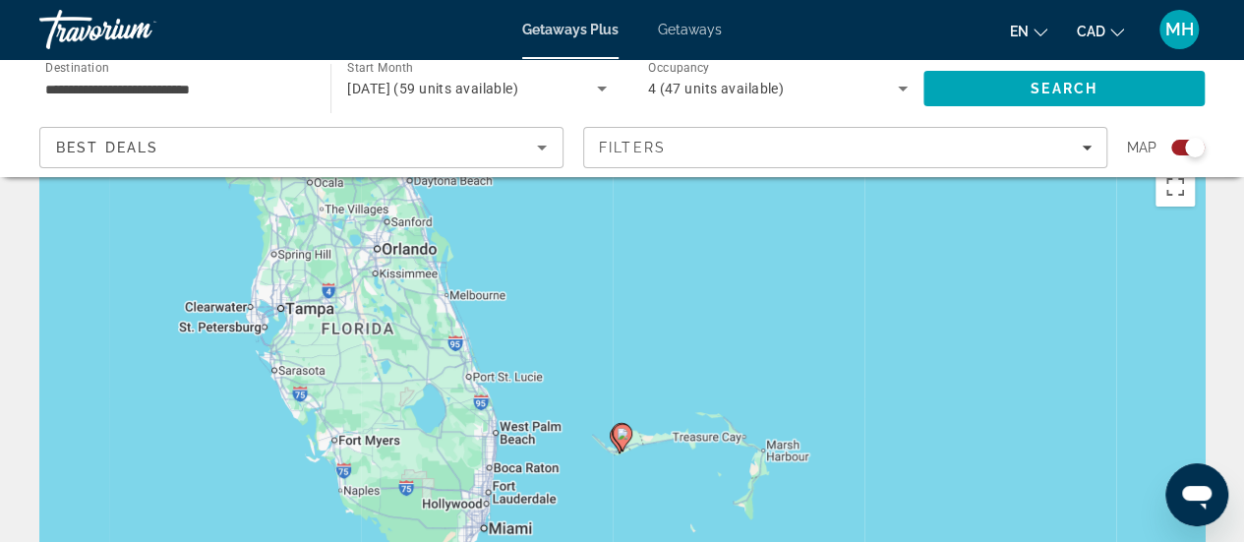
scroll to position [0, 0]
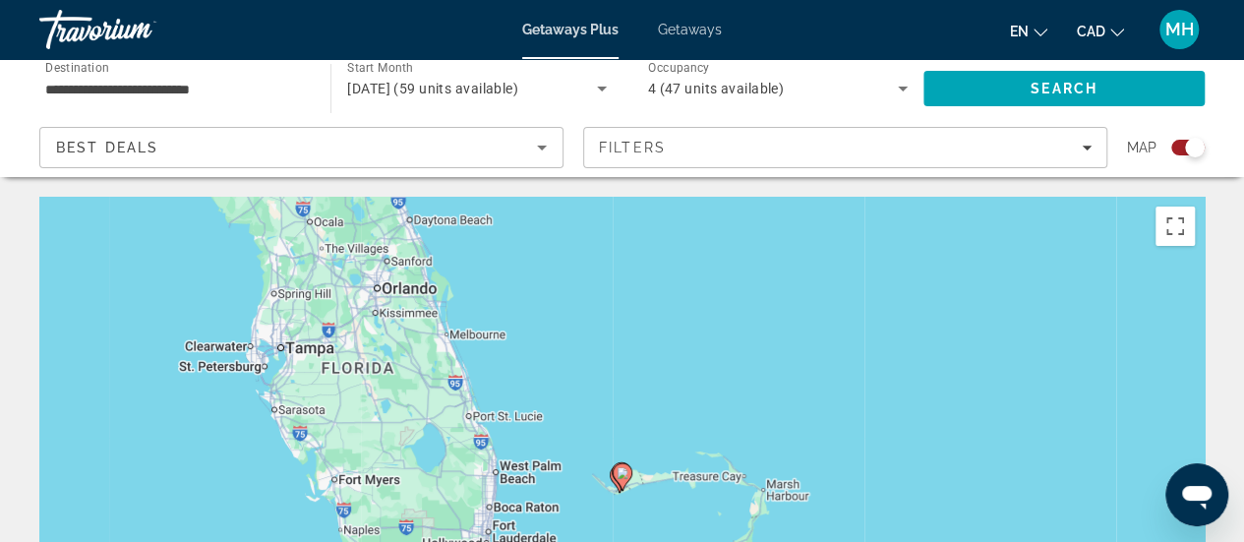
click at [622, 472] on image "Main content" at bounding box center [623, 473] width 12 height 12
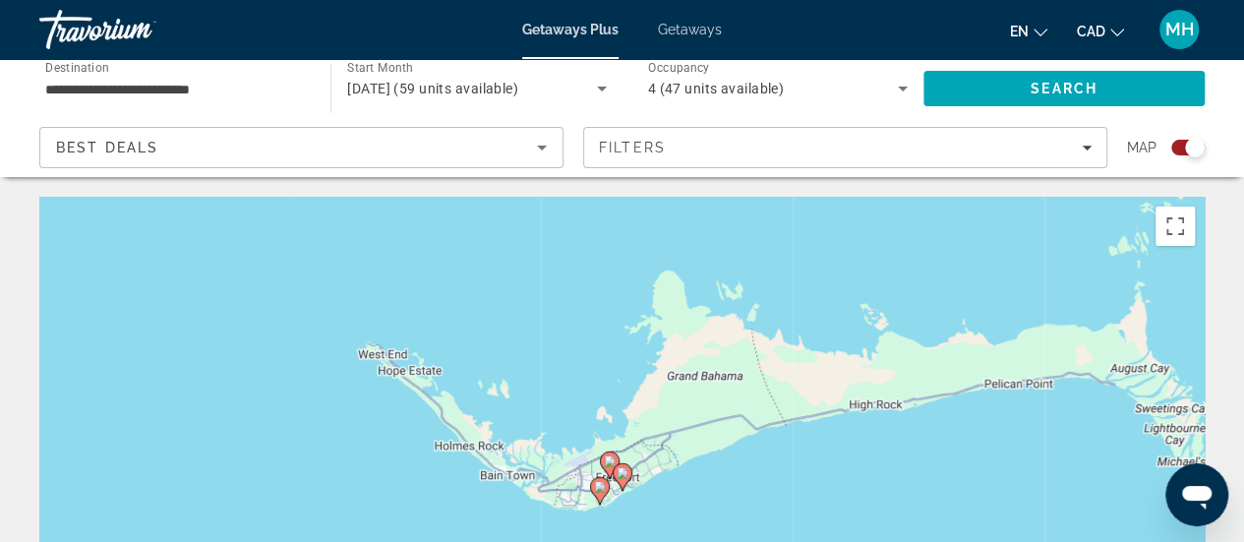
click at [622, 471] on image "Main content" at bounding box center [623, 473] width 12 height 12
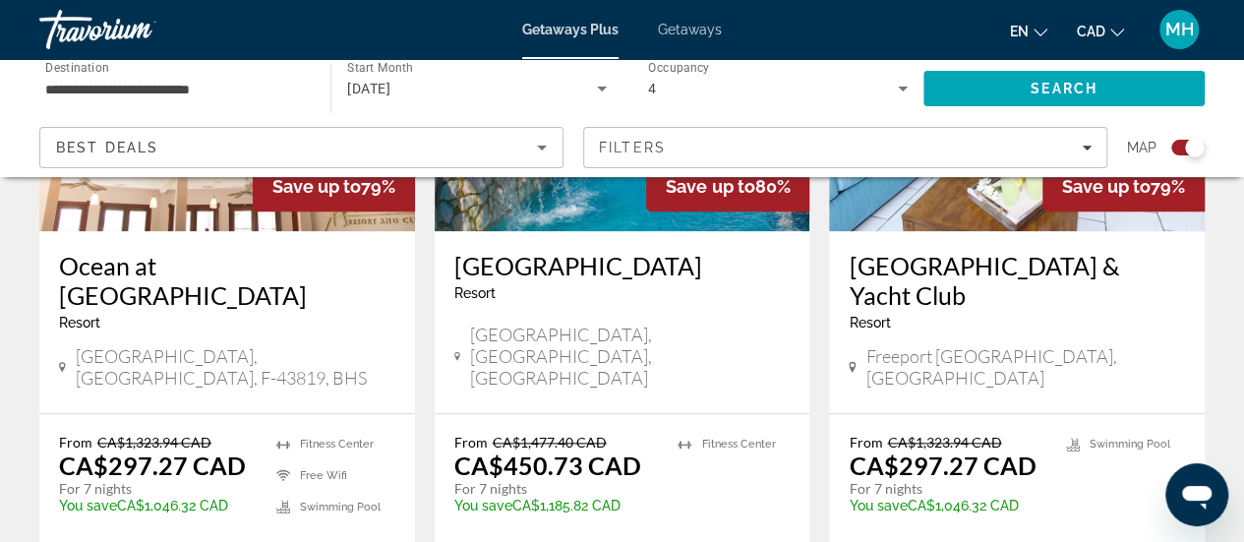
scroll to position [927, 0]
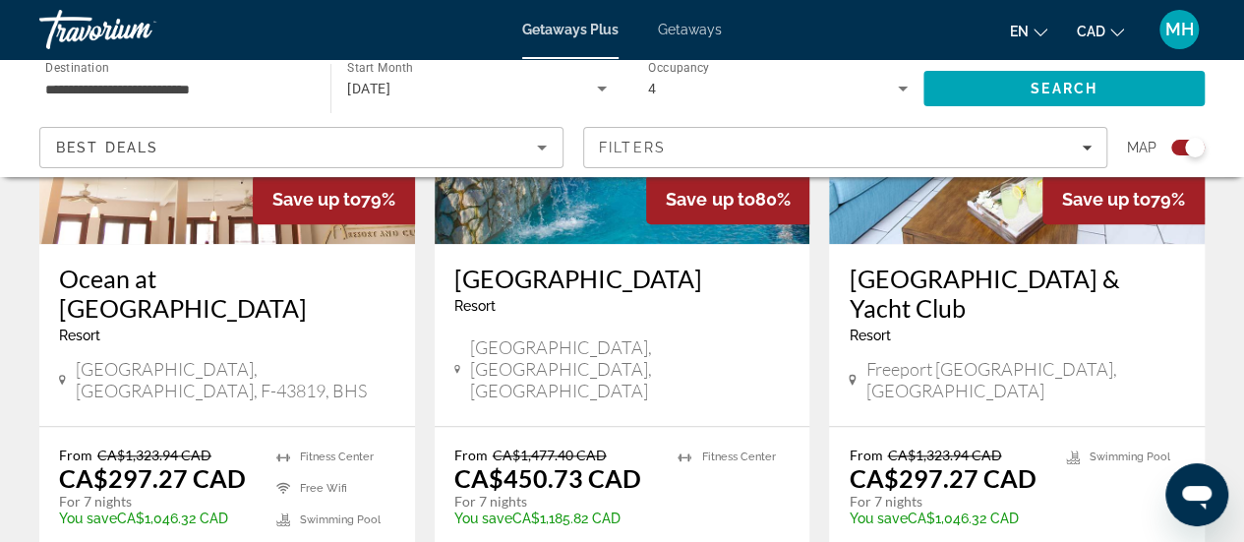
click at [235, 278] on h3 "Ocean at [GEOGRAPHIC_DATA]" at bounding box center [227, 293] width 336 height 59
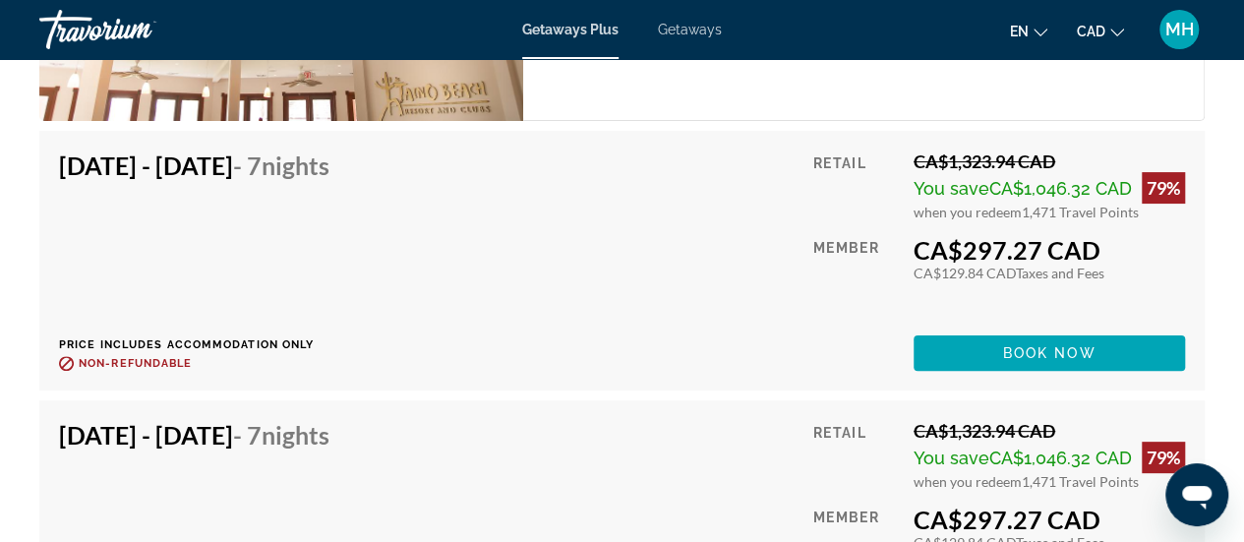
scroll to position [3868, 0]
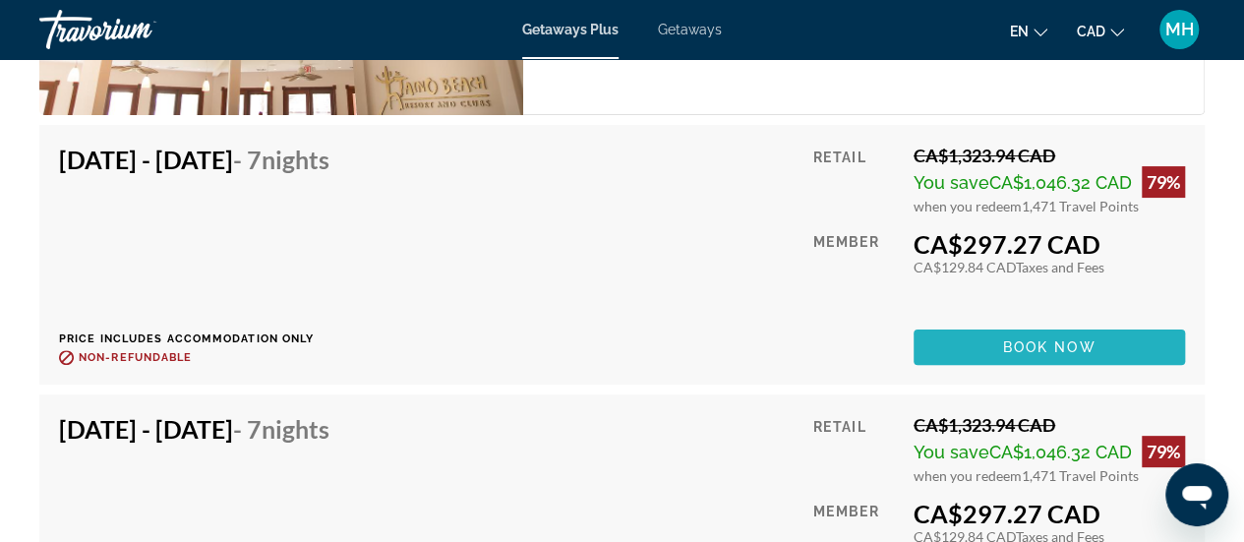
click at [1096, 350] on span "Main content" at bounding box center [1050, 347] width 272 height 47
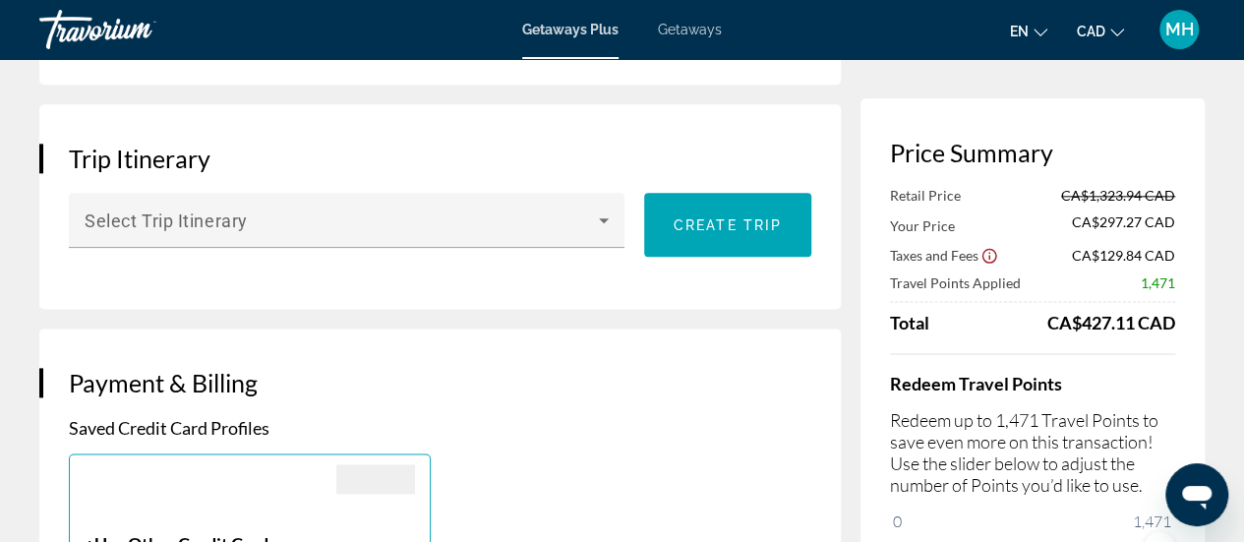
scroll to position [1067, 0]
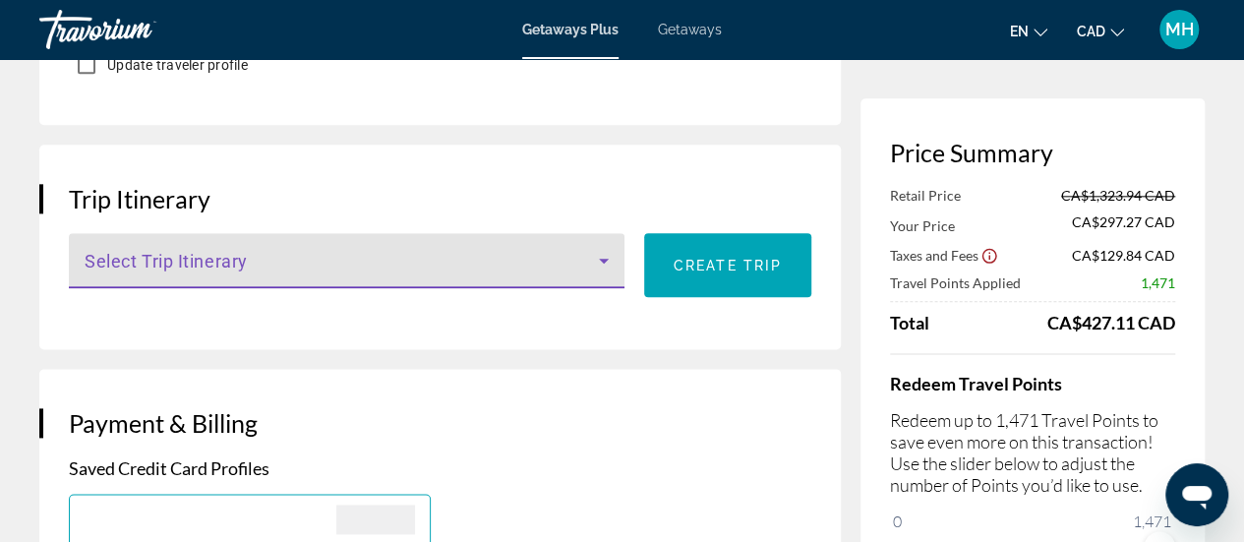
click at [588, 262] on span "Main content" at bounding box center [342, 269] width 515 height 24
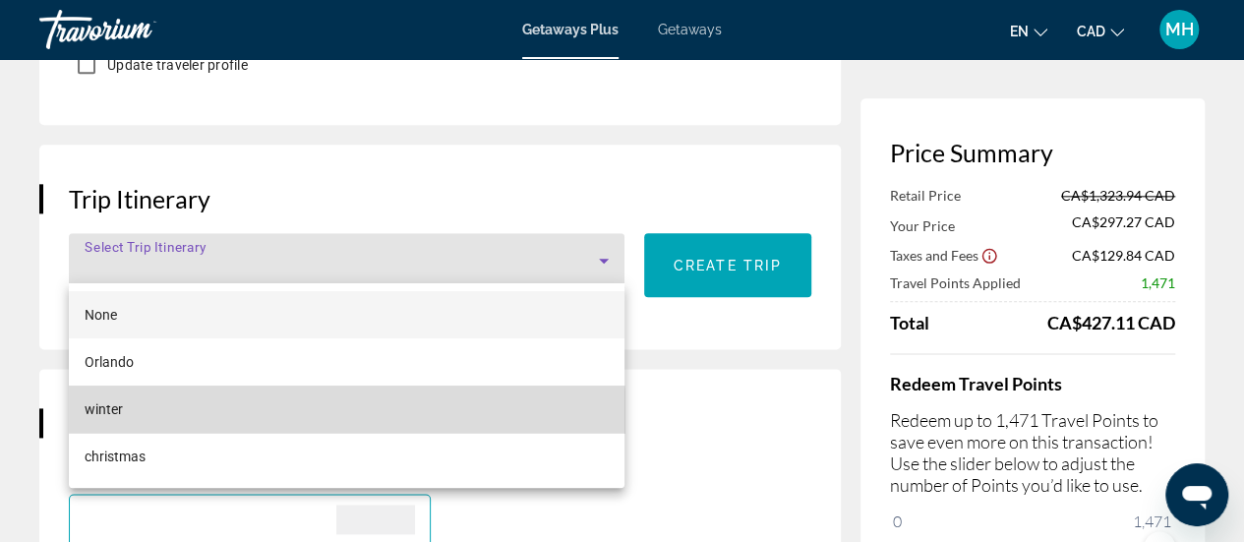
click at [317, 416] on mat-option "winter" at bounding box center [347, 409] width 556 height 47
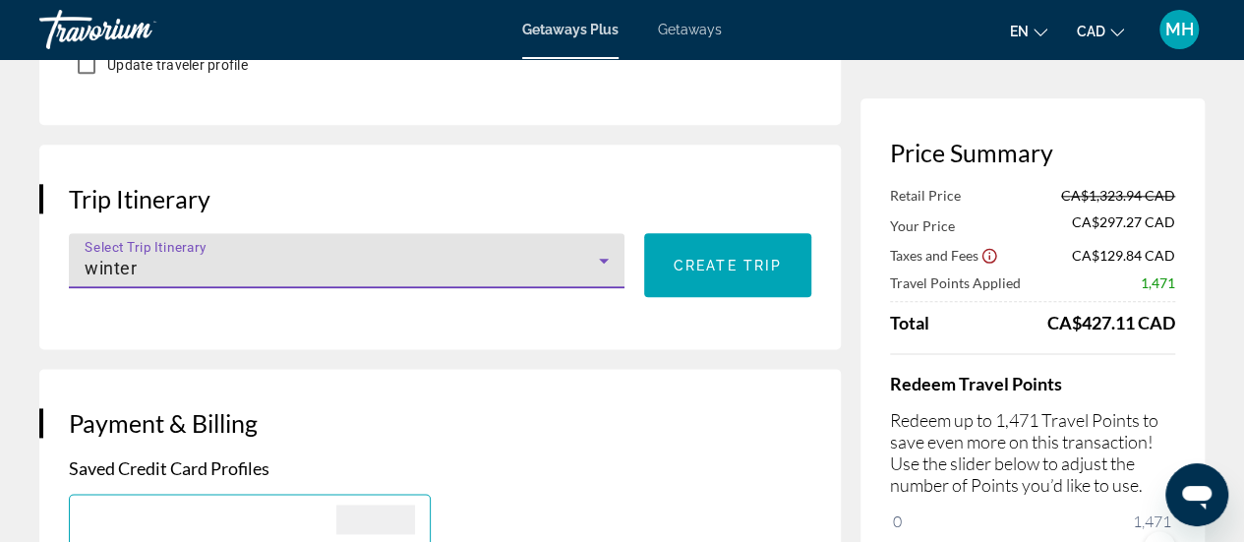
click at [320, 264] on div "winter" at bounding box center [342, 269] width 515 height 24
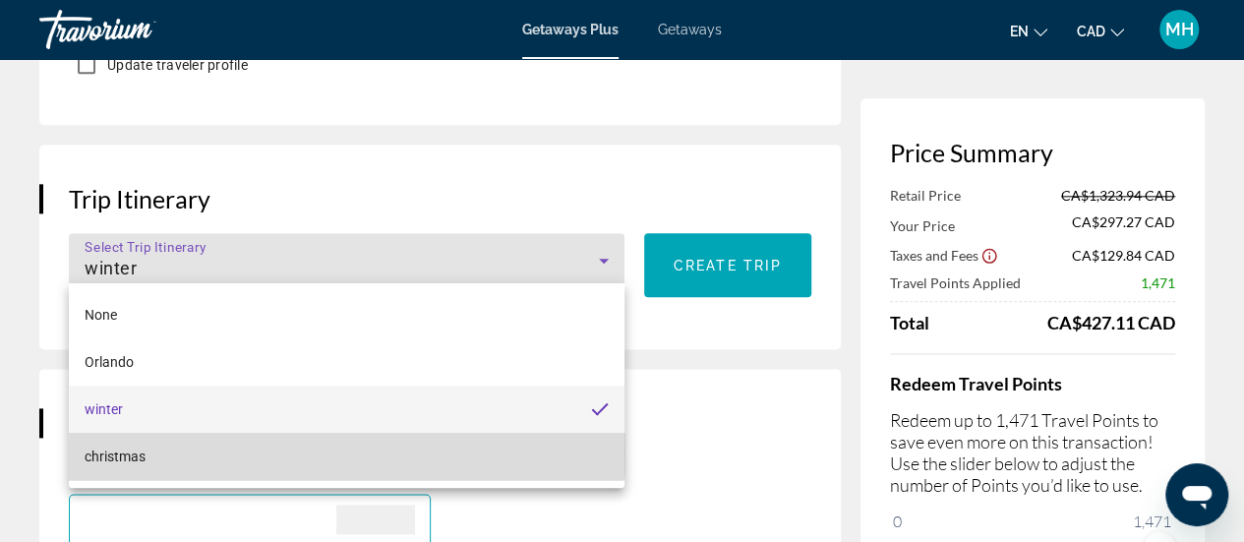
click at [185, 452] on mat-option "christmas" at bounding box center [347, 456] width 556 height 47
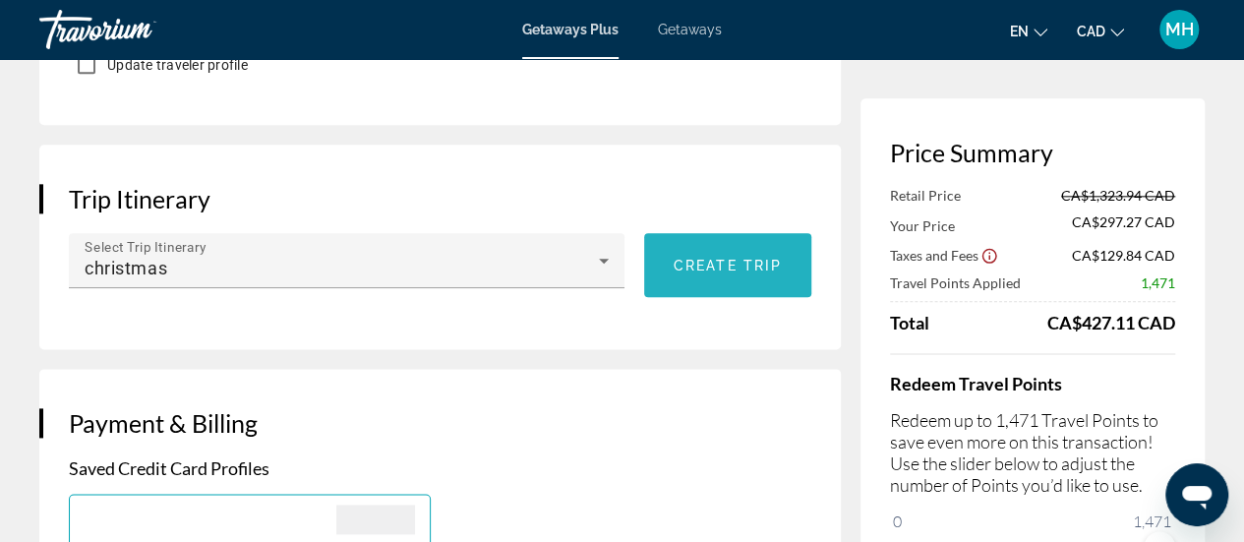
click at [697, 258] on span "Create trip" at bounding box center [728, 266] width 108 height 16
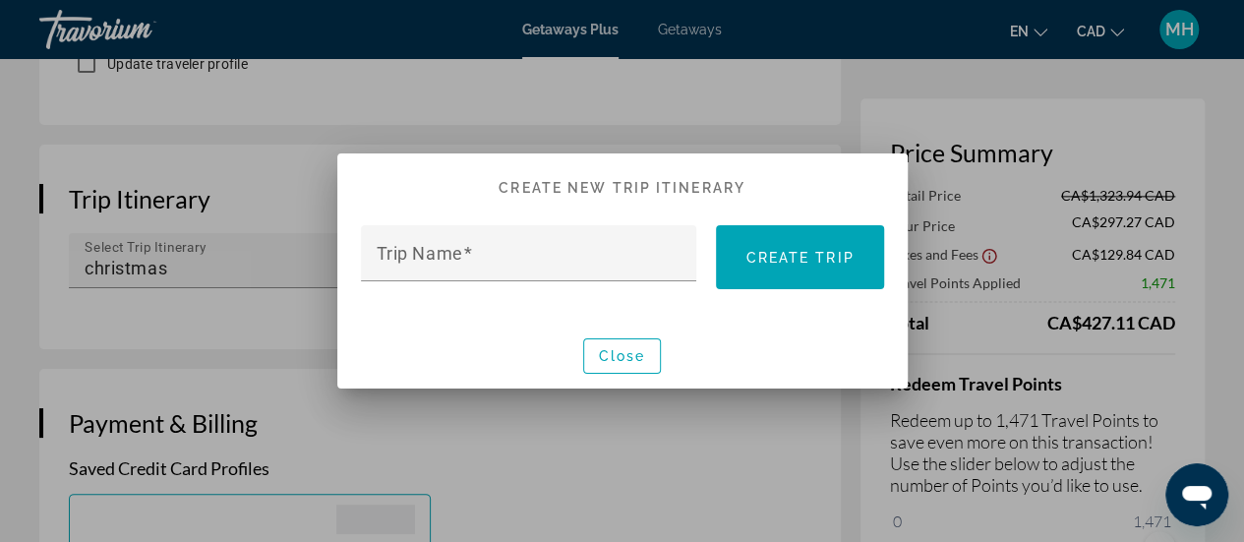
scroll to position [0, 0]
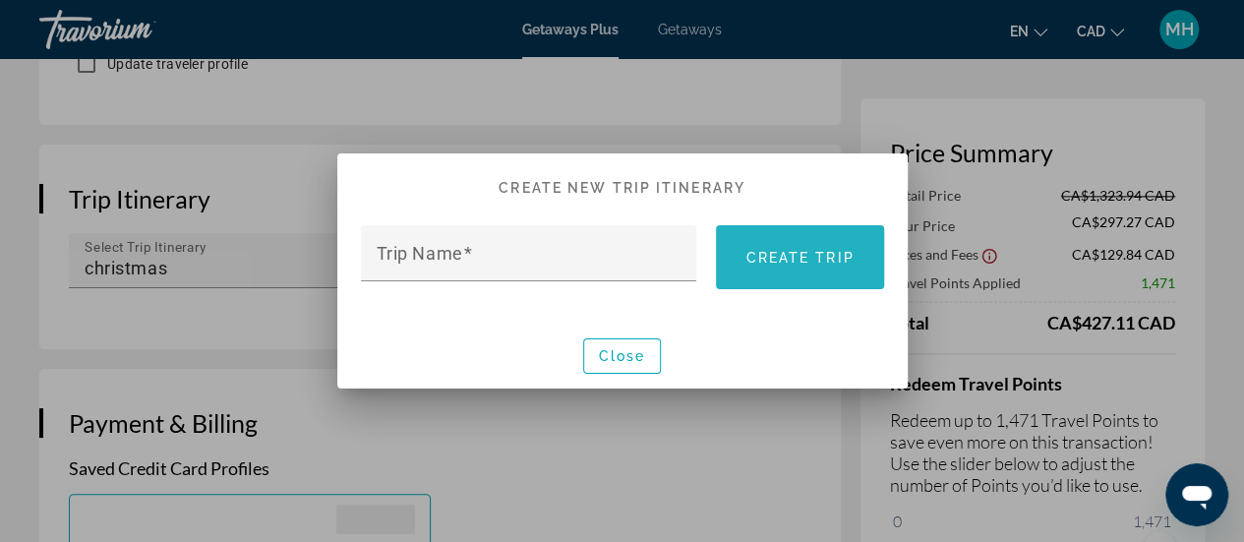
click at [805, 270] on span at bounding box center [799, 257] width 167 height 47
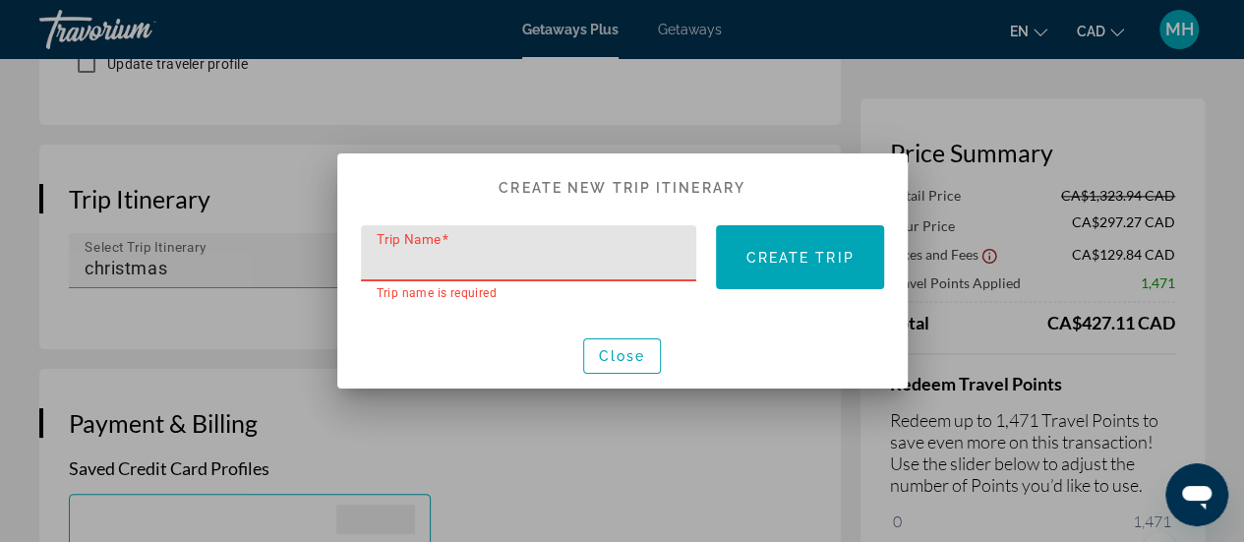
click at [643, 259] on input "Trip Name" at bounding box center [535, 262] width 317 height 24
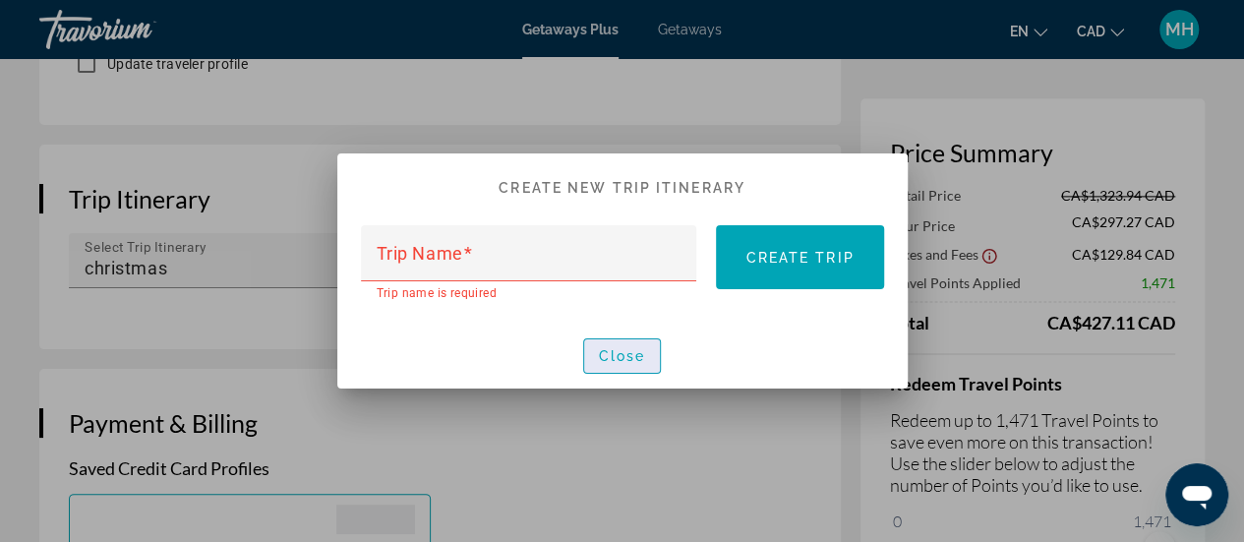
click at [625, 359] on span "Close" at bounding box center [622, 356] width 47 height 16
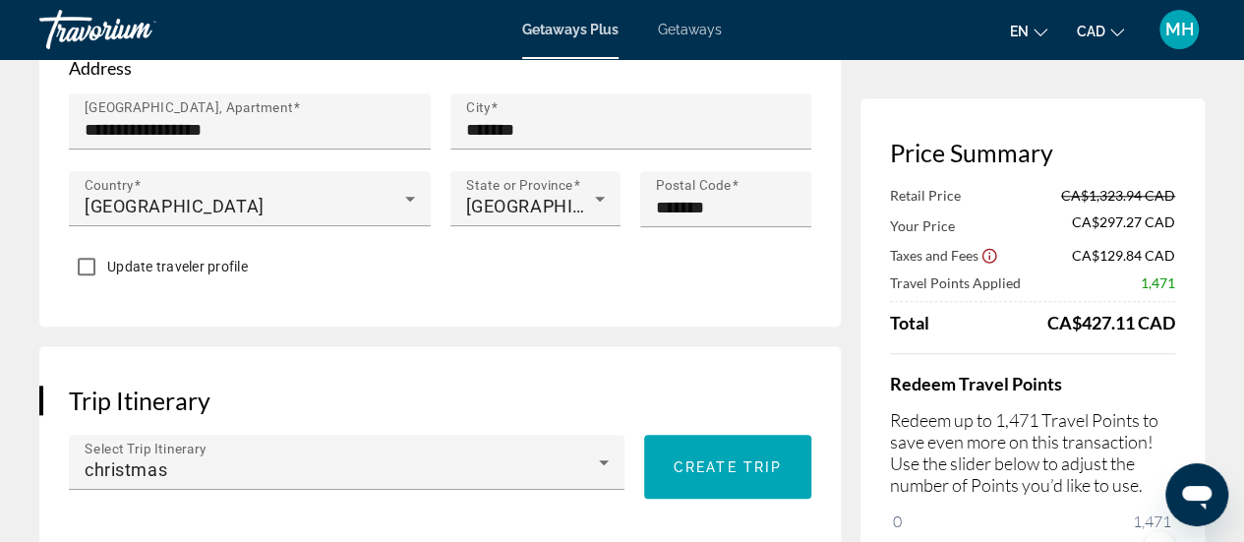
scroll to position [371, 0]
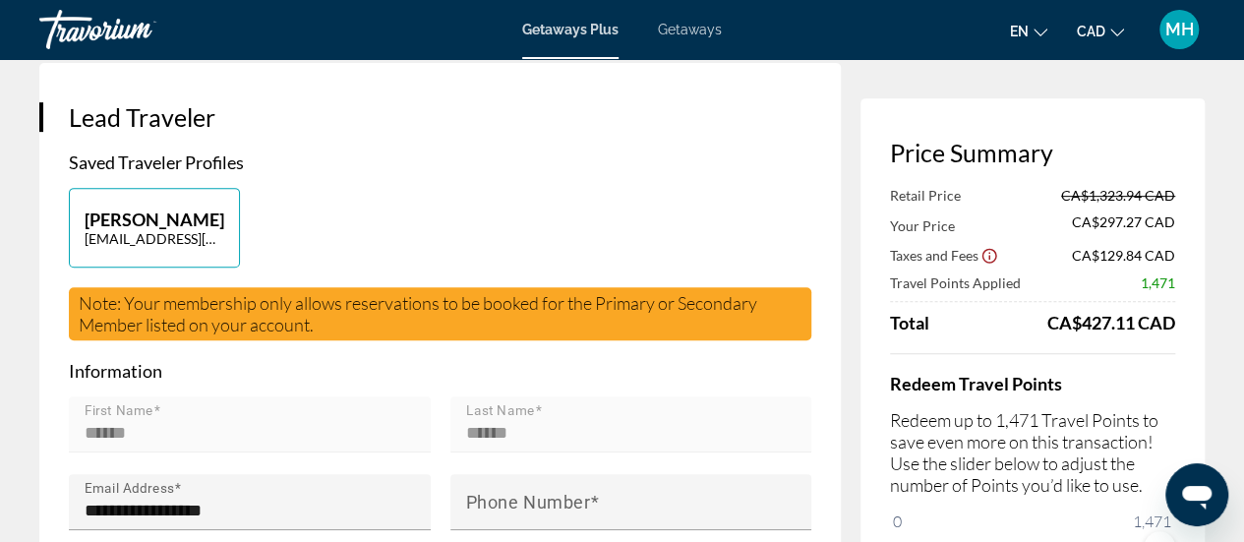
click at [691, 35] on span "Getaways" at bounding box center [690, 30] width 64 height 16
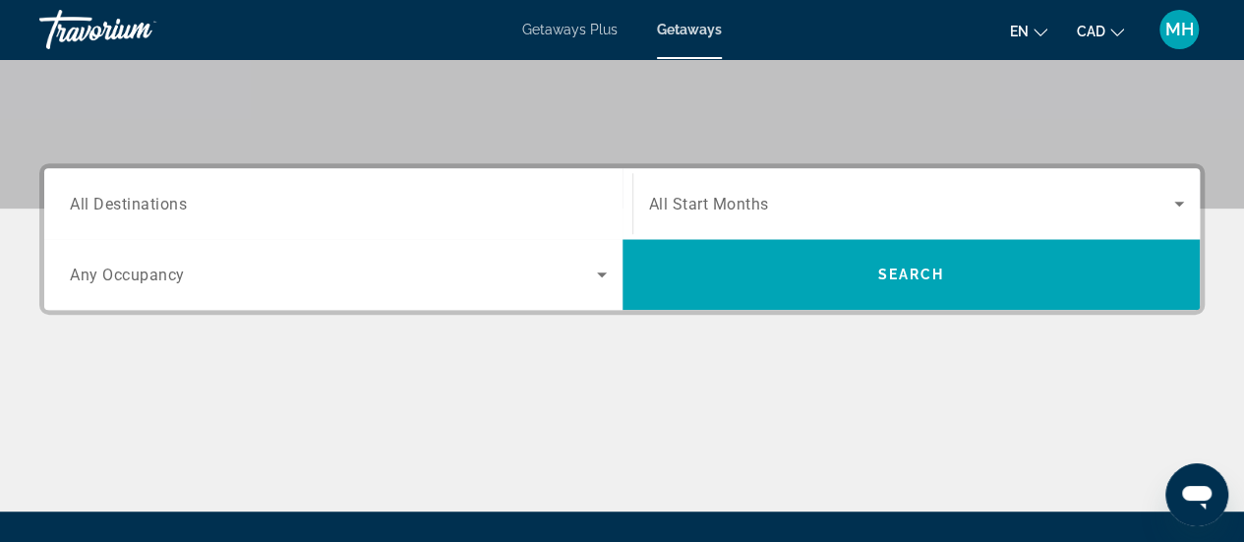
scroll to position [384, 0]
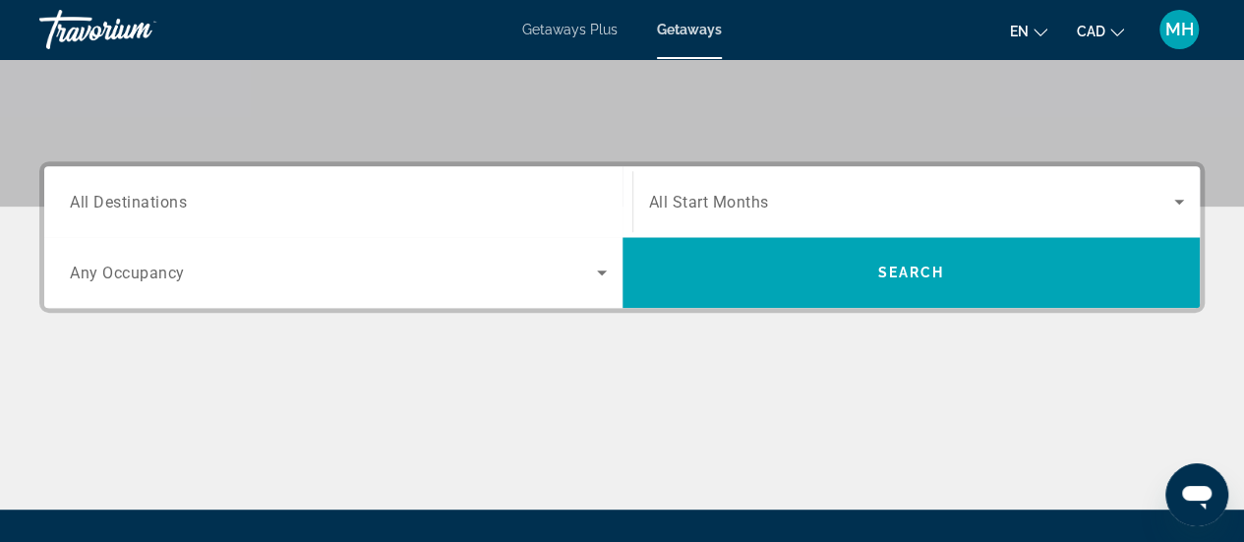
click at [333, 188] on div "Search widget" at bounding box center [338, 202] width 537 height 56
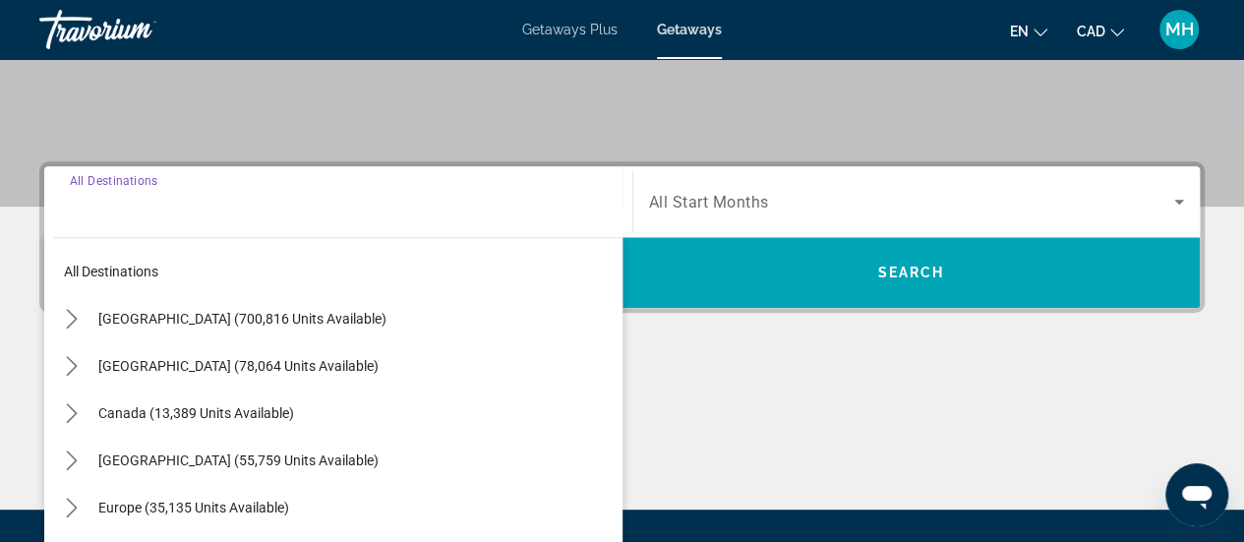
scroll to position [480, 0]
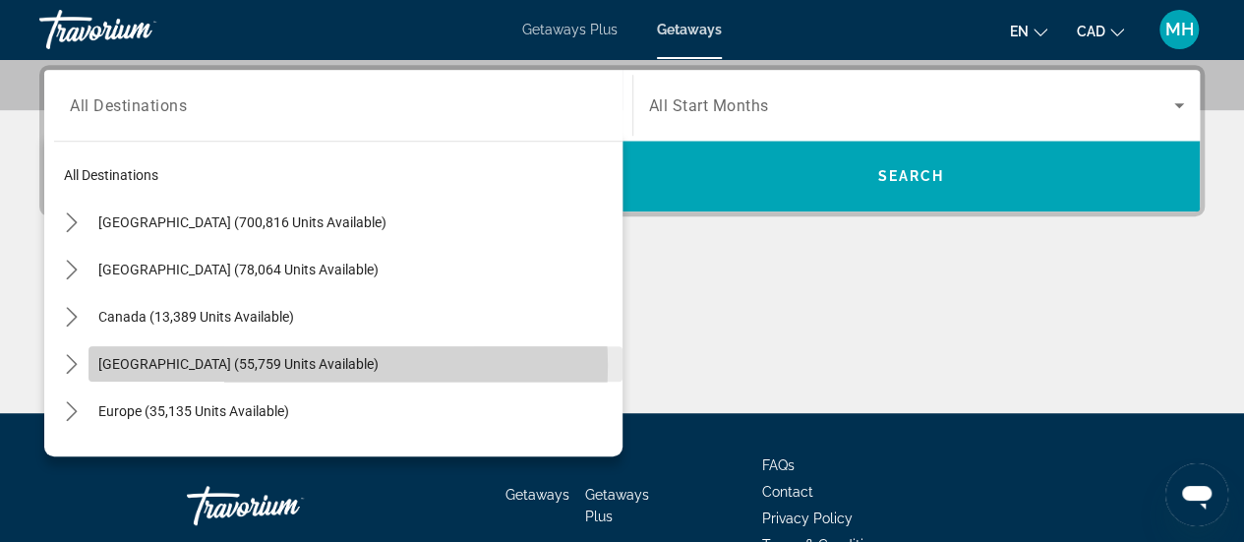
click at [290, 364] on span "[GEOGRAPHIC_DATA] (55,759 units available)" at bounding box center [238, 364] width 280 height 16
type input "**********"
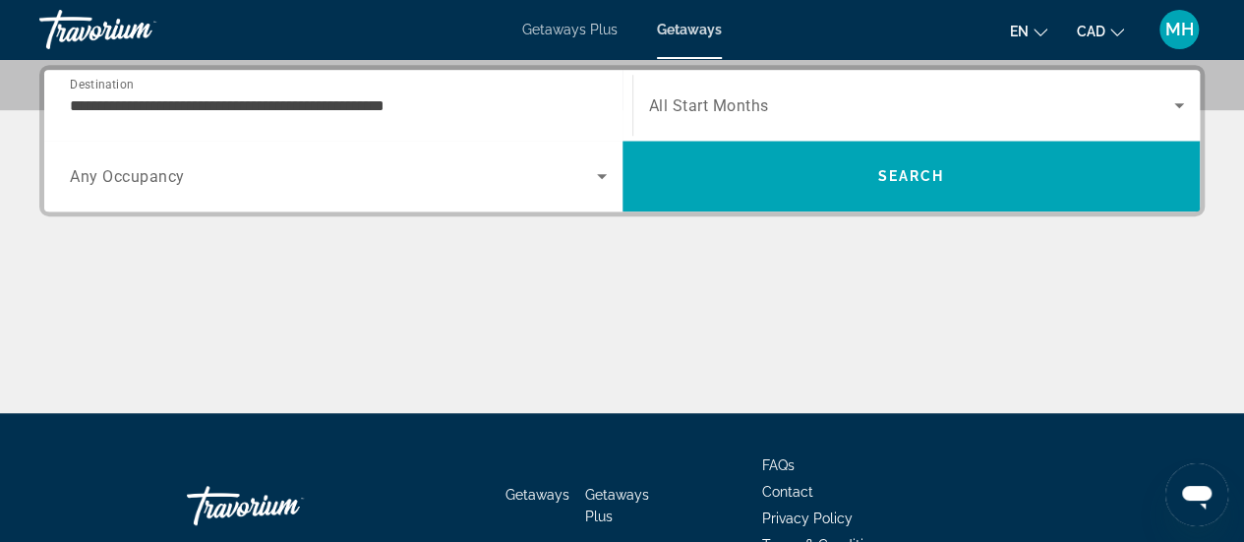
click at [724, 109] on span "All Start Months" at bounding box center [709, 105] width 120 height 19
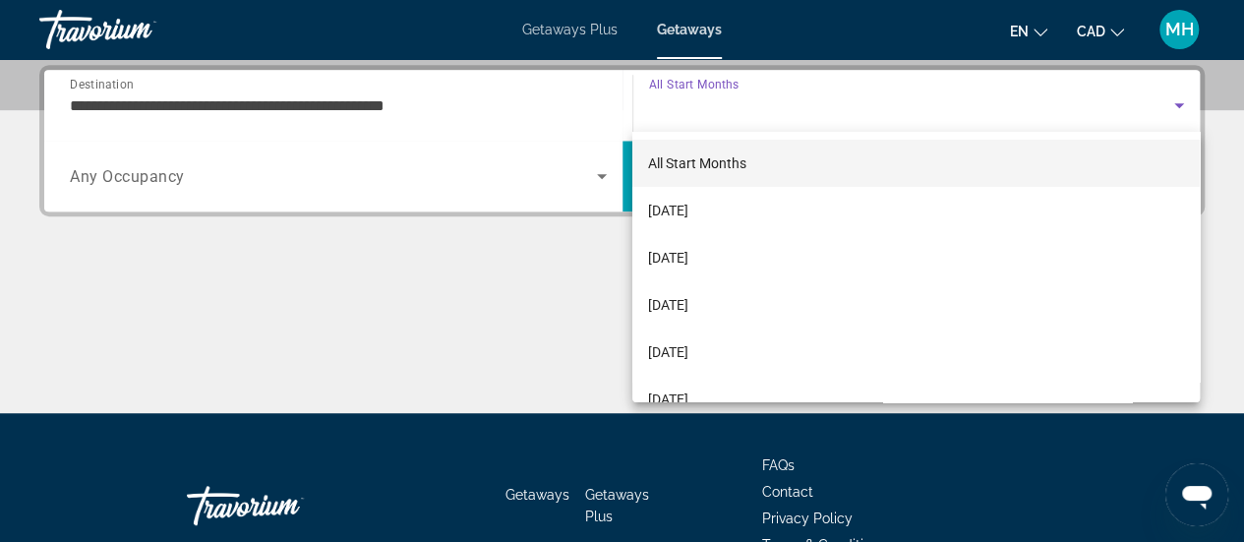
scroll to position [11, 0]
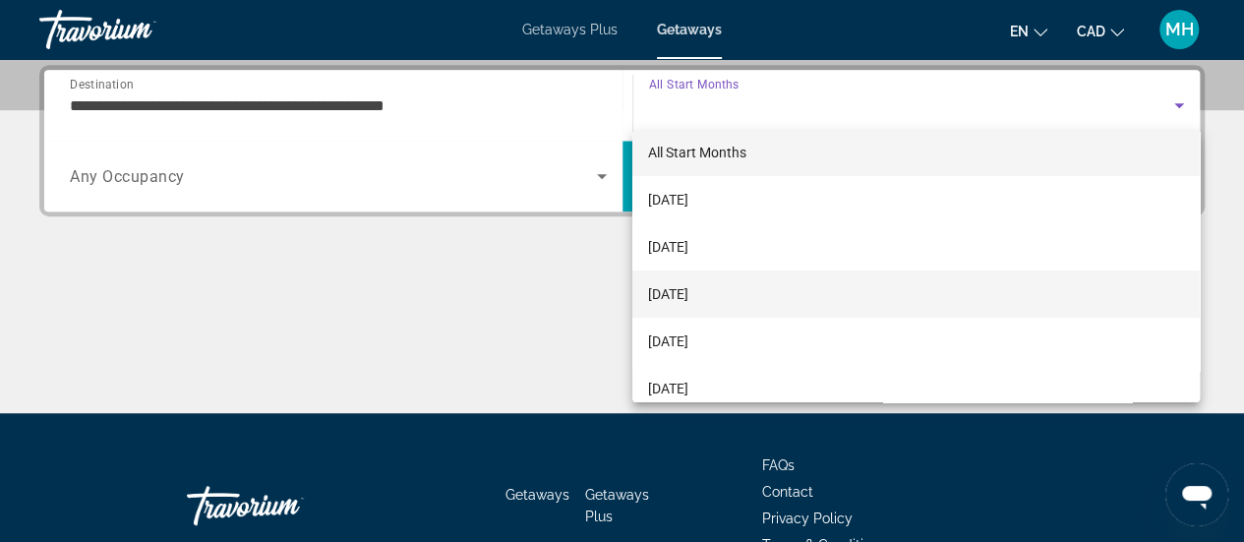
click at [754, 296] on mat-option "[DATE]" at bounding box center [917, 294] width 568 height 47
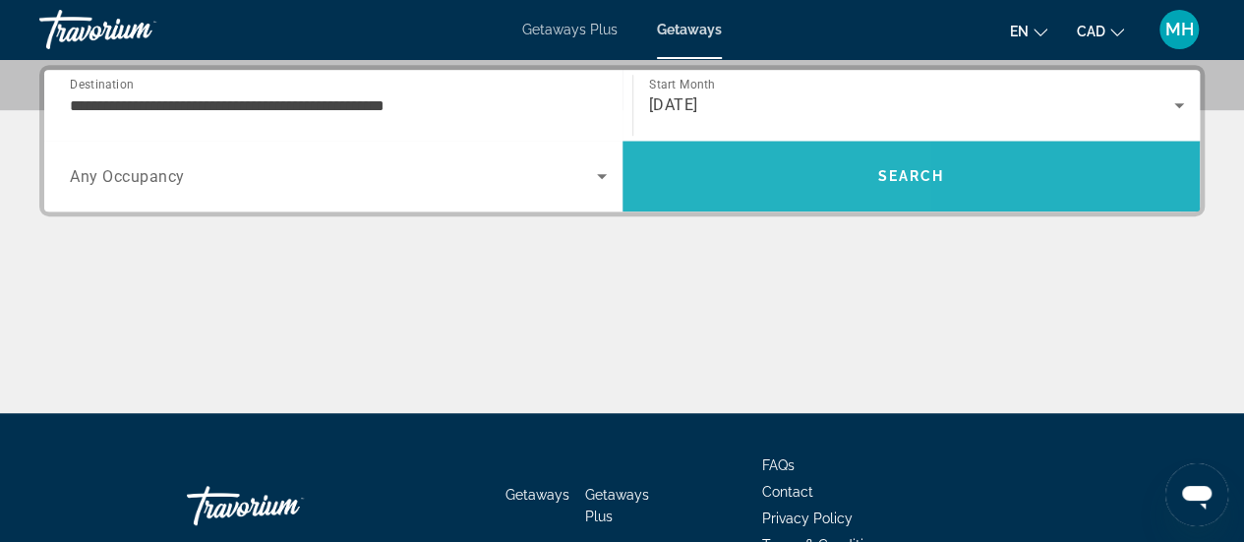
click at [693, 204] on span "Search" at bounding box center [912, 176] width 578 height 71
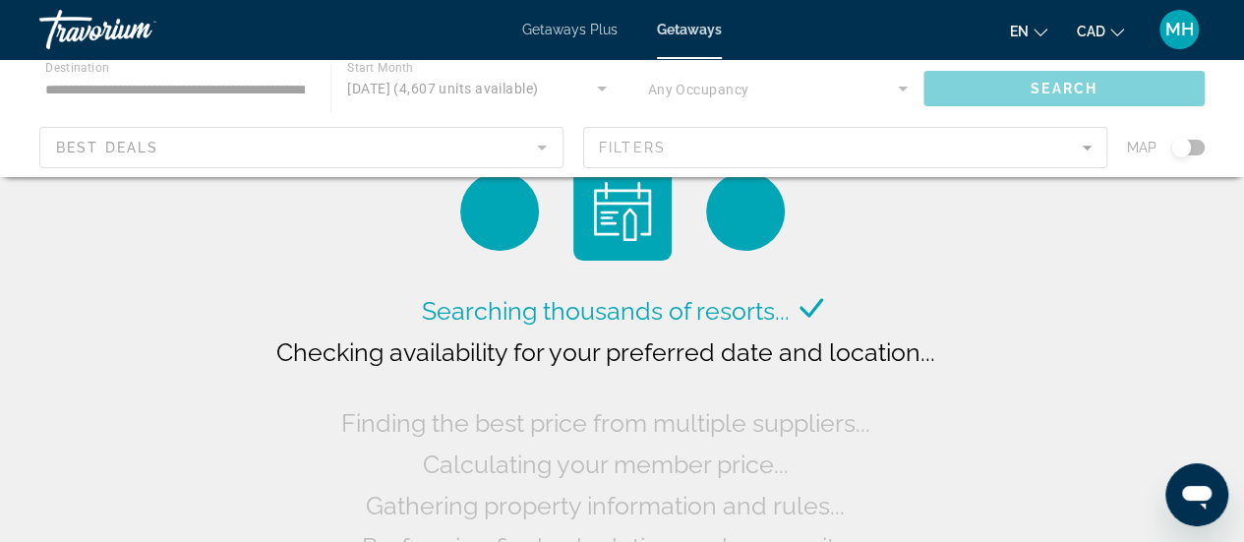
click at [1198, 147] on div "Main content" at bounding box center [622, 118] width 1244 height 118
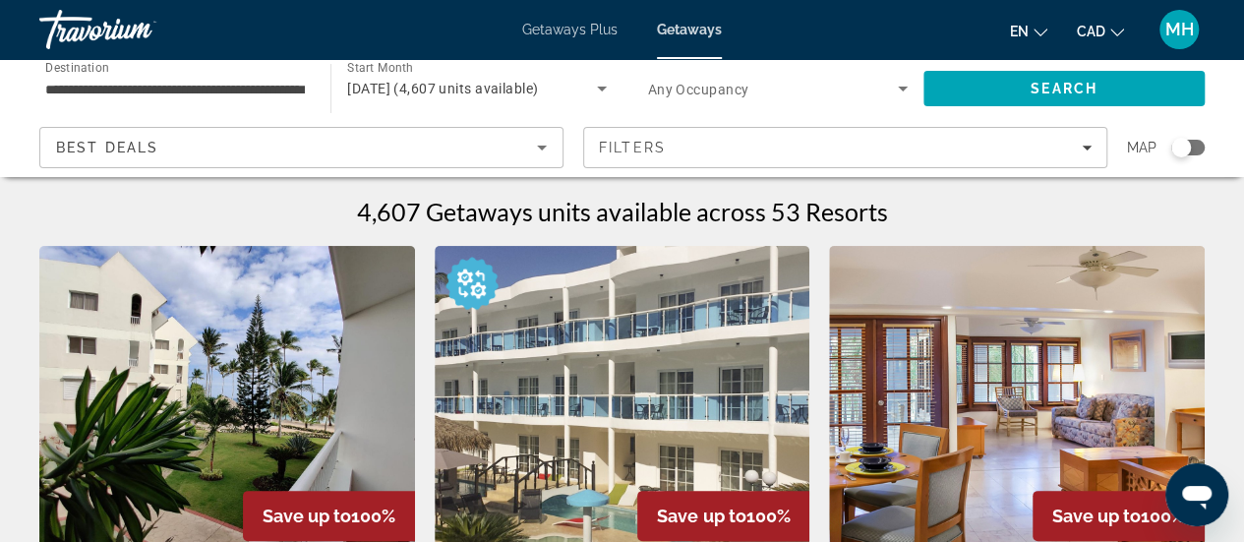
click at [1198, 147] on div "Search widget" at bounding box center [1188, 148] width 33 height 16
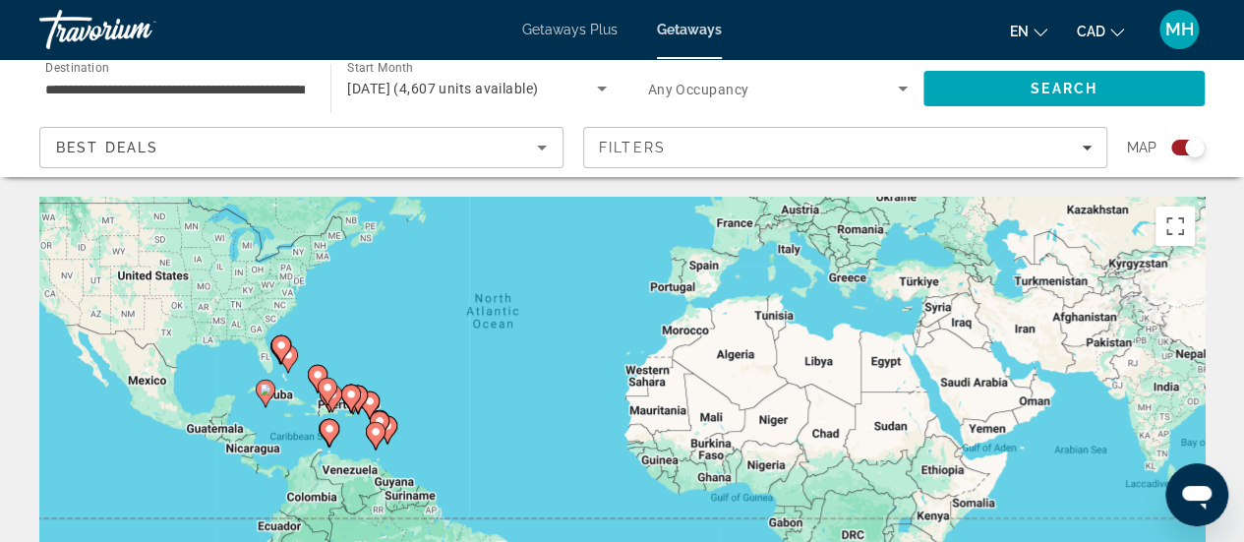
drag, startPoint x: 454, startPoint y: 462, endPoint x: 377, endPoint y: 306, distance: 174.2
click at [377, 306] on div "To activate drag with keyboard, press Alt + Enter. Once in keyboard drag state,…" at bounding box center [622, 492] width 1166 height 590
click at [441, 366] on div "To activate drag with keyboard, press Alt + Enter. Once in keyboard drag state,…" at bounding box center [622, 492] width 1166 height 590
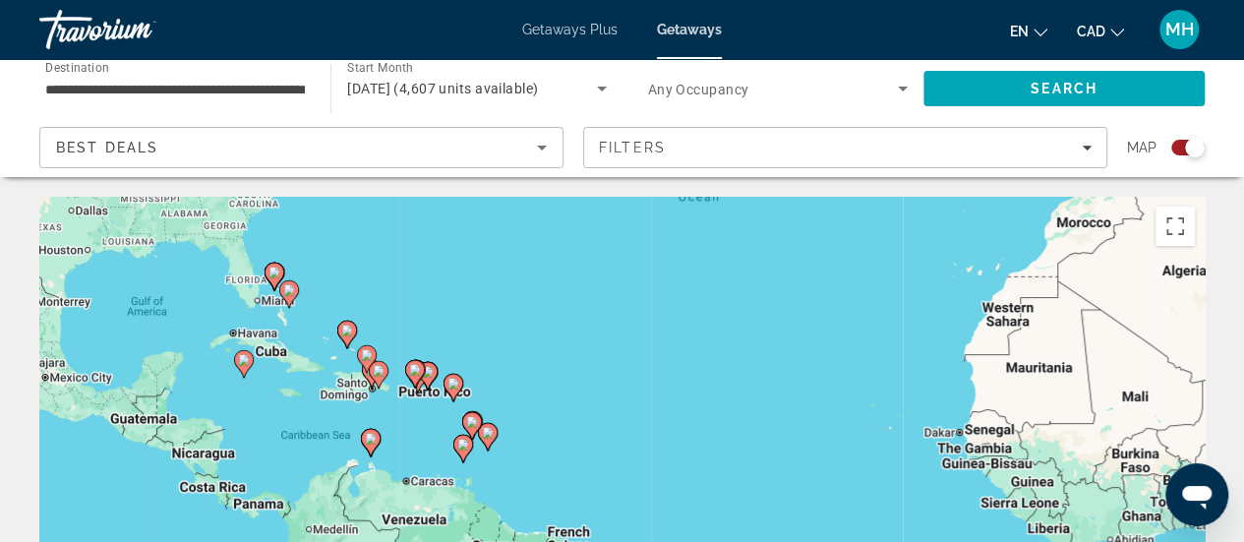
drag, startPoint x: 315, startPoint y: 359, endPoint x: 514, endPoint y: 286, distance: 211.6
click at [514, 286] on div "To activate drag with keyboard, press Alt + Enter. Once in keyboard drag state,…" at bounding box center [622, 492] width 1166 height 590
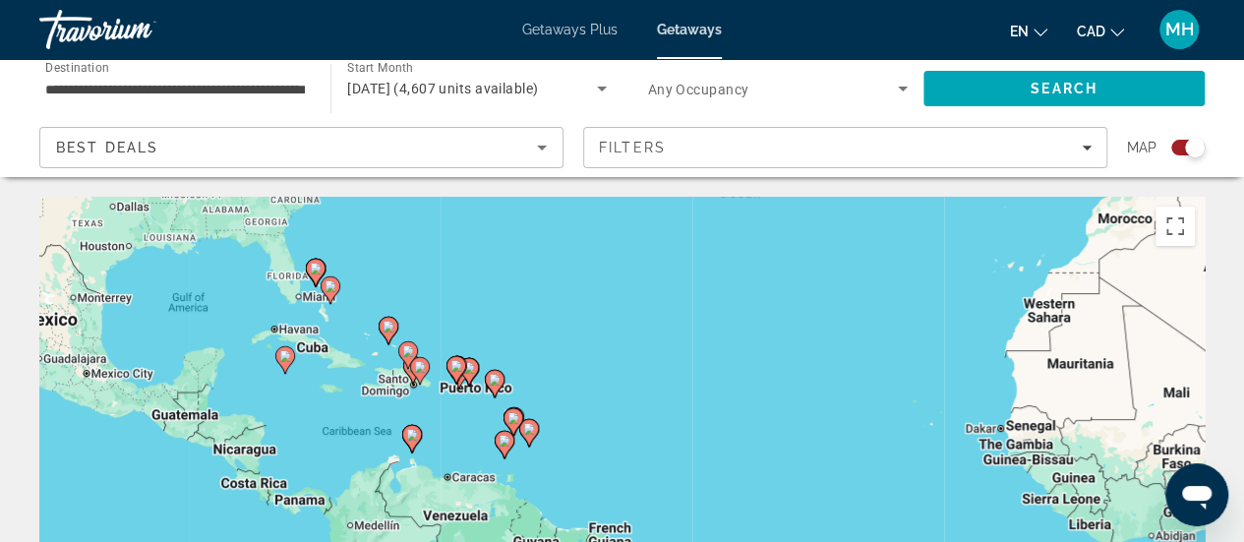
click at [445, 268] on div "To activate drag with keyboard, press Alt + Enter. Once in keyboard drag state,…" at bounding box center [622, 492] width 1166 height 590
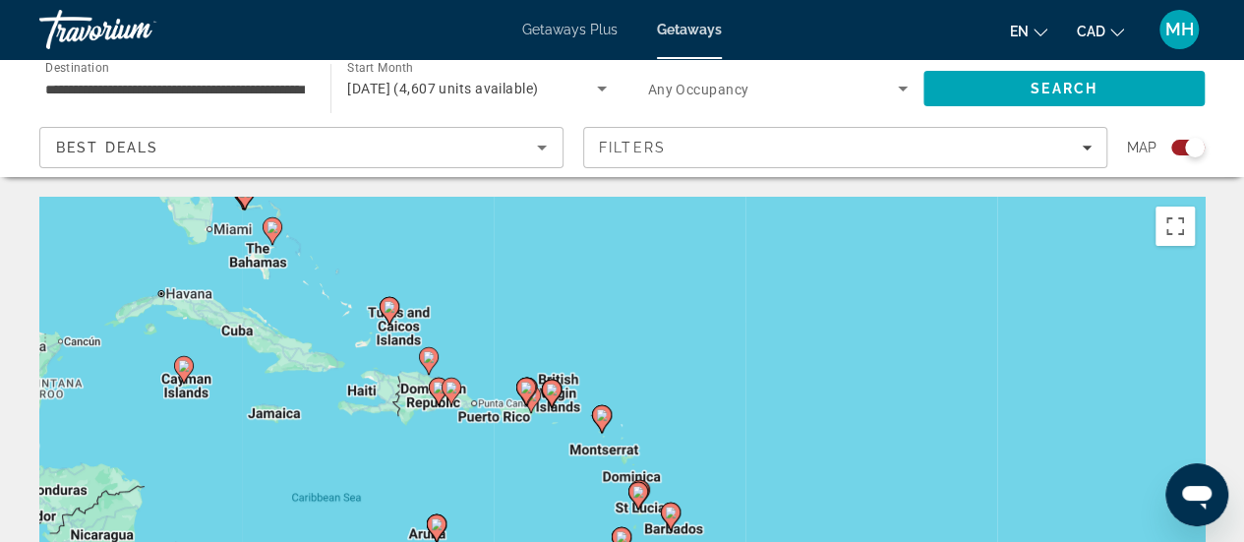
drag, startPoint x: 455, startPoint y: 367, endPoint x: 519, endPoint y: 263, distance: 122.3
click at [519, 263] on div "To activate drag with keyboard, press Alt + Enter. Once in keyboard drag state,…" at bounding box center [622, 492] width 1166 height 590
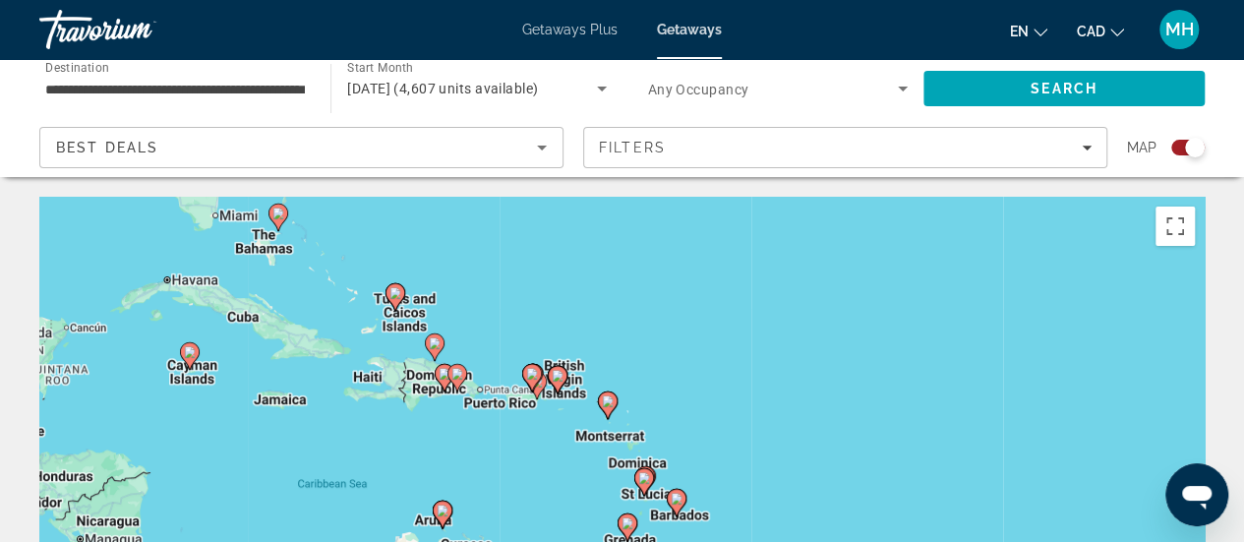
click at [496, 469] on div "To activate drag with keyboard, press Alt + Enter. Once in keyboard drag state,…" at bounding box center [622, 492] width 1166 height 590
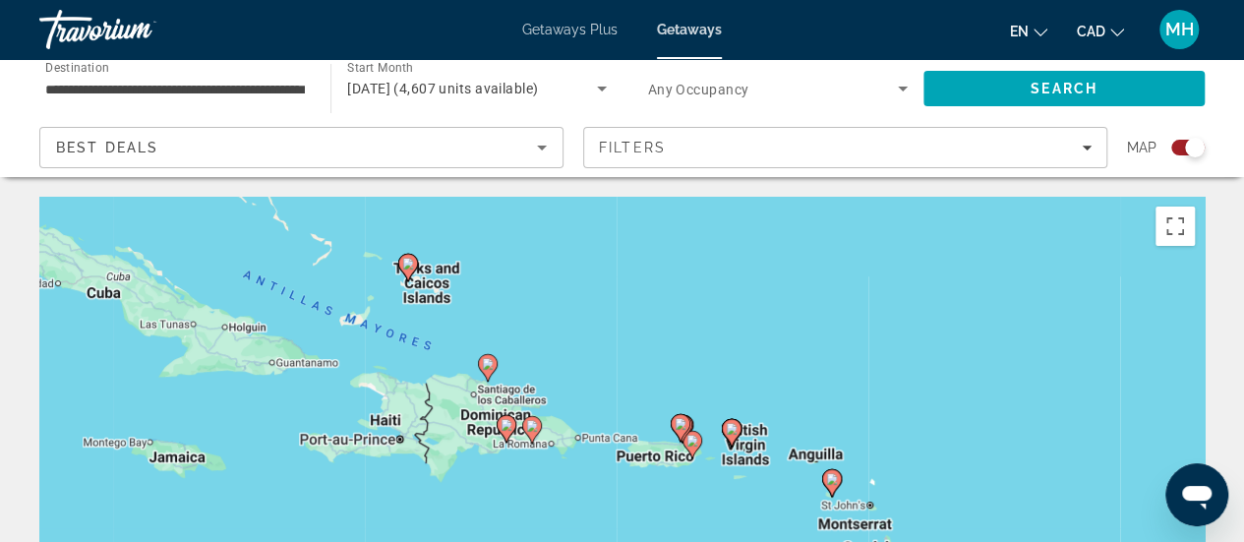
drag, startPoint x: 429, startPoint y: 404, endPoint x: 544, endPoint y: 536, distance: 175.0
click at [544, 536] on div "To activate drag with keyboard, press Alt + Enter. Once in keyboard drag state,…" at bounding box center [622, 492] width 1166 height 590
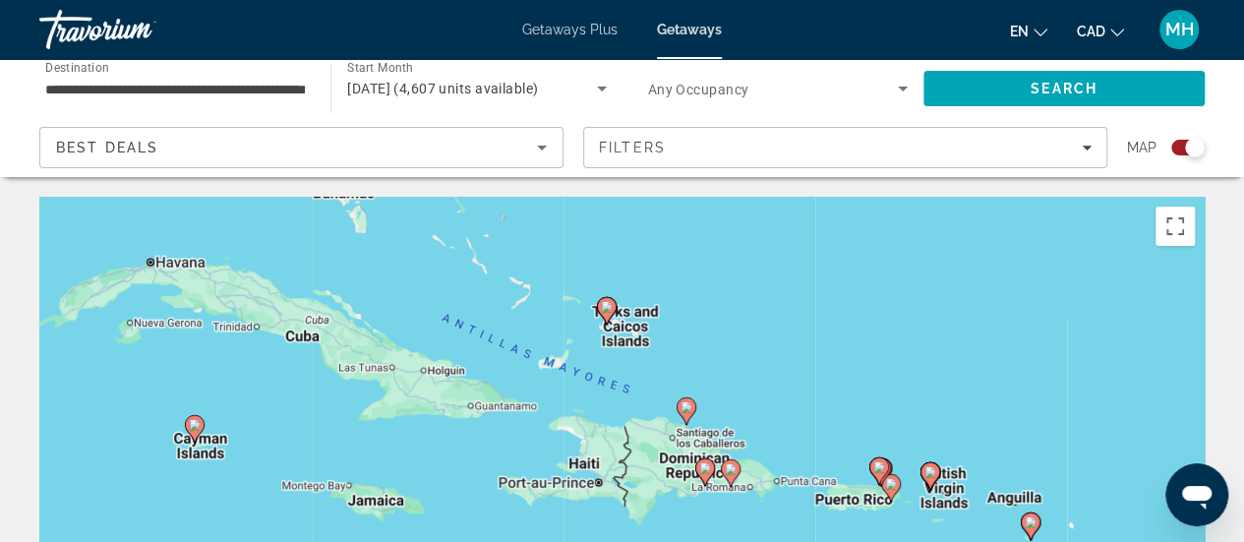
drag, startPoint x: 378, startPoint y: 493, endPoint x: 576, endPoint y: 536, distance: 203.4
click at [576, 536] on div "To activate drag with keyboard, press Alt + Enter. Once in keyboard drag state,…" at bounding box center [622, 492] width 1166 height 590
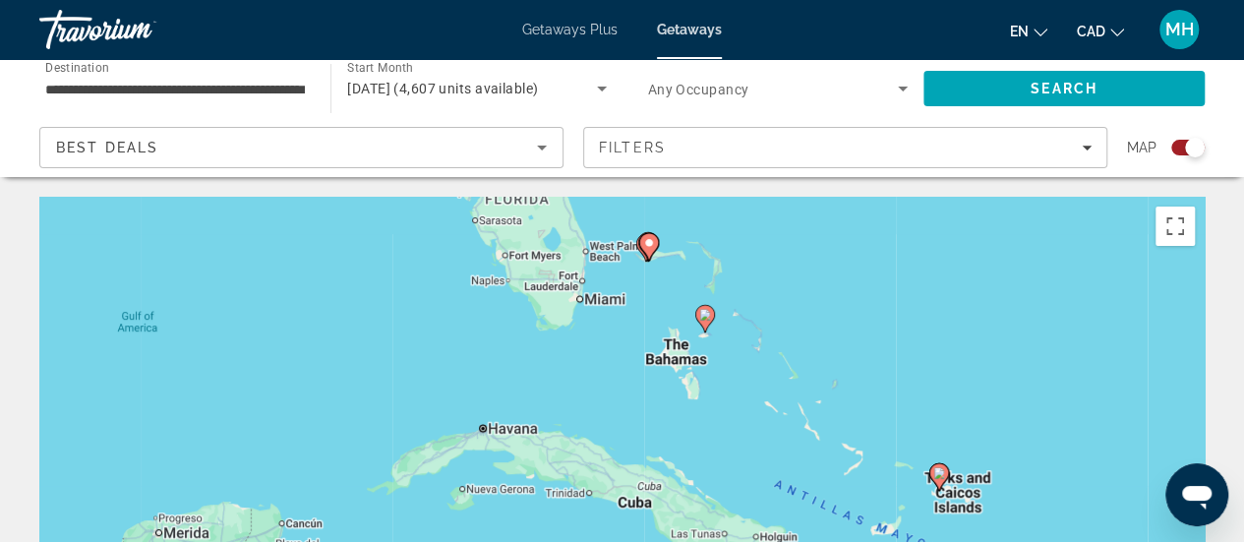
drag, startPoint x: 277, startPoint y: 421, endPoint x: 610, endPoint y: 588, distance: 372.2
click at [610, 541] on html "**********" at bounding box center [622, 271] width 1244 height 542
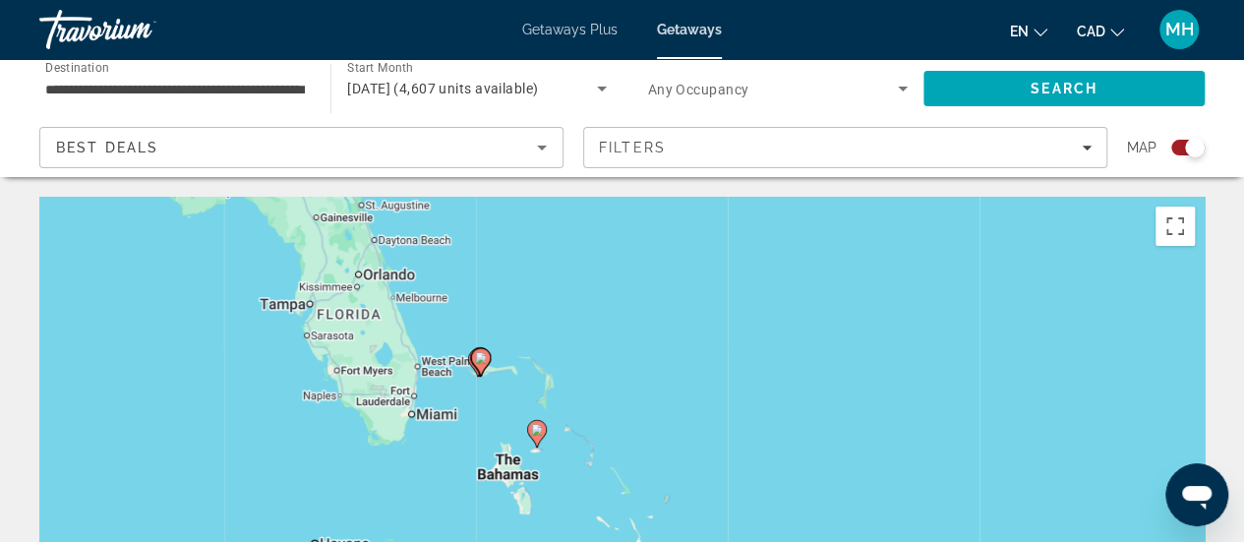
drag, startPoint x: 756, startPoint y: 420, endPoint x: 545, endPoint y: 530, distance: 237.6
click at [545, 530] on div "To activate drag with keyboard, press Alt + Enter. Once in keyboard drag state,…" at bounding box center [622, 492] width 1166 height 590
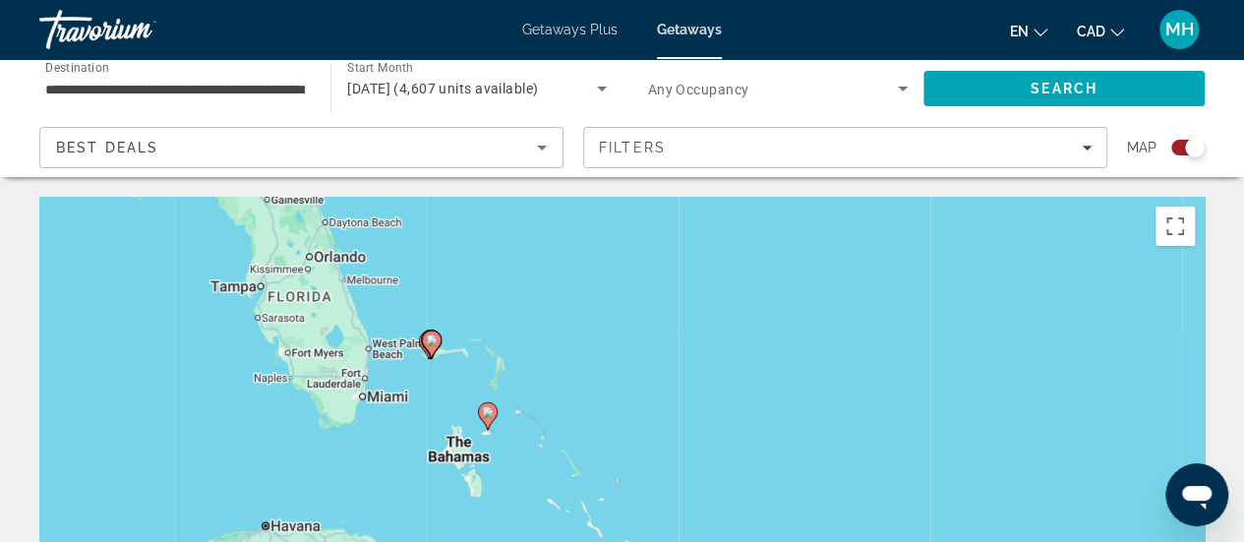
click at [447, 391] on div "To activate drag with keyboard, press Alt + Enter. Once in keyboard drag state,…" at bounding box center [622, 492] width 1166 height 590
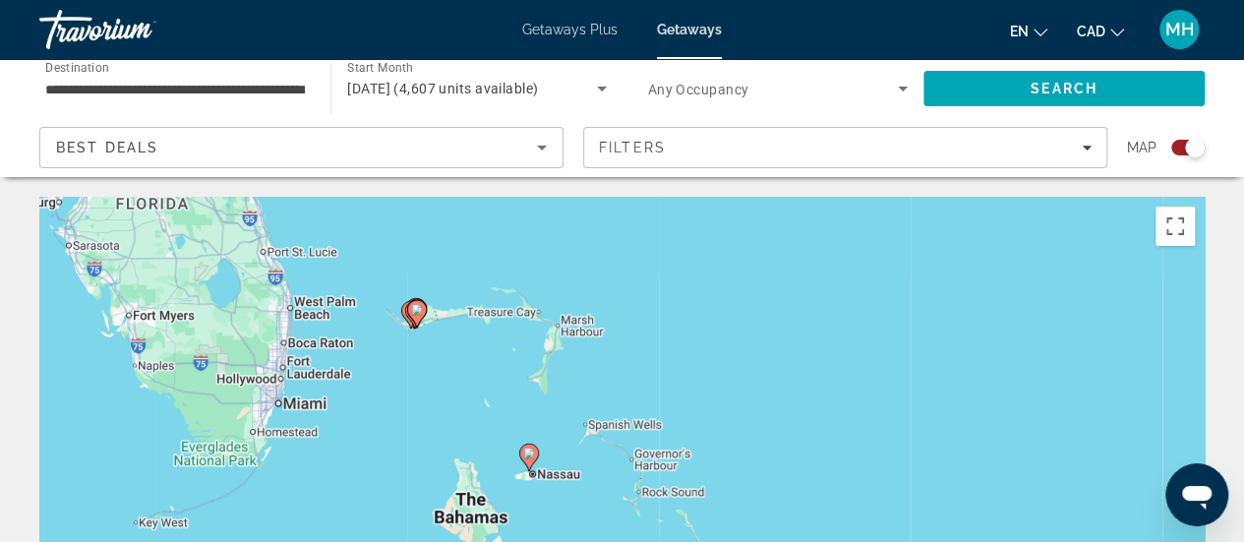
click at [590, 418] on div "To activate drag with keyboard, press Alt + Enter. Once in keyboard drag state,…" at bounding box center [622, 492] width 1166 height 590
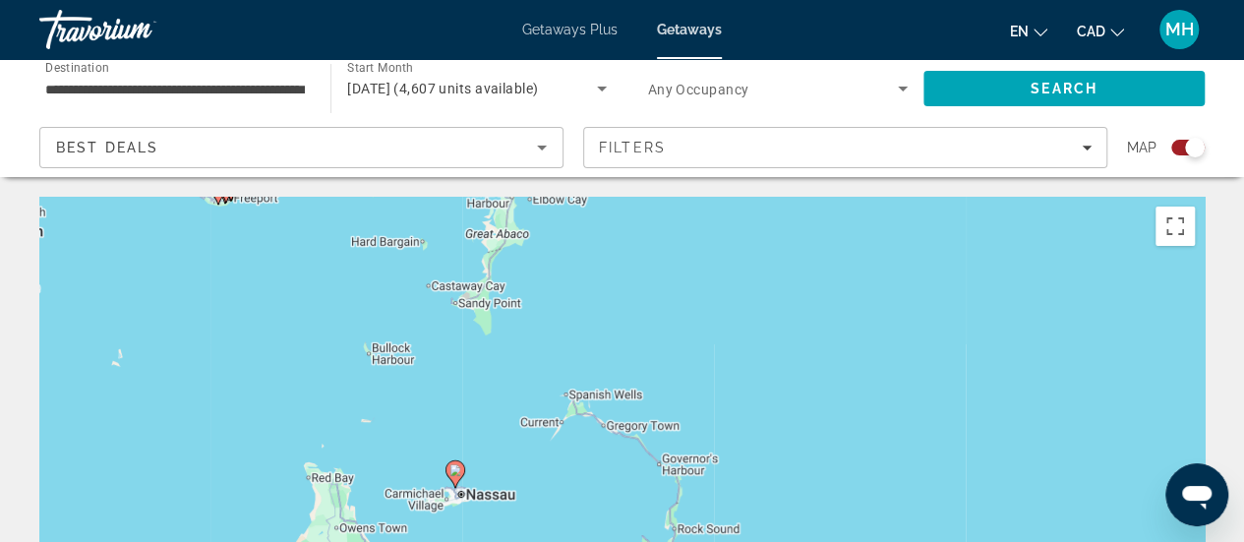
drag, startPoint x: 512, startPoint y: 474, endPoint x: 495, endPoint y: 432, distance: 45.5
click at [495, 432] on div "To activate drag with keyboard, press Alt + Enter. Once in keyboard drag state,…" at bounding box center [622, 492] width 1166 height 590
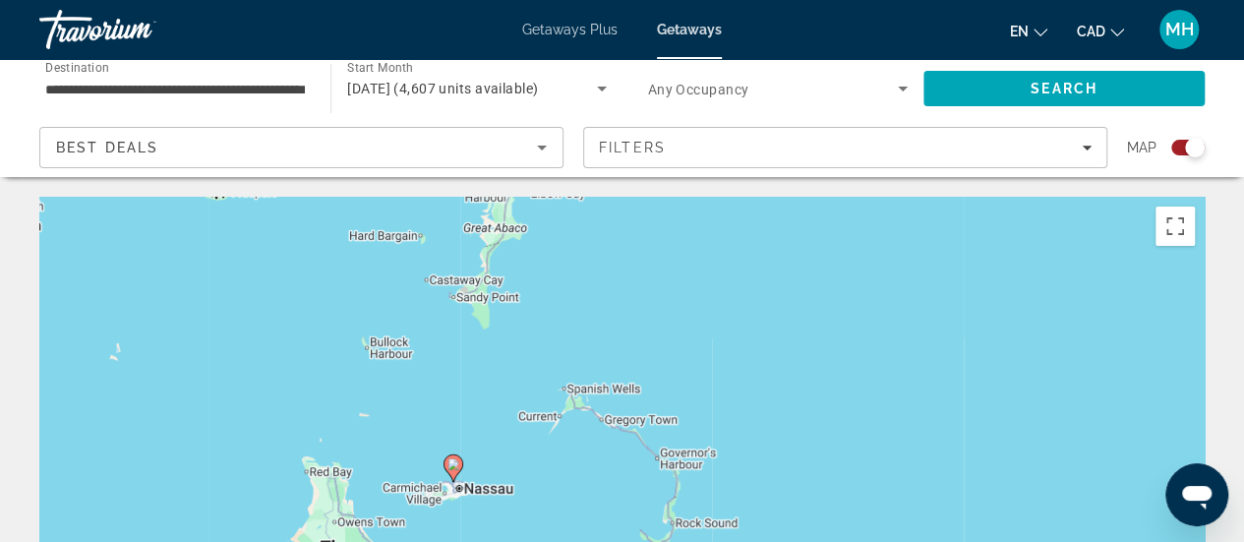
click at [454, 463] on image "Main content" at bounding box center [454, 464] width 12 height 12
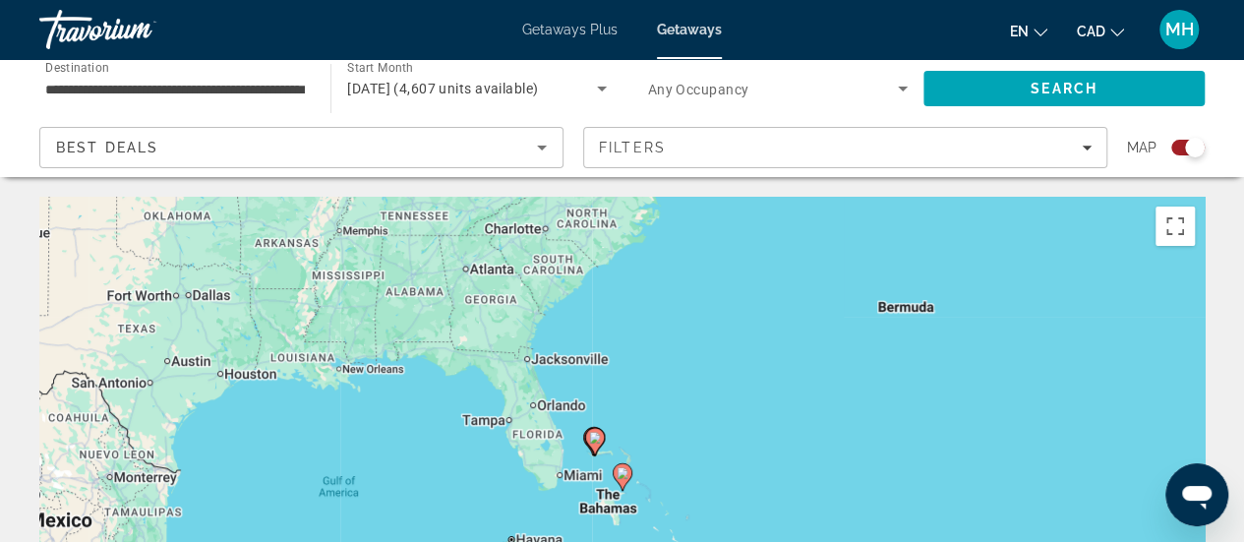
click at [621, 475] on image "Main content" at bounding box center [623, 473] width 12 height 12
type input "**********"
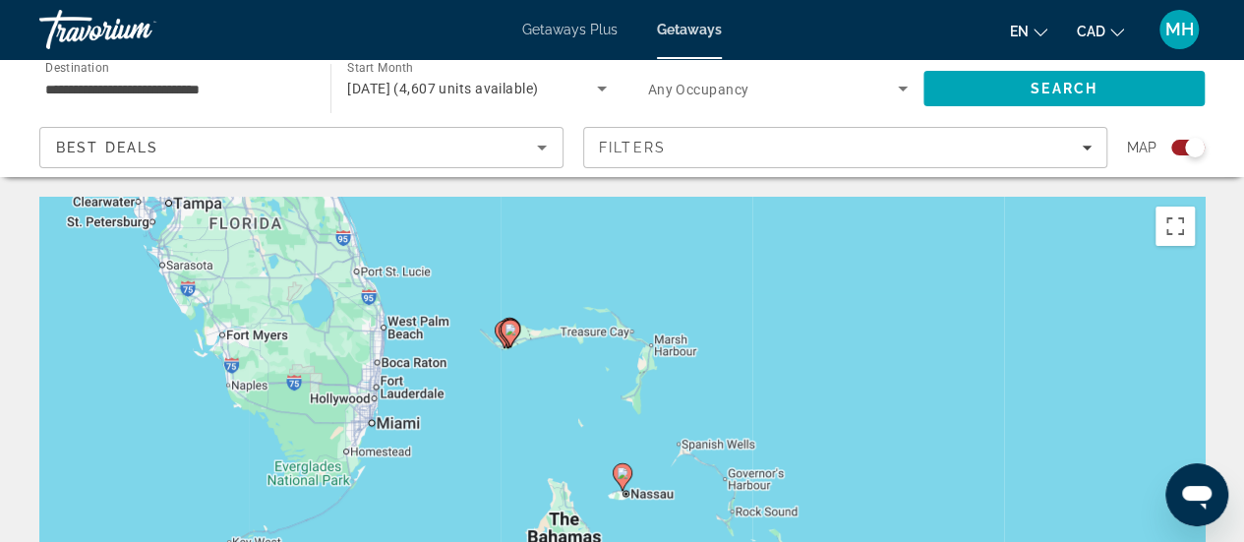
click at [621, 475] on image "Main content" at bounding box center [623, 473] width 12 height 12
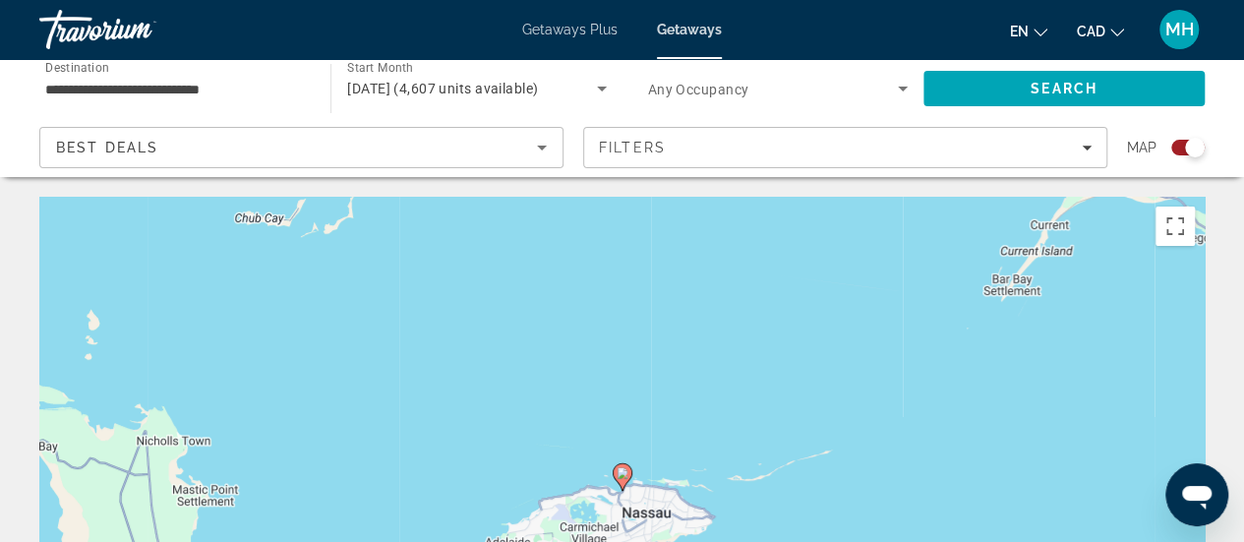
click at [622, 473] on image "Main content" at bounding box center [623, 473] width 12 height 12
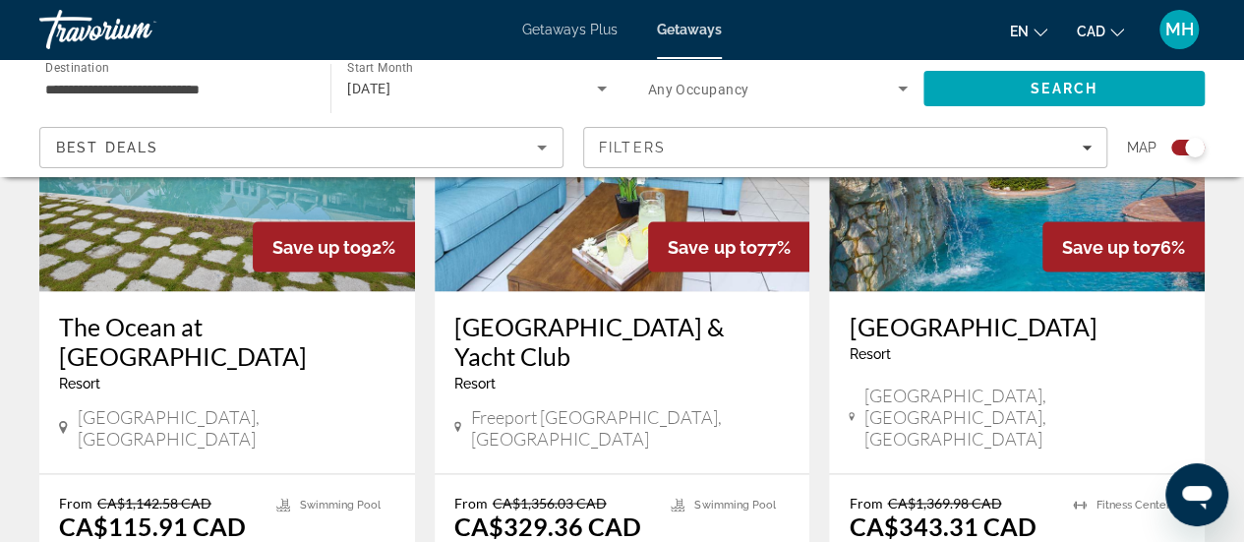
scroll to position [1625, 0]
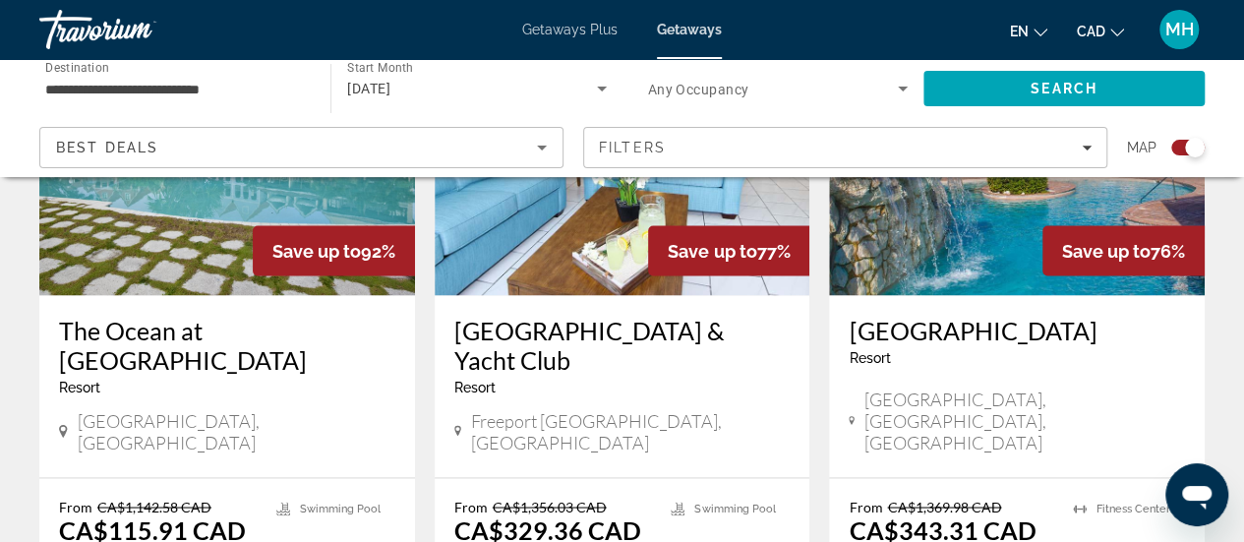
click at [944, 315] on h3 "[GEOGRAPHIC_DATA]" at bounding box center [1017, 330] width 336 height 30
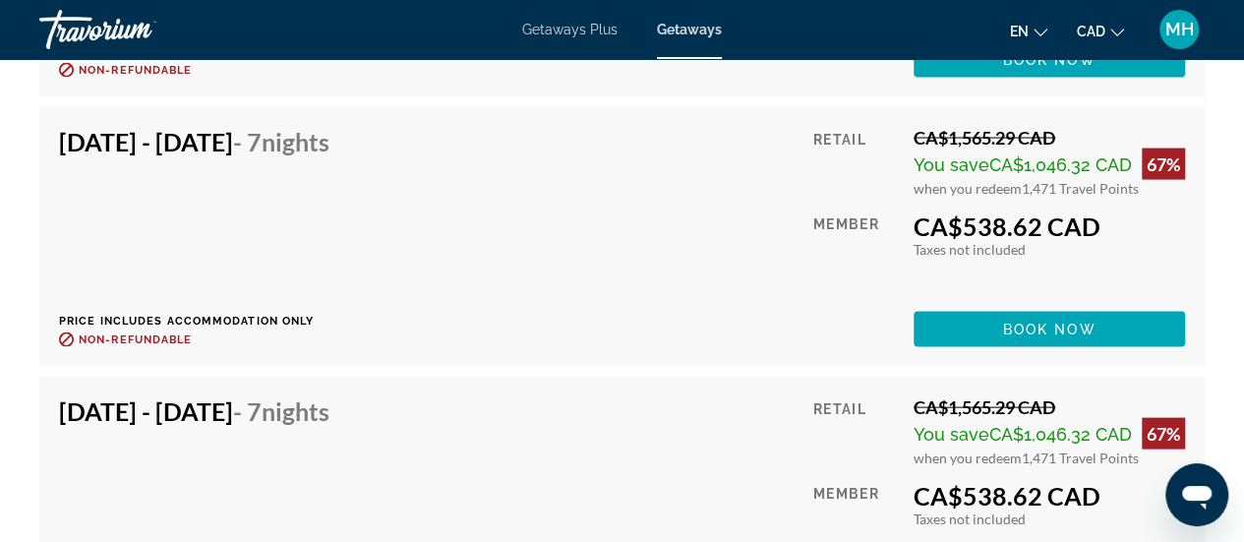
scroll to position [5610, 0]
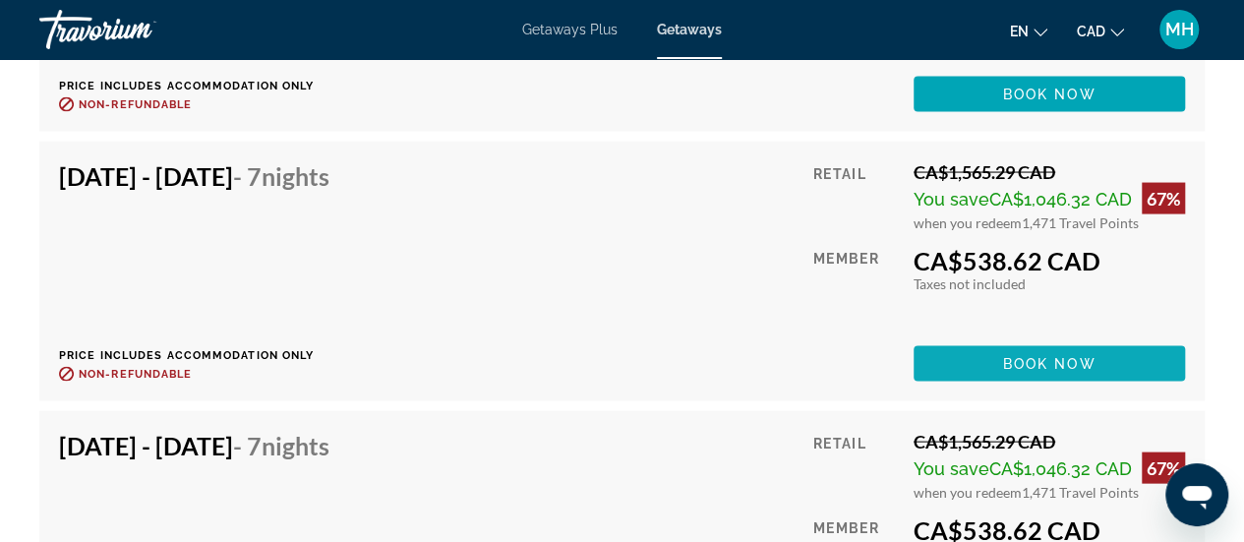
click at [1038, 363] on span "Book now" at bounding box center [1049, 364] width 93 height 16
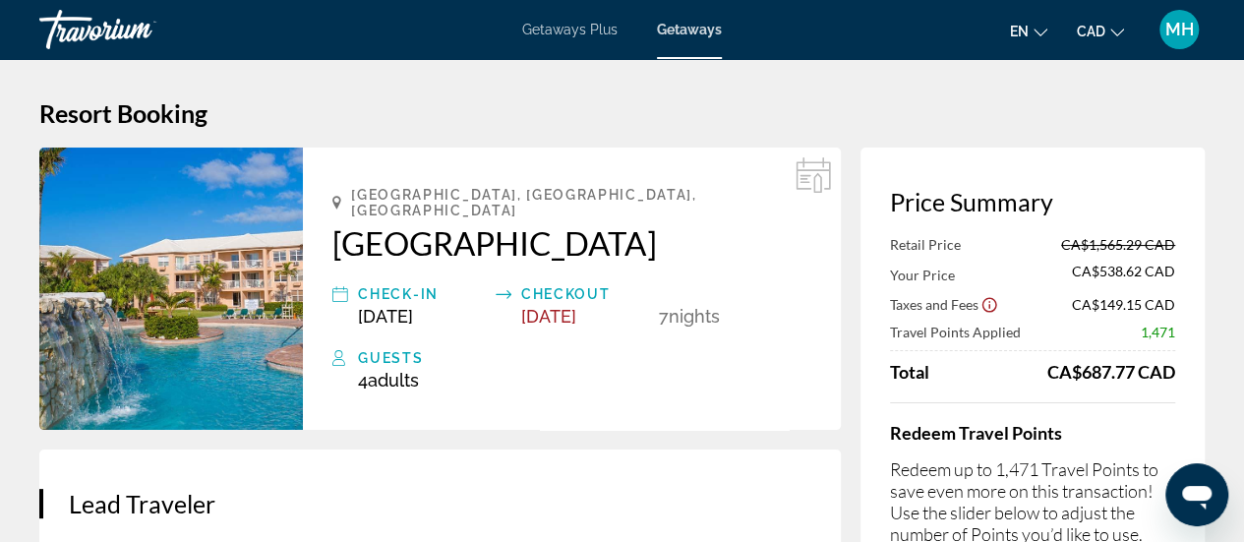
click at [122, 306] on img "Main content" at bounding box center [171, 289] width 264 height 282
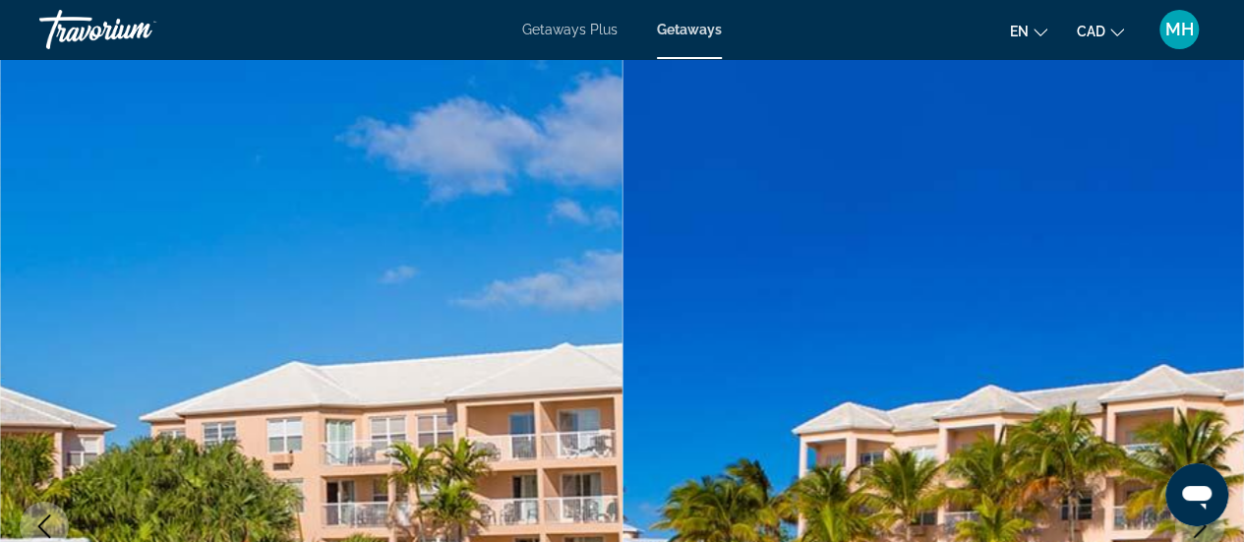
click at [1176, 502] on button "Next image" at bounding box center [1200, 526] width 49 height 49
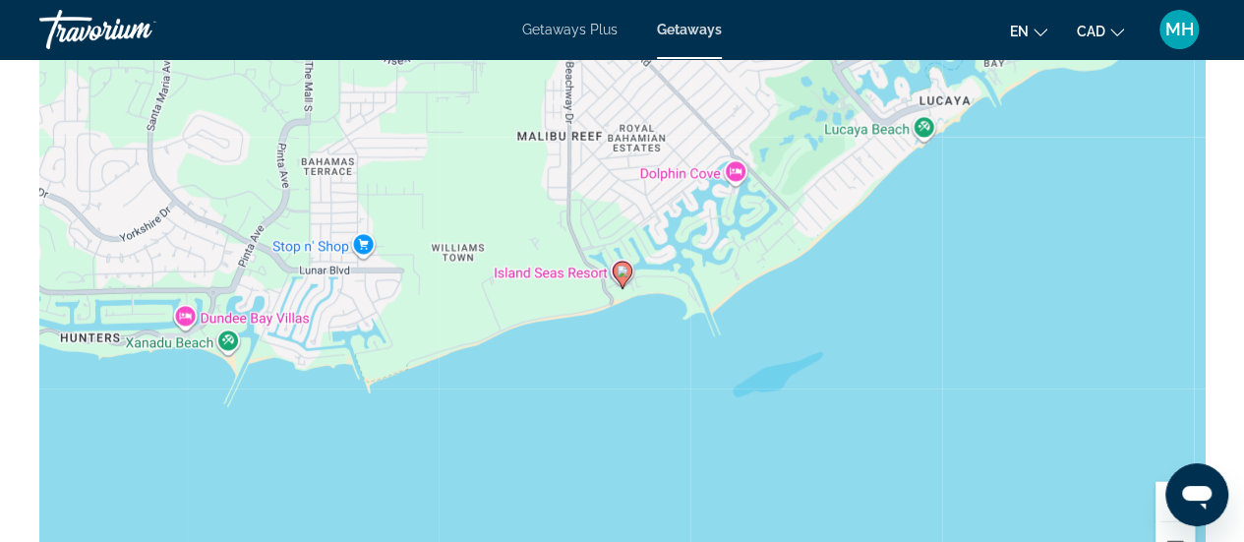
scroll to position [2699, 0]
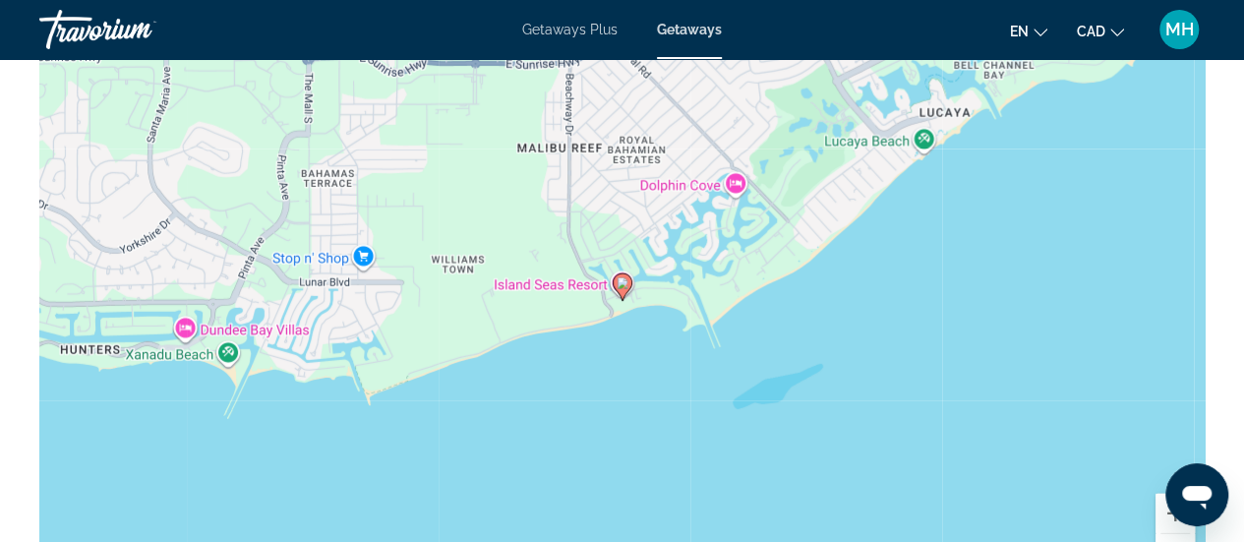
click at [184, 330] on div "To activate drag with keyboard, press Alt + Enter. Once in keyboard drag state,…" at bounding box center [622, 302] width 1166 height 590
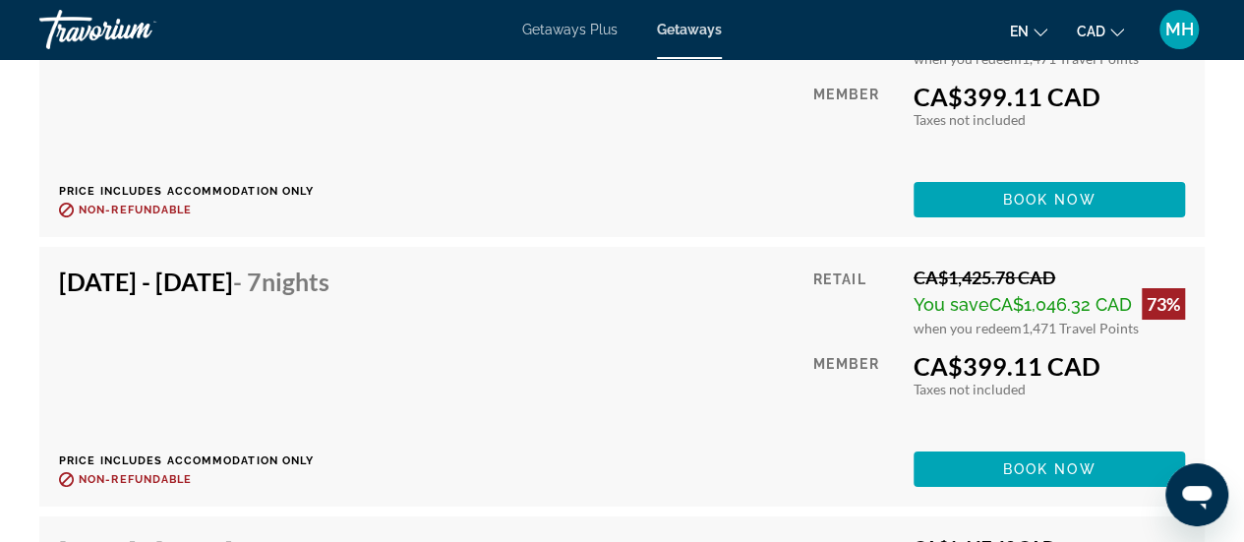
scroll to position [7179, 0]
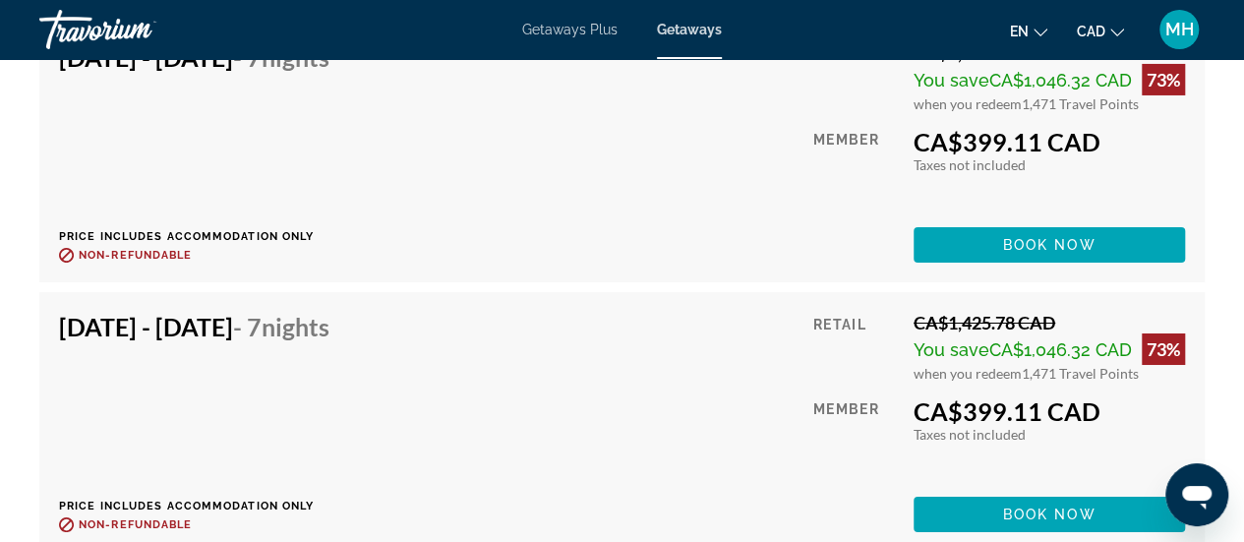
click at [564, 23] on span "Getaways Plus" at bounding box center [569, 30] width 95 height 16
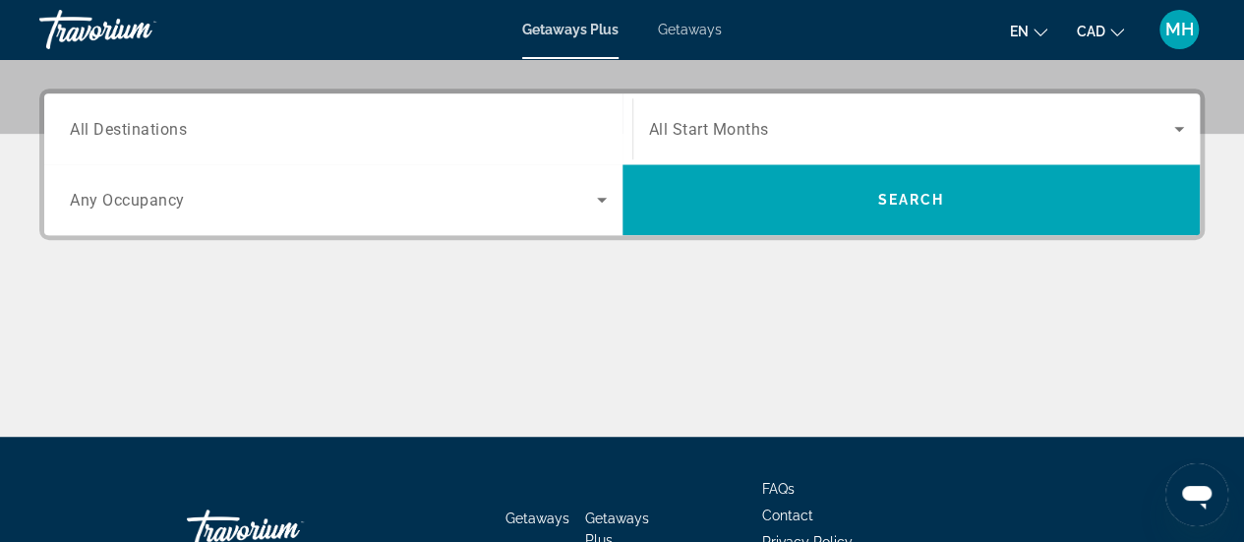
scroll to position [464, 0]
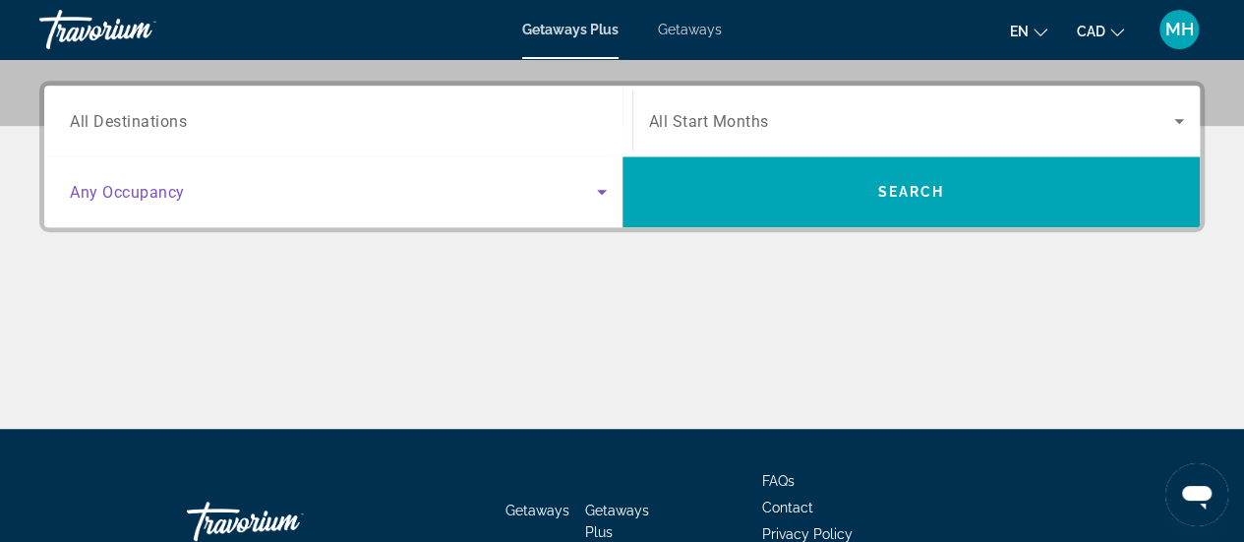
click at [429, 190] on span "Search widget" at bounding box center [333, 192] width 527 height 24
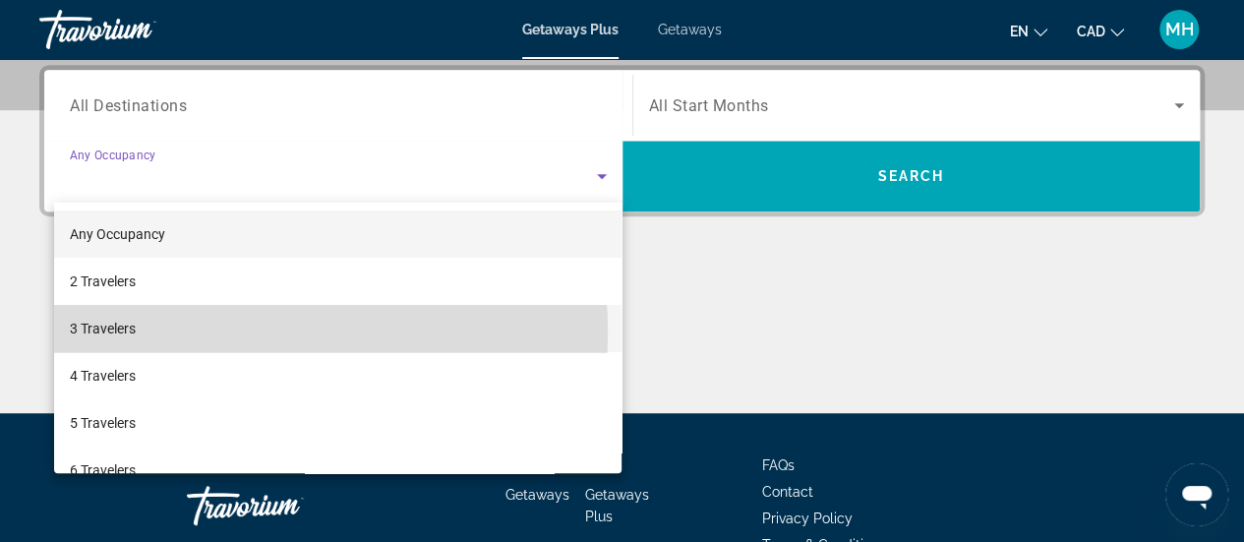
click at [228, 332] on mat-option "3 Travelers" at bounding box center [338, 328] width 569 height 47
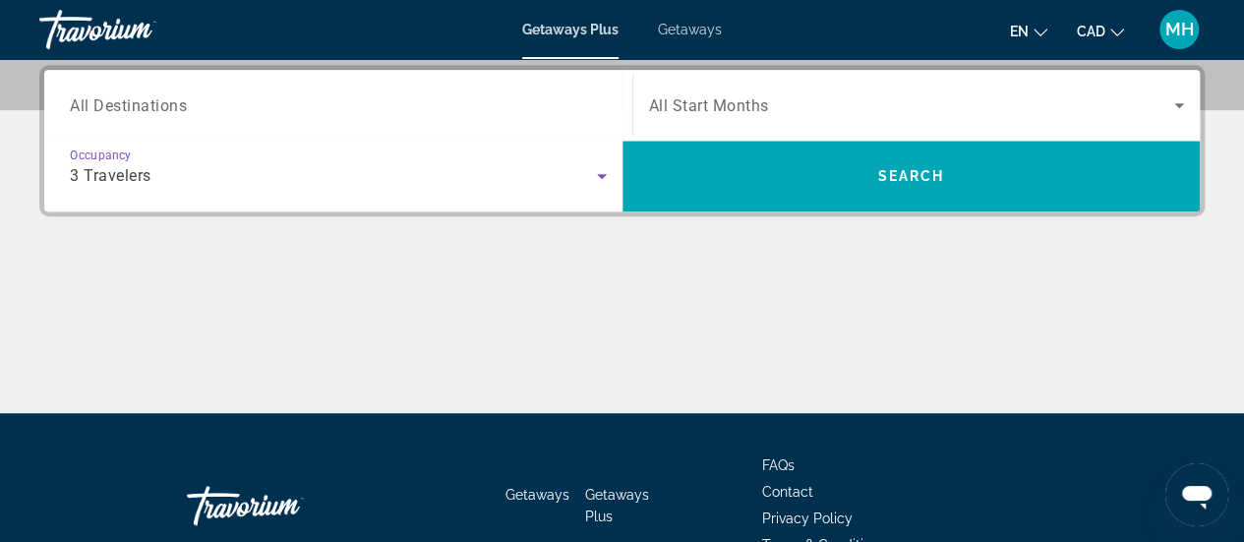
click at [199, 109] on input "Destination All Destinations" at bounding box center [338, 106] width 537 height 24
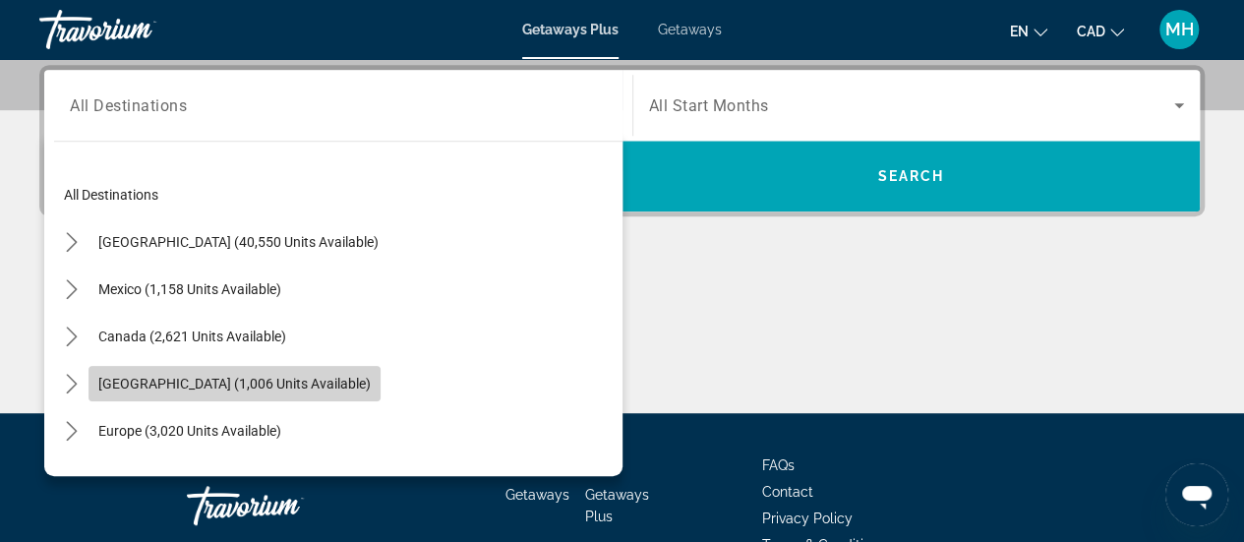
click at [182, 378] on span "[GEOGRAPHIC_DATA] (1,006 units available)" at bounding box center [234, 384] width 273 height 16
type input "**********"
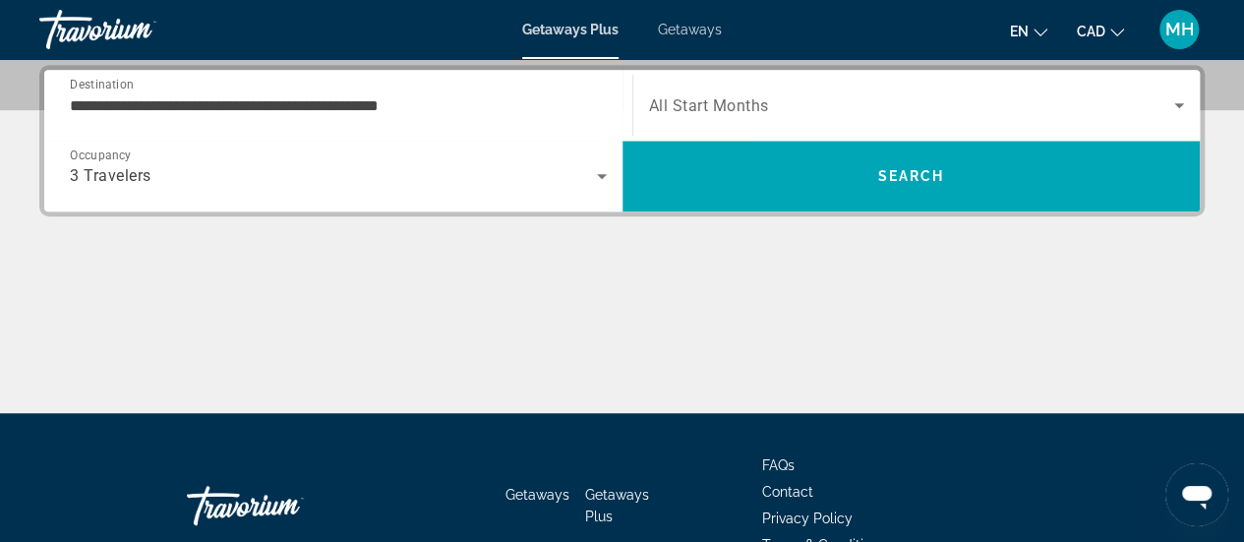
click at [686, 125] on div "Search widget" at bounding box center [917, 105] width 536 height 55
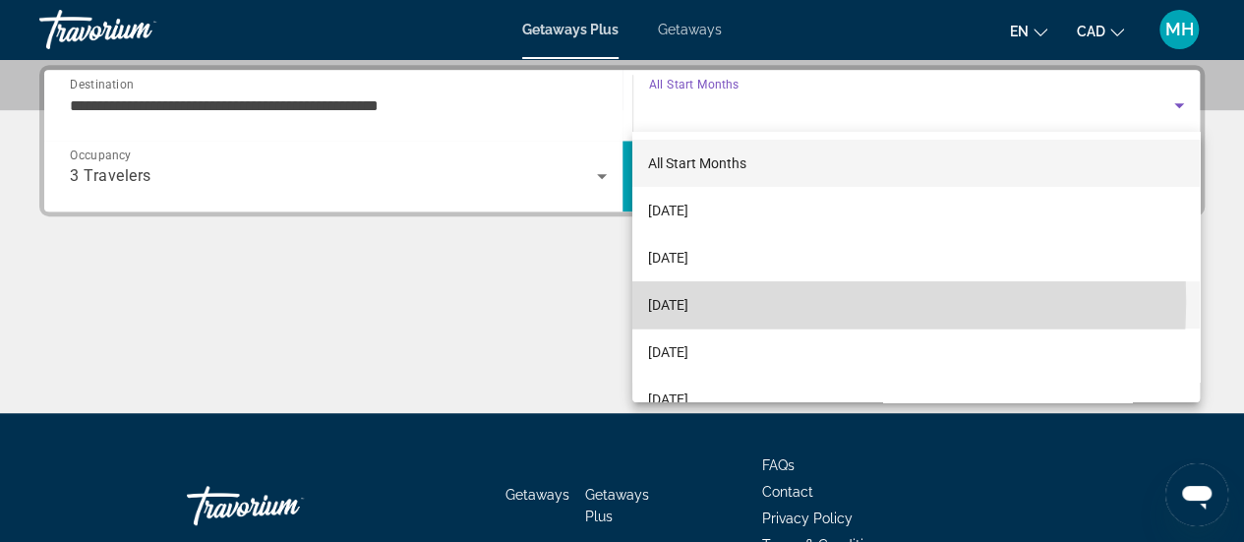
click at [689, 300] on span "[DATE]" at bounding box center [668, 305] width 40 height 24
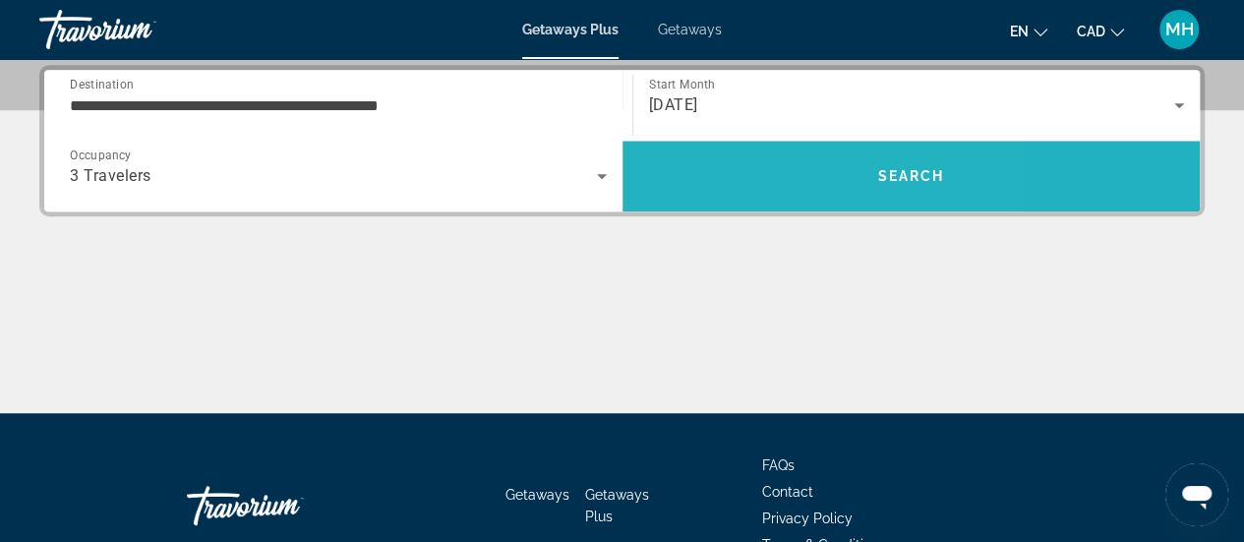
click at [737, 182] on span "Search" at bounding box center [912, 175] width 578 height 47
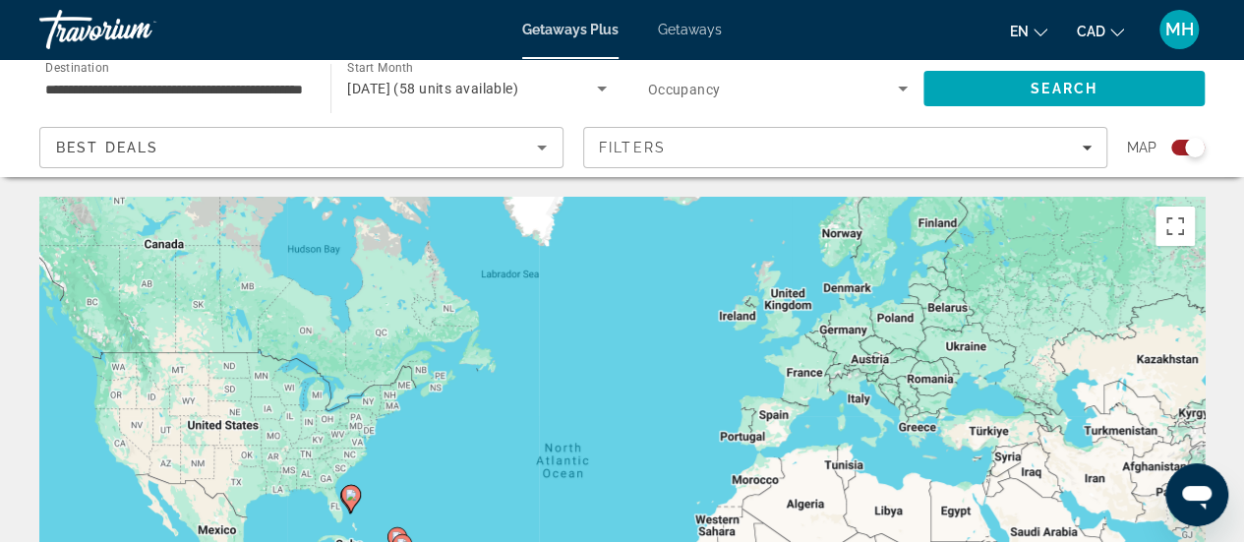
click at [472, 479] on div "To activate drag with keyboard, press Alt + Enter. Once in keyboard drag state,…" at bounding box center [622, 492] width 1166 height 590
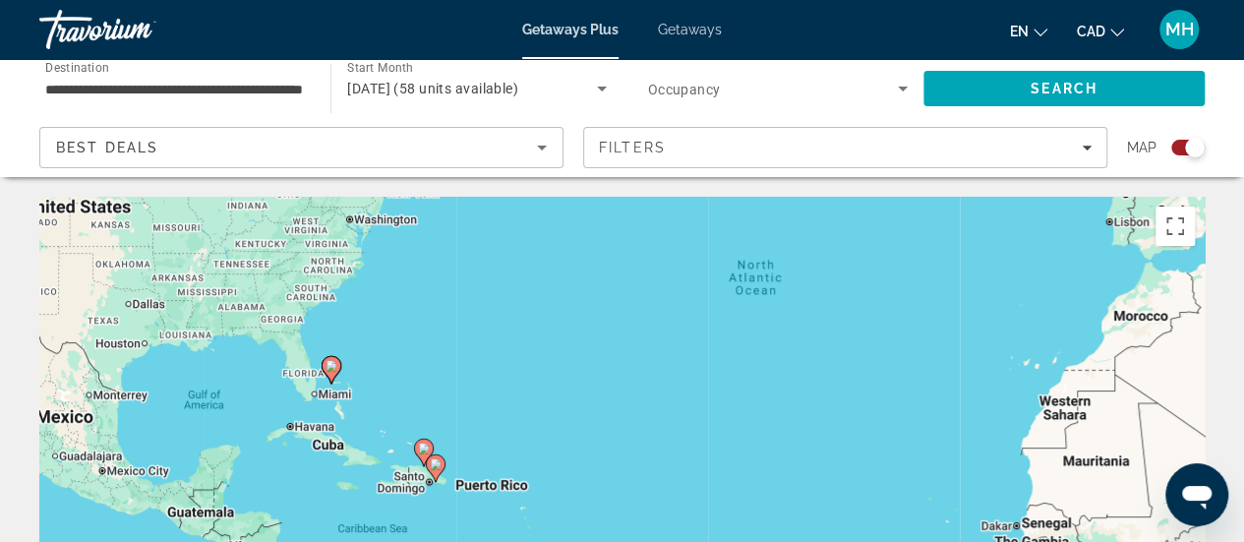
drag, startPoint x: 311, startPoint y: 472, endPoint x: 431, endPoint y: 265, distance: 239.8
click at [431, 265] on div "To activate drag with keyboard, press Alt + Enter. Once in keyboard drag state,…" at bounding box center [622, 492] width 1166 height 590
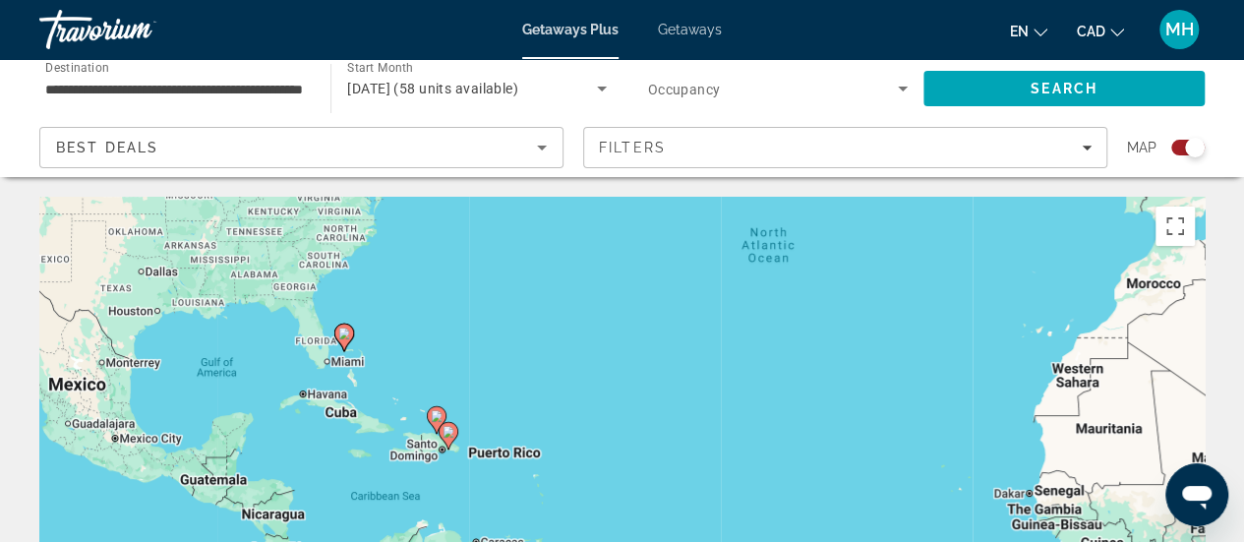
click at [403, 331] on div "To activate drag with keyboard, press Alt + Enter. Once in keyboard drag state,…" at bounding box center [622, 492] width 1166 height 590
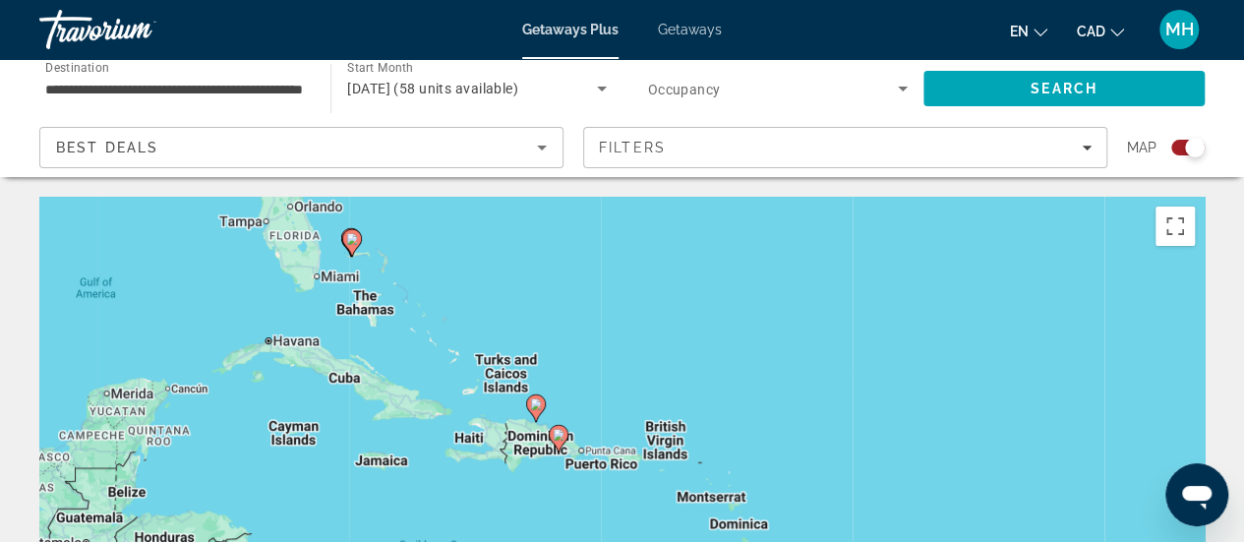
drag, startPoint x: 461, startPoint y: 385, endPoint x: 541, endPoint y: 282, distance: 129.7
click at [541, 282] on div "To activate drag with keyboard, press Alt + Enter. Once in keyboard drag state,…" at bounding box center [622, 492] width 1166 height 590
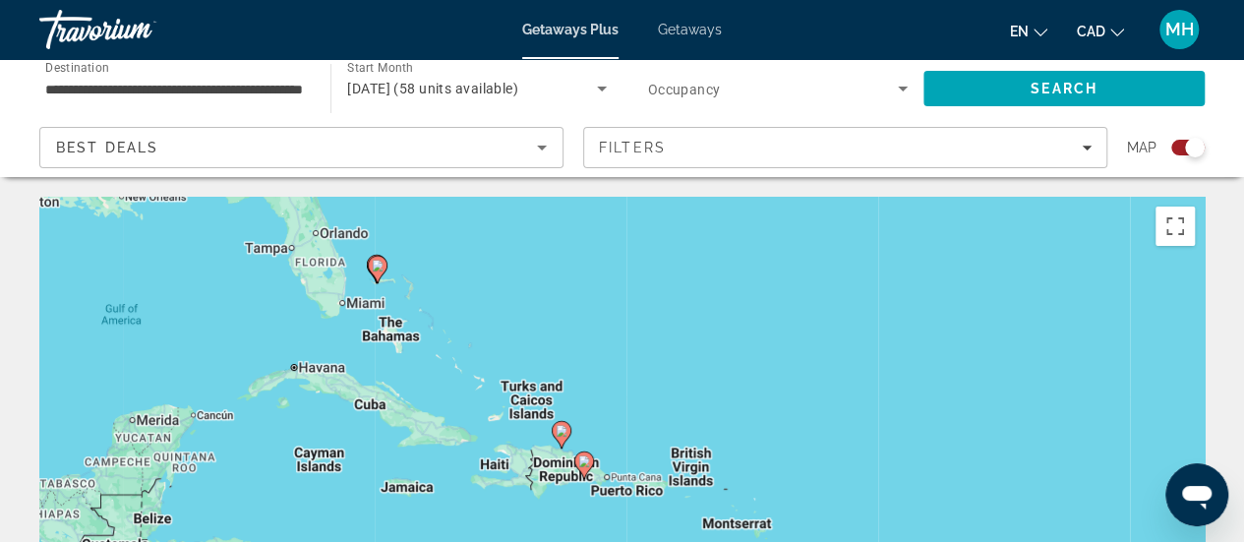
click at [454, 285] on div "To activate drag with keyboard, press Alt + Enter. Once in keyboard drag state,…" at bounding box center [622, 492] width 1166 height 590
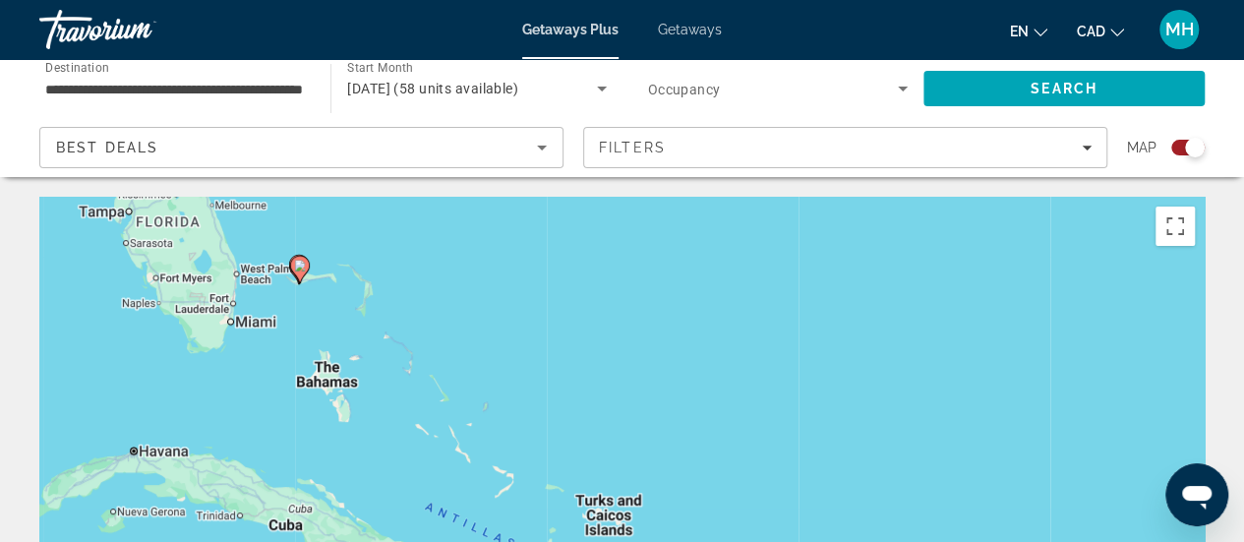
click at [337, 322] on div "To activate drag with keyboard, press Alt + Enter. Once in keyboard drag state,…" at bounding box center [622, 492] width 1166 height 590
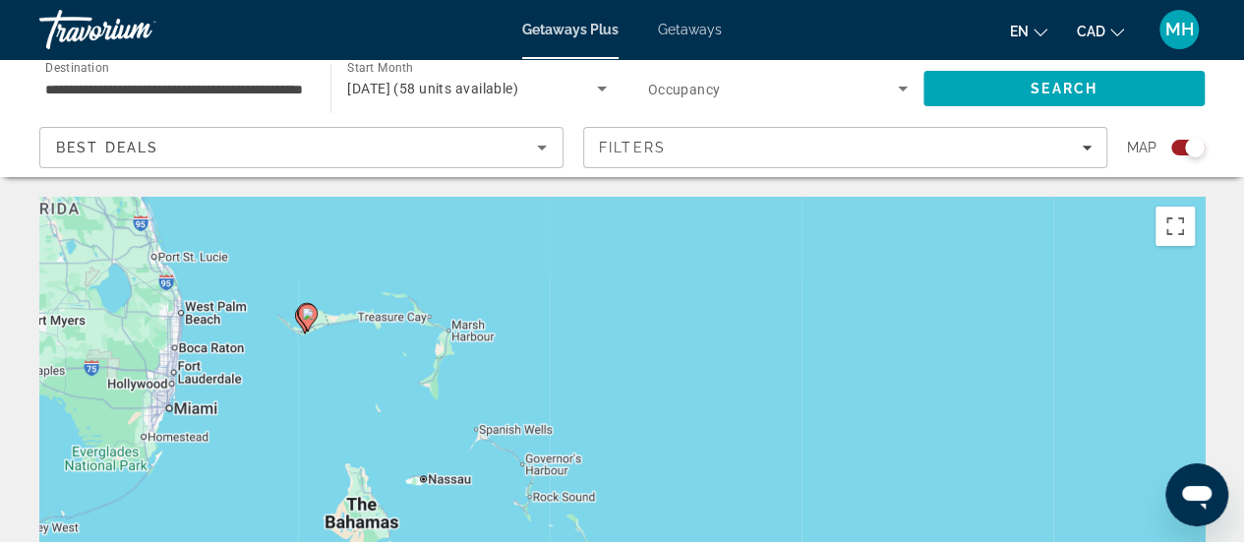
drag, startPoint x: 297, startPoint y: 302, endPoint x: 343, endPoint y: 393, distance: 101.6
click at [343, 393] on div "To activate drag with keyboard, press Alt + Enter. Once in keyboard drag state,…" at bounding box center [622, 492] width 1166 height 590
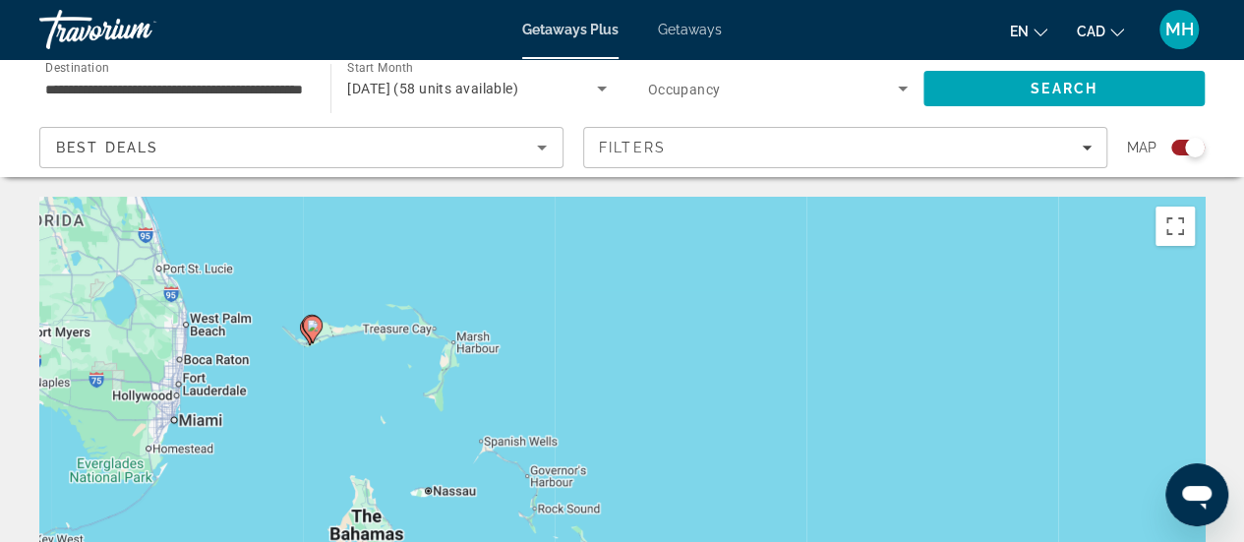
click at [336, 369] on div "To activate drag with keyboard, press Alt + Enter. Once in keyboard drag state,…" at bounding box center [622, 492] width 1166 height 590
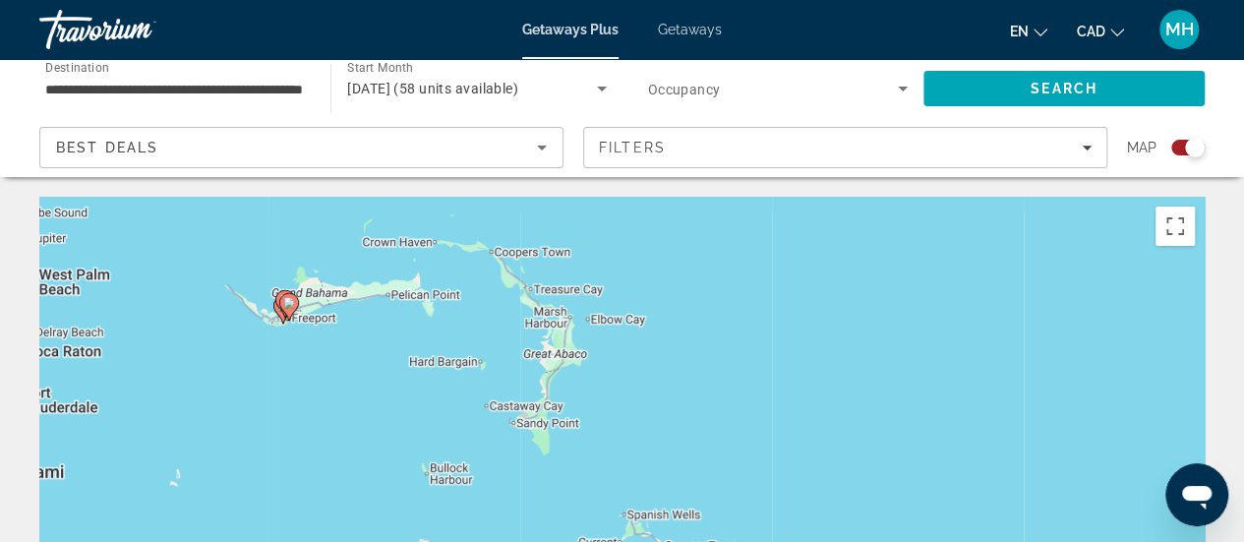
click at [336, 369] on div "To activate drag with keyboard, press Alt + Enter. Once in keyboard drag state,…" at bounding box center [622, 492] width 1166 height 590
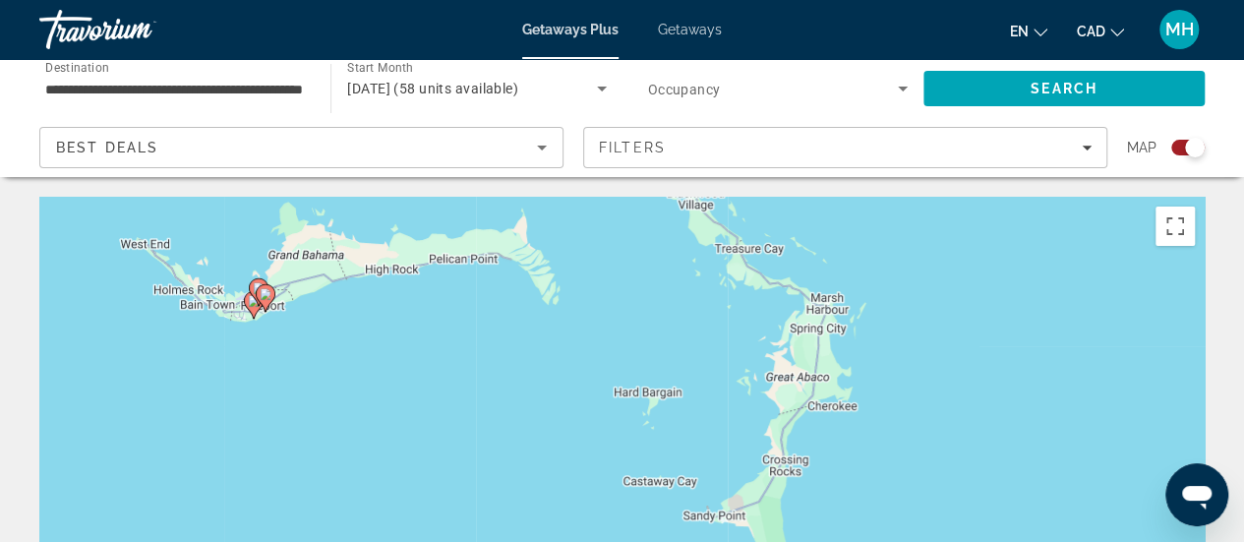
drag, startPoint x: 275, startPoint y: 290, endPoint x: 328, endPoint y: 375, distance: 99.4
click at [328, 375] on div "To activate drag with keyboard, press Alt + Enter. Once in keyboard drag state,…" at bounding box center [622, 492] width 1166 height 590
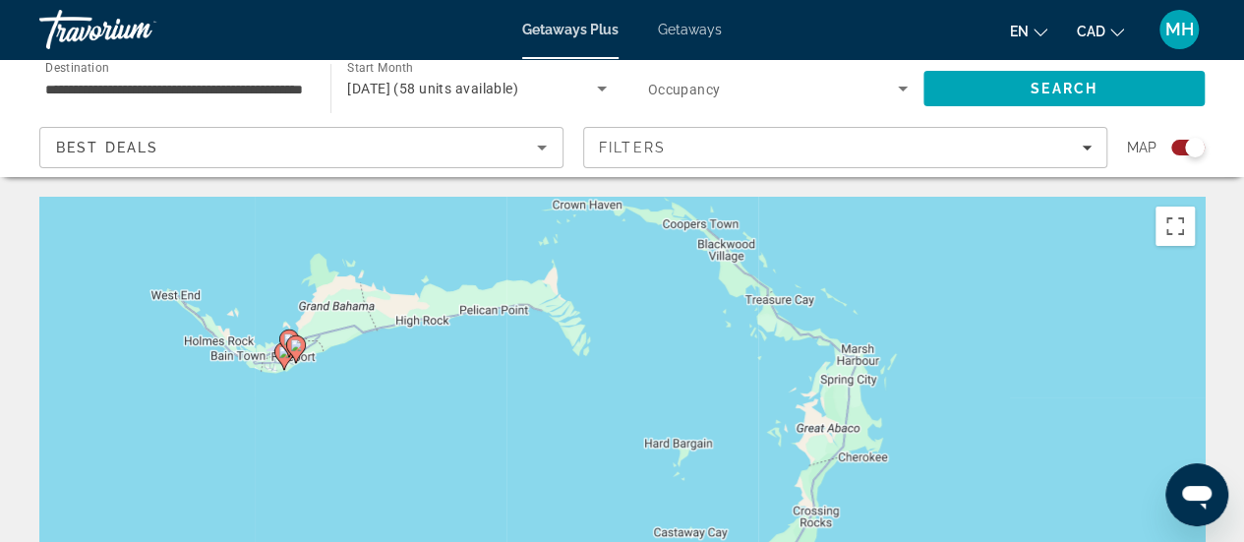
click at [328, 375] on div "To activate drag with keyboard, press Alt + Enter. Once in keyboard drag state,…" at bounding box center [622, 492] width 1166 height 590
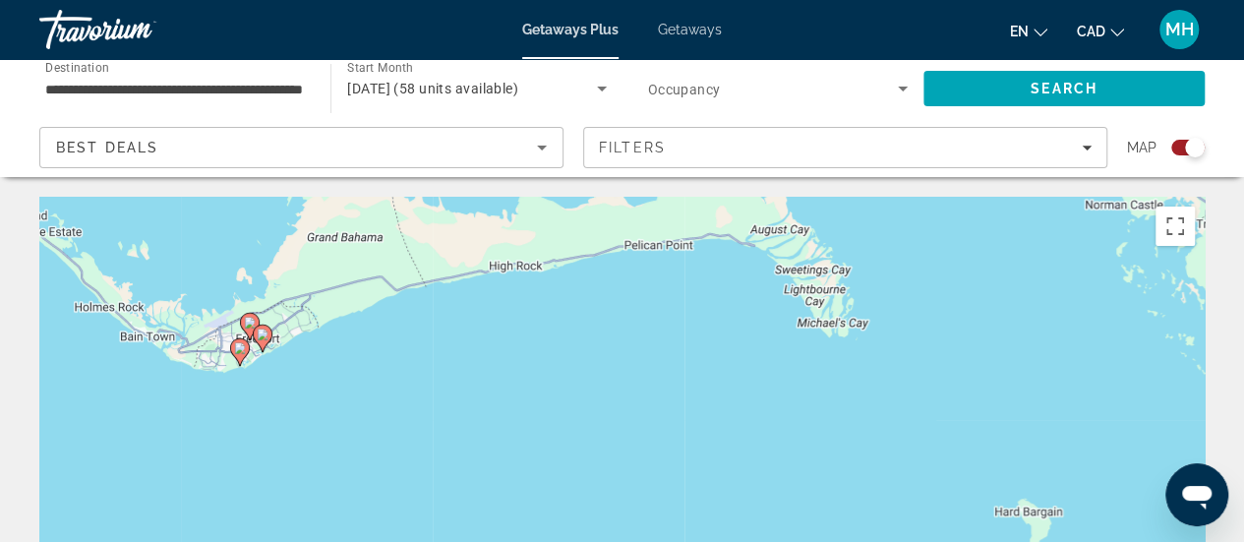
click at [328, 375] on div "To activate drag with keyboard, press Alt + Enter. Once in keyboard drag state,…" at bounding box center [622, 492] width 1166 height 590
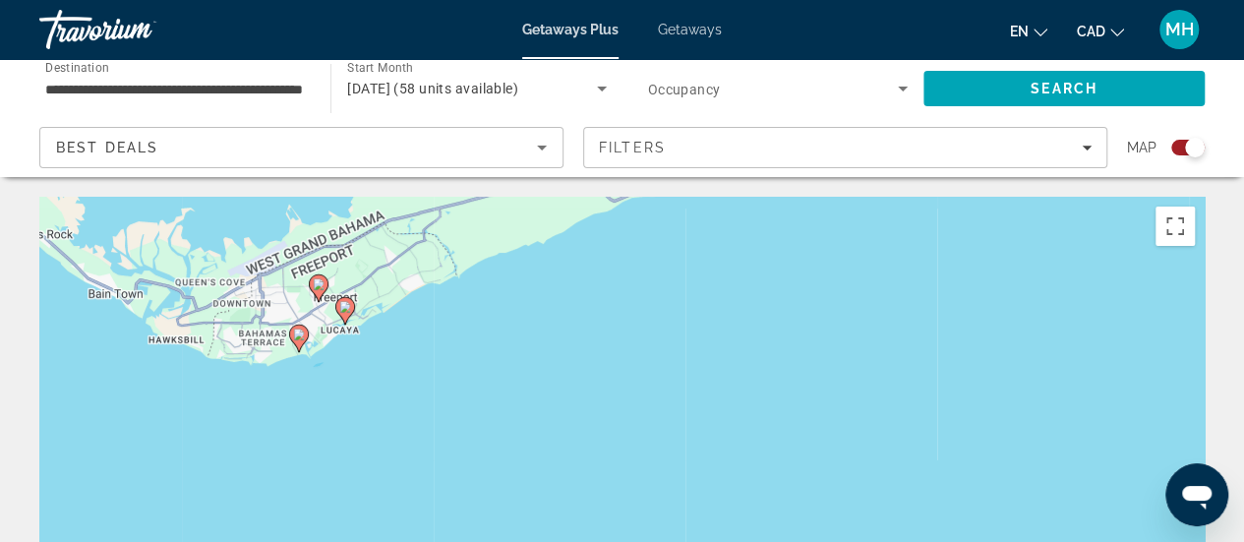
drag, startPoint x: 206, startPoint y: 365, endPoint x: 364, endPoint y: 360, distance: 158.5
click at [364, 360] on div "To activate drag with keyboard, press Alt + Enter. Once in keyboard drag state,…" at bounding box center [622, 492] width 1166 height 590
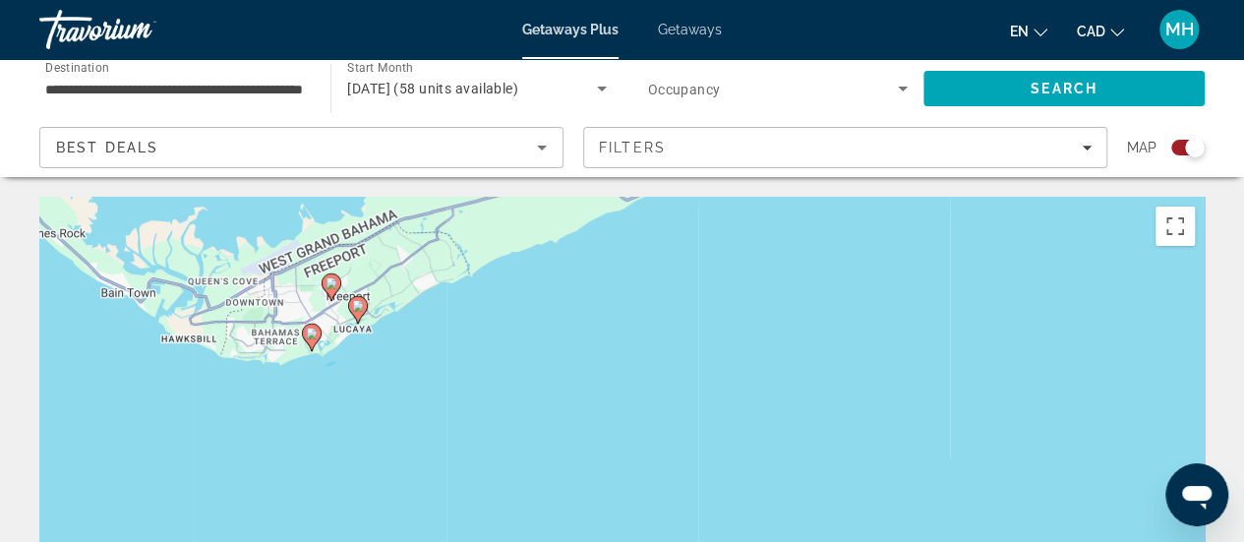
click at [310, 332] on image "Main content" at bounding box center [312, 334] width 12 height 12
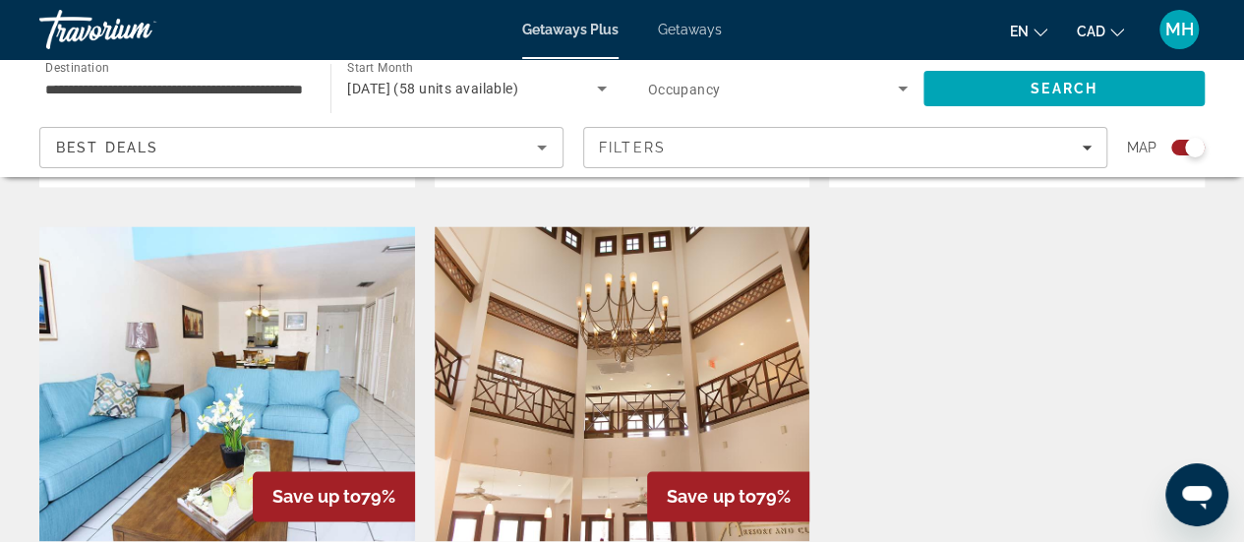
scroll to position [1299, 0]
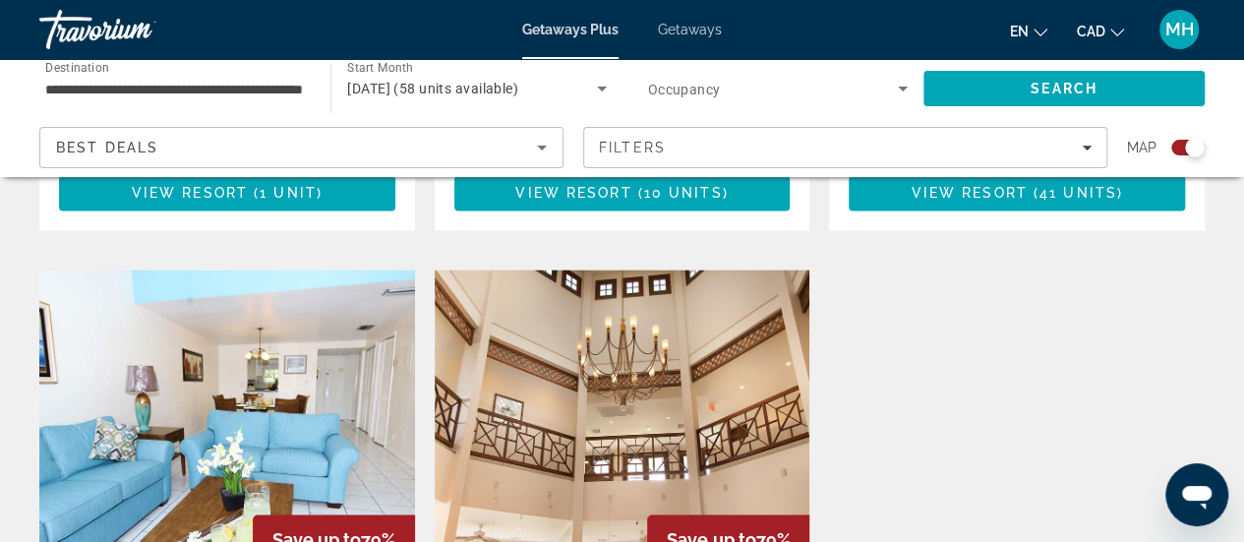
click at [259, 398] on img "Main content" at bounding box center [227, 427] width 376 height 315
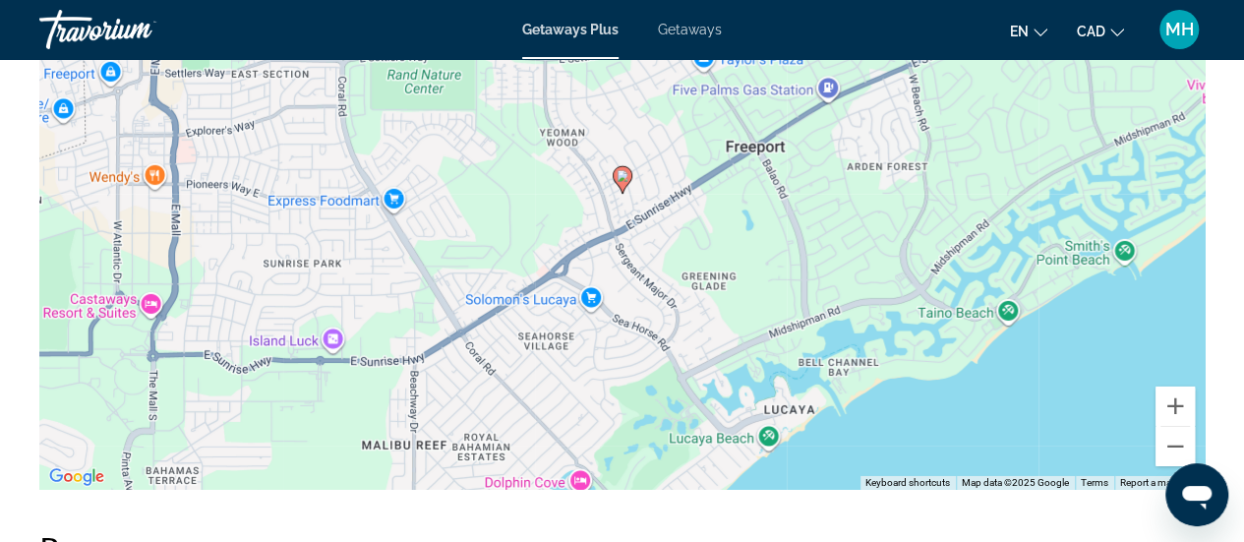
scroll to position [3062, 0]
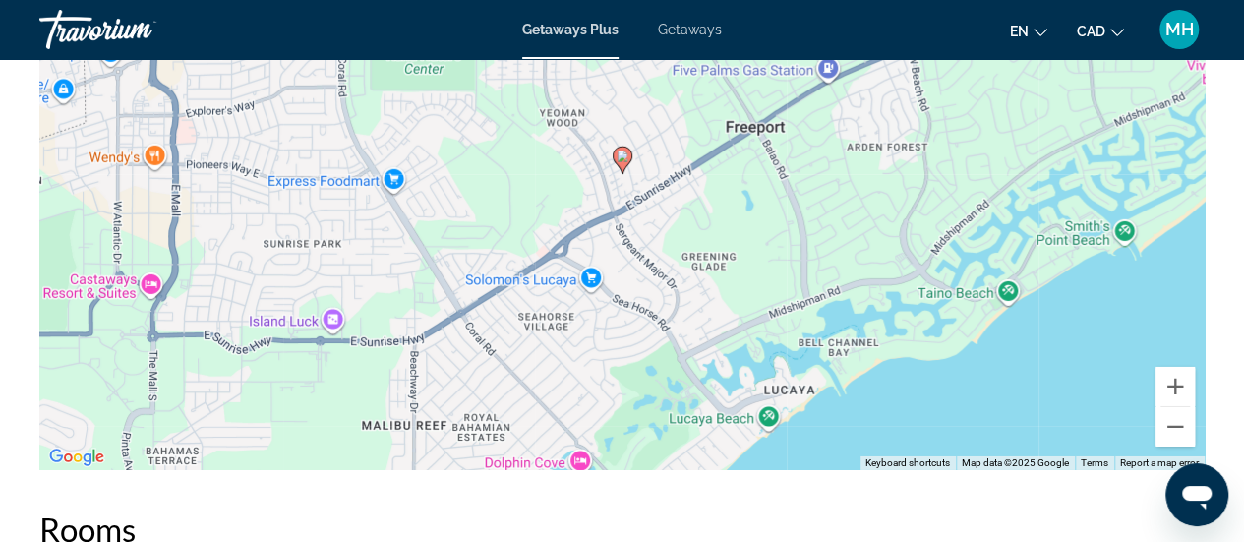
drag, startPoint x: 1214, startPoint y: 343, endPoint x: 1211, endPoint y: 416, distance: 72.9
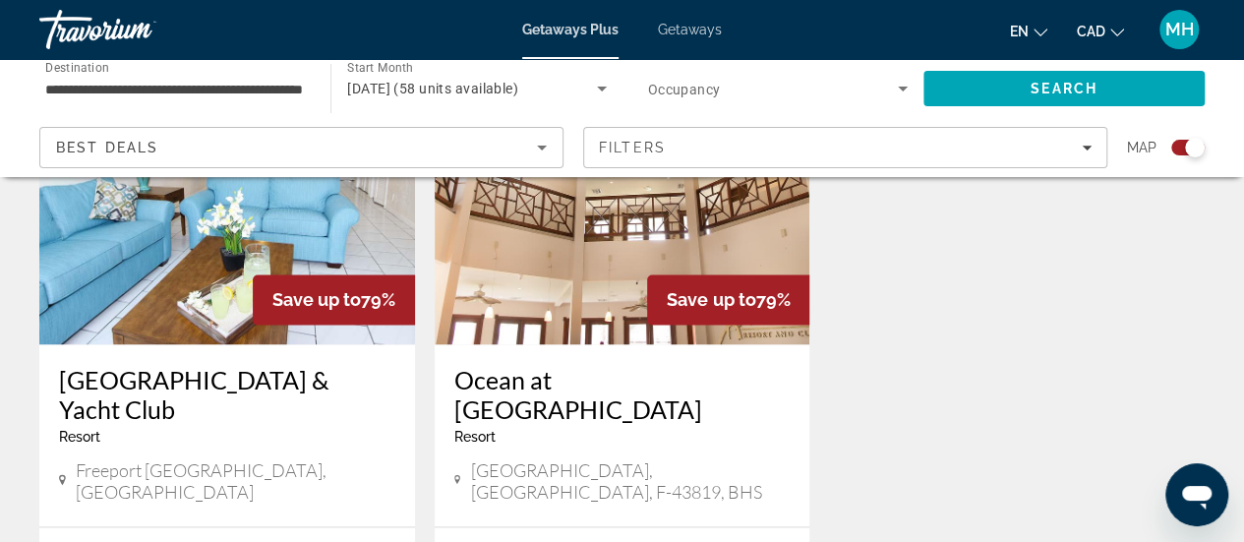
scroll to position [1558, 0]
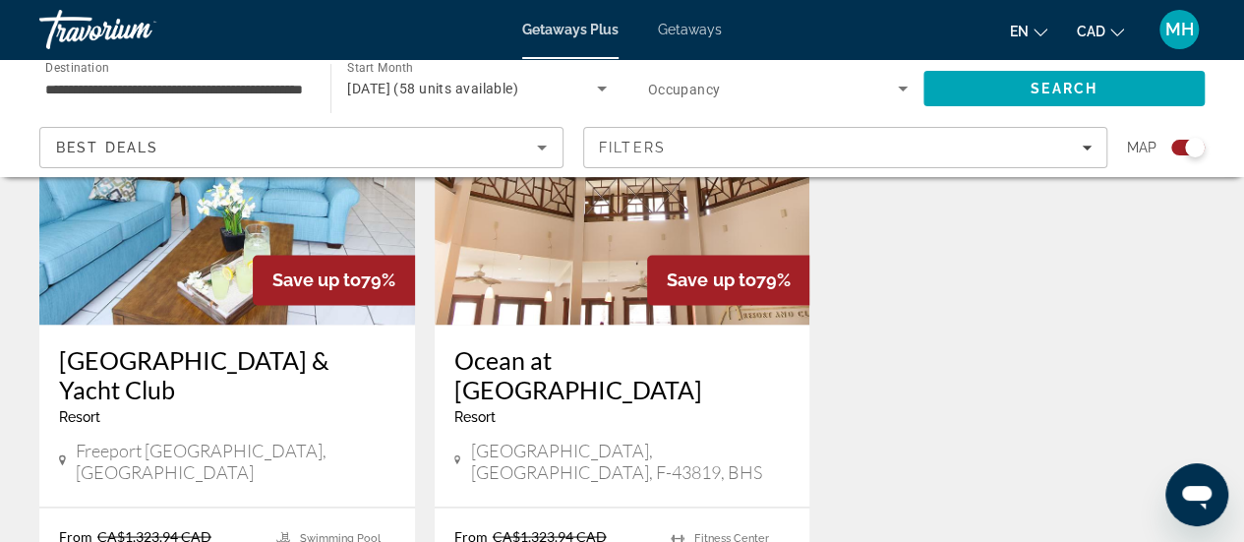
click at [657, 344] on h3 "Ocean at [GEOGRAPHIC_DATA]" at bounding box center [622, 373] width 336 height 59
